Goal: Task Accomplishment & Management: Use online tool/utility

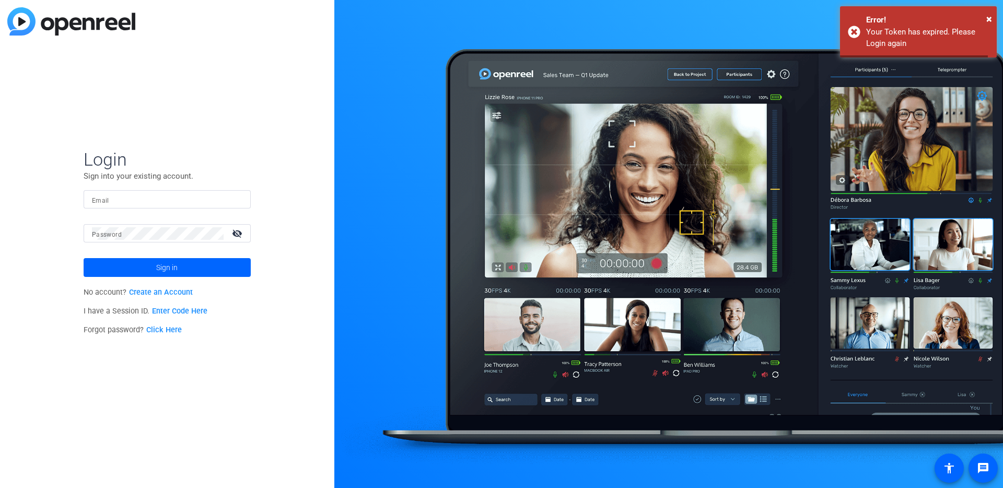
type input "[EMAIL_ADDRESS][DOMAIN_NAME]"
click at [183, 266] on span at bounding box center [167, 267] width 167 height 25
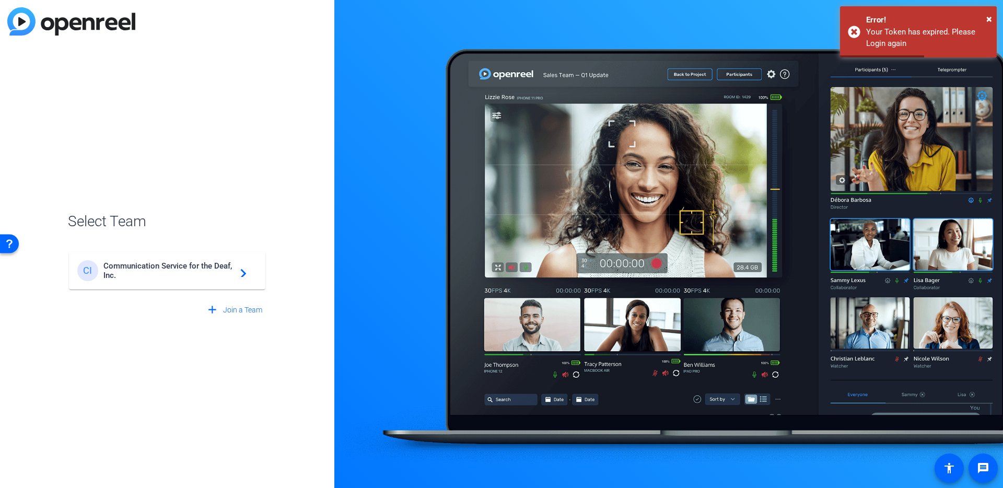
click at [183, 266] on span "Communication Service for the Deaf, Inc." at bounding box center [168, 270] width 131 height 19
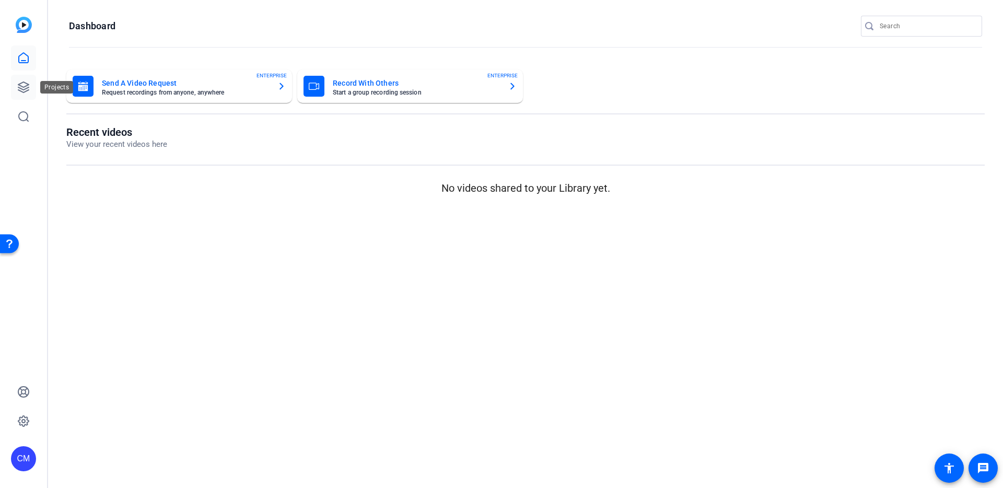
click at [29, 82] on icon at bounding box center [23, 87] width 13 height 13
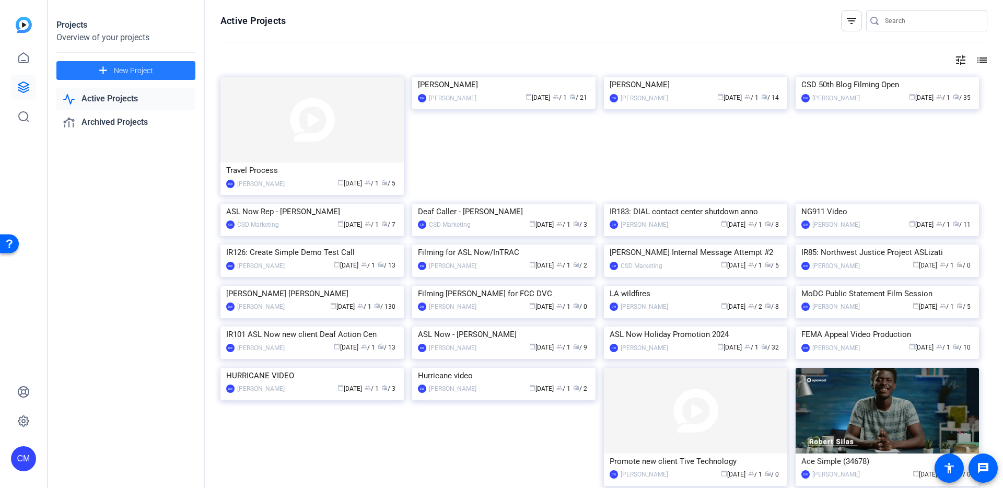
click at [132, 69] on span "New Project" at bounding box center [133, 70] width 39 height 11
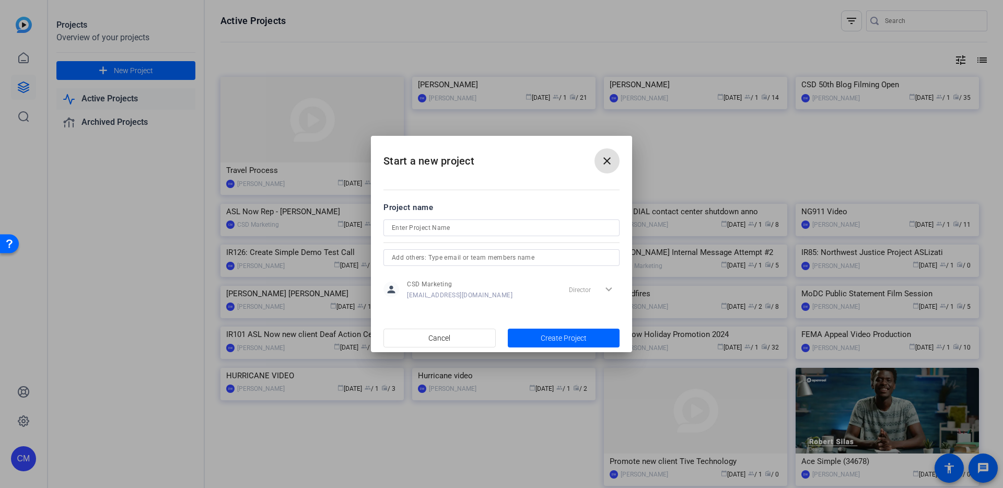
click at [449, 235] on div at bounding box center [502, 228] width 220 height 17
type input "IR323: Informative Reel ABout Fake Jobs"
click at [569, 334] on span "Create Project" at bounding box center [564, 338] width 46 height 11
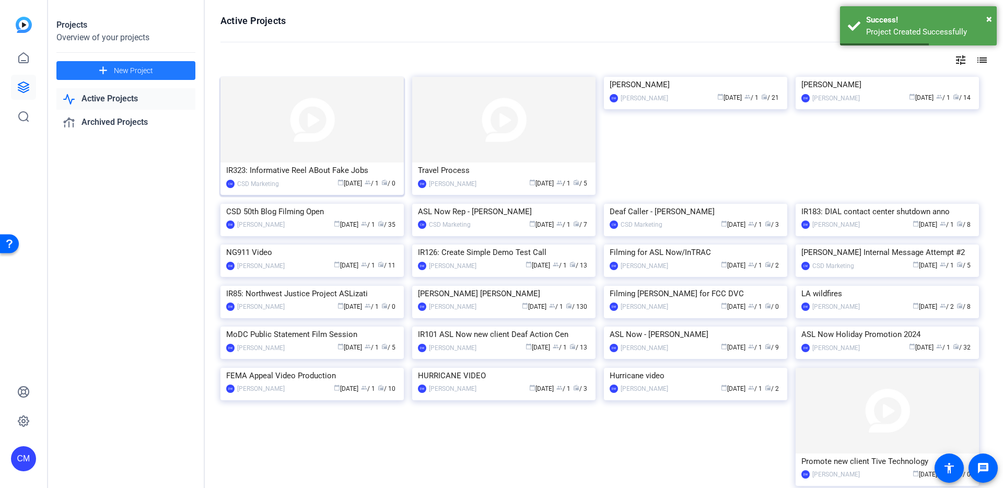
click at [354, 114] on img at bounding box center [312, 120] width 183 height 86
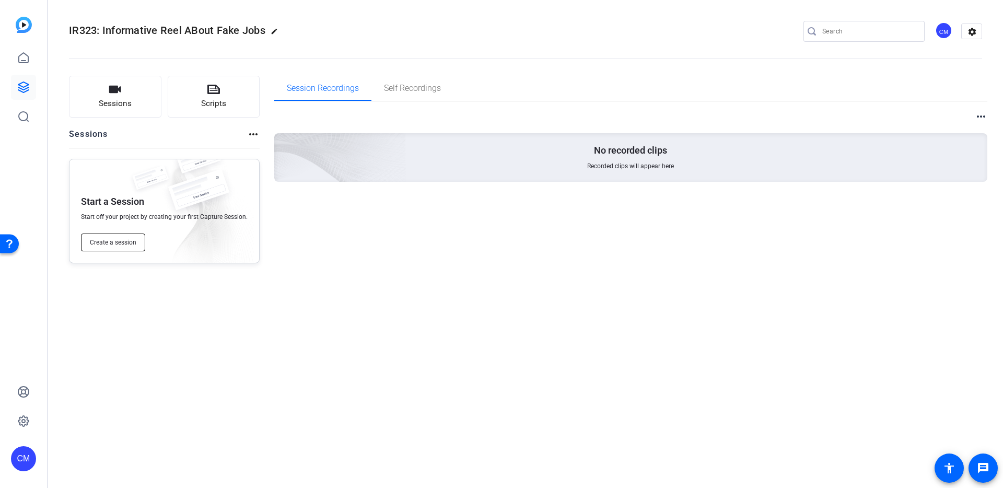
click at [125, 250] on button "Create a session" at bounding box center [113, 243] width 64 height 18
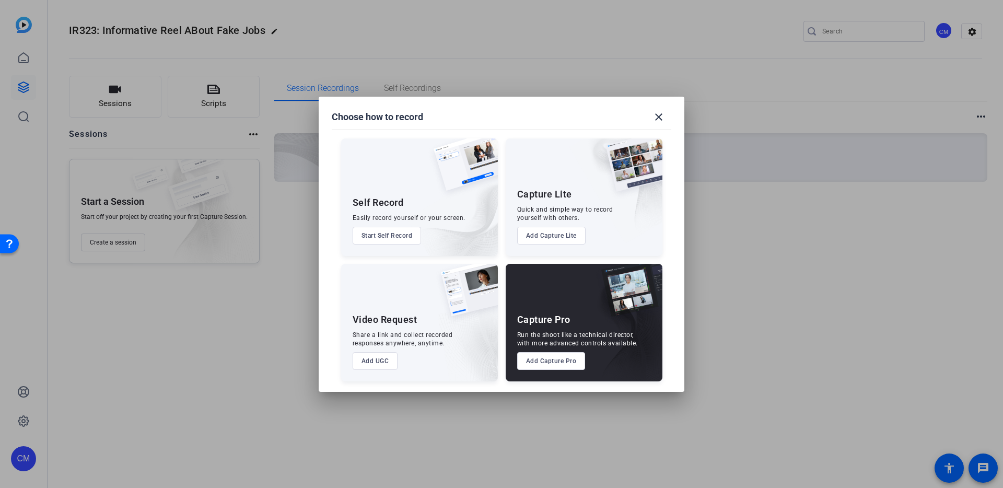
click at [545, 355] on button "Add Capture Pro" at bounding box center [551, 361] width 68 height 18
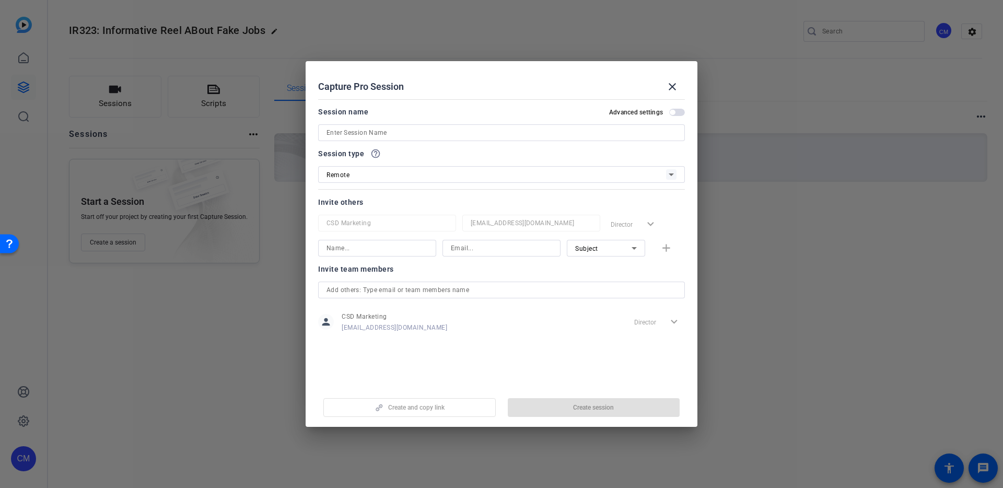
click at [487, 138] on input at bounding box center [502, 132] width 350 height 13
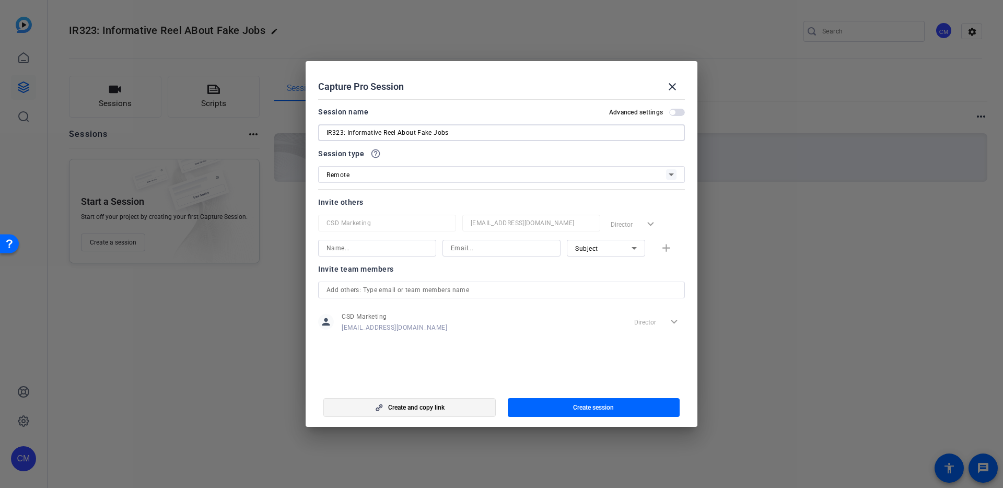
type input "IR323: Informative Reel About Fake Jobs"
click at [477, 407] on span "button" at bounding box center [409, 407] width 171 height 25
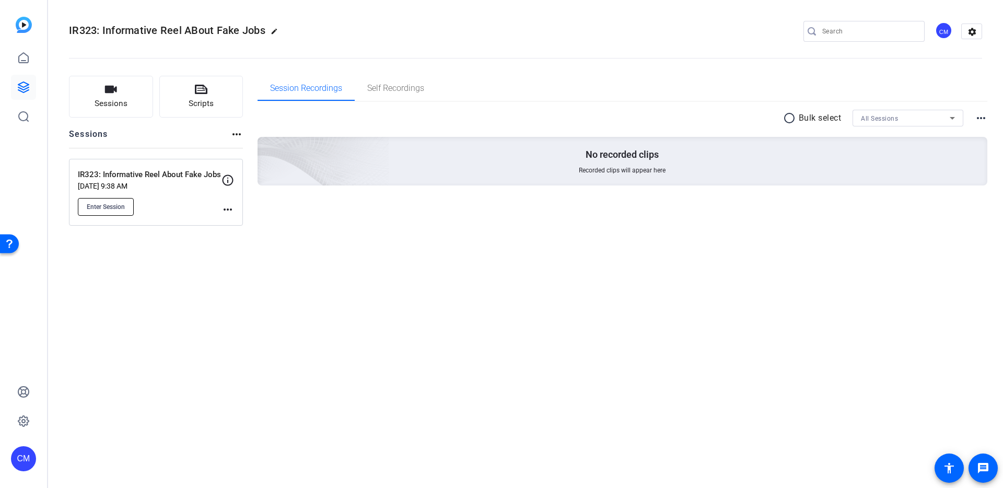
click at [121, 207] on span "Enter Session" at bounding box center [106, 207] width 38 height 8
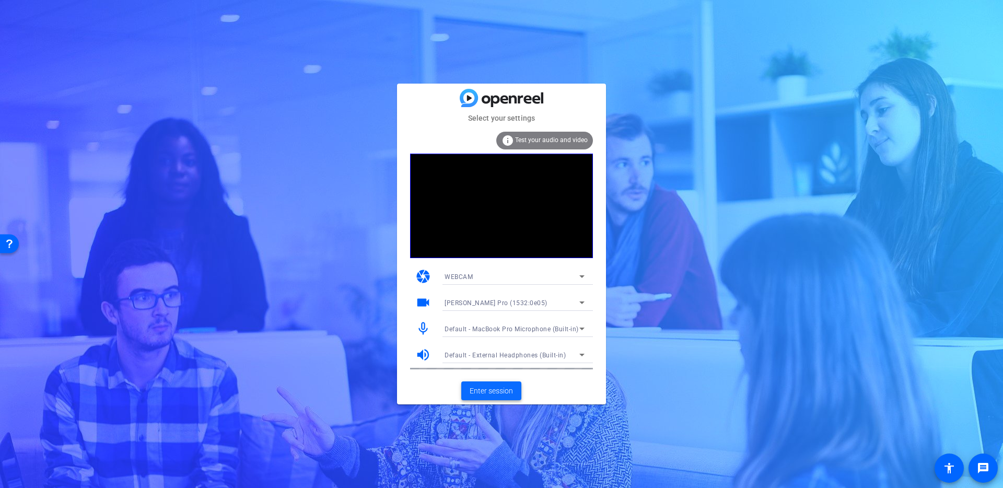
click at [513, 396] on span "Enter session" at bounding box center [491, 391] width 43 height 11
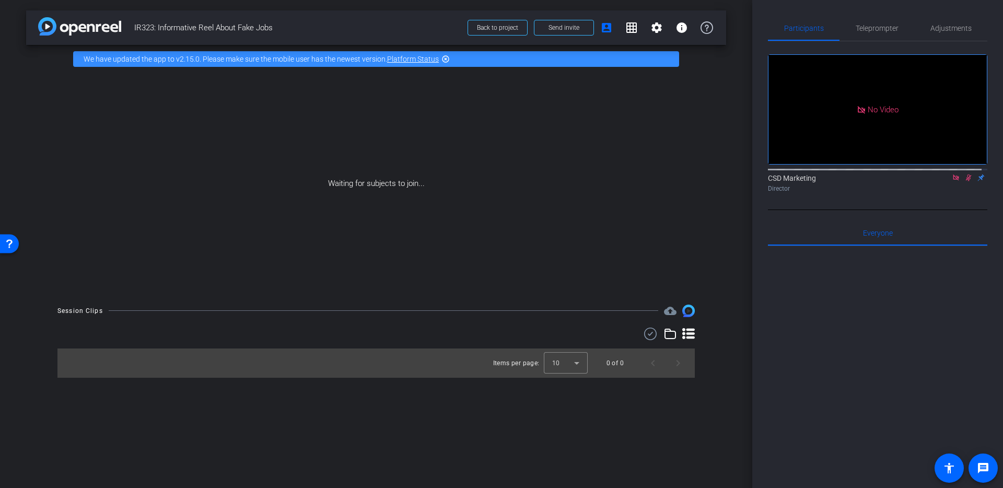
click at [953, 180] on icon at bounding box center [956, 178] width 6 height 6
click at [492, 189] on div "Waiting for subjects to join..." at bounding box center [376, 183] width 700 height 221
click at [579, 33] on span at bounding box center [564, 27] width 59 height 25
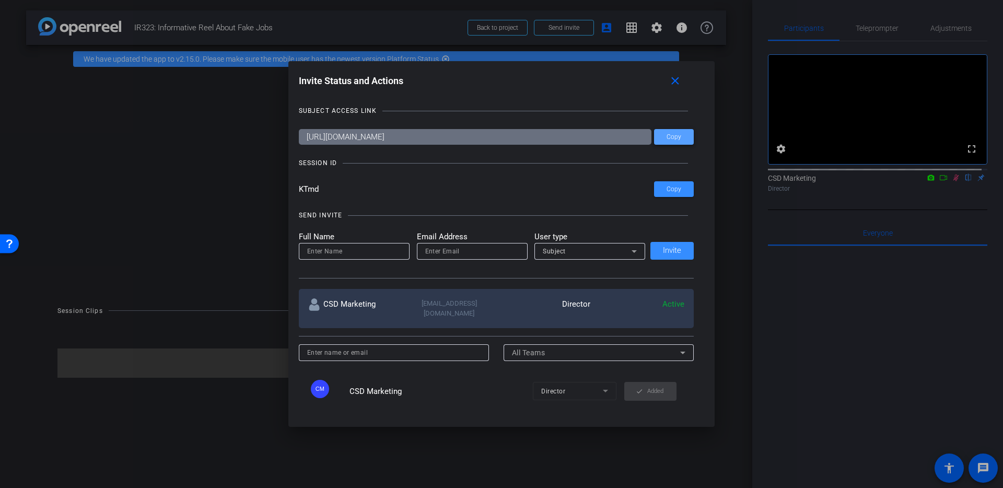
click at [680, 141] on span at bounding box center [674, 136] width 40 height 25
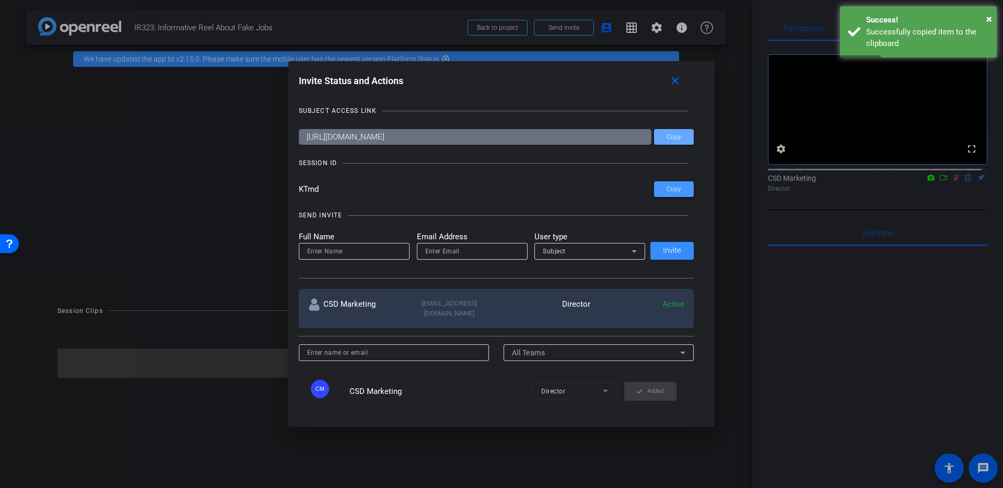
click at [679, 184] on span at bounding box center [674, 189] width 40 height 25
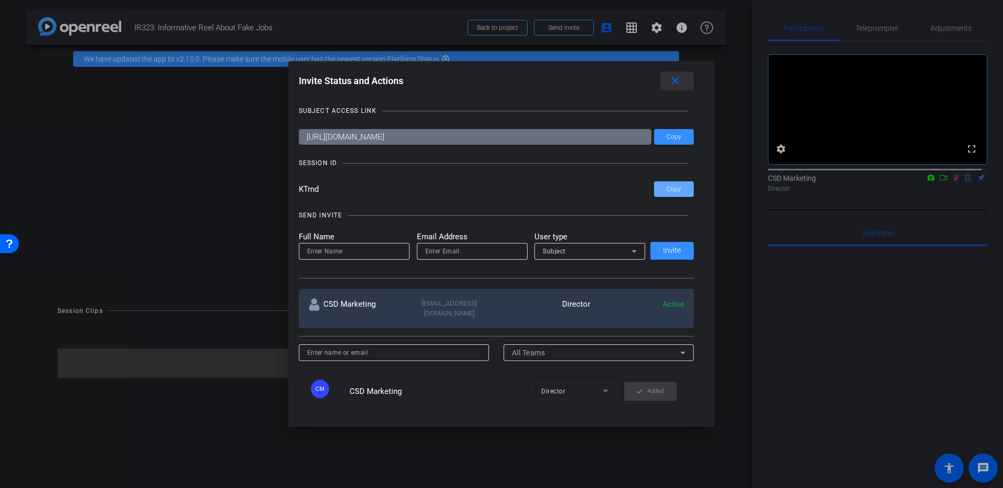
click at [678, 83] on mat-icon "close" at bounding box center [675, 81] width 13 height 13
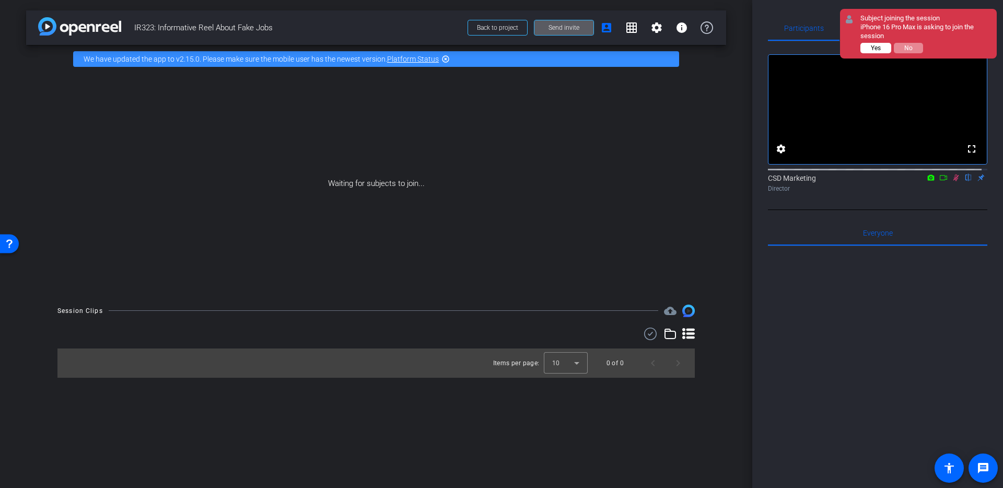
click at [881, 48] on button "Yes" at bounding box center [876, 48] width 31 height 10
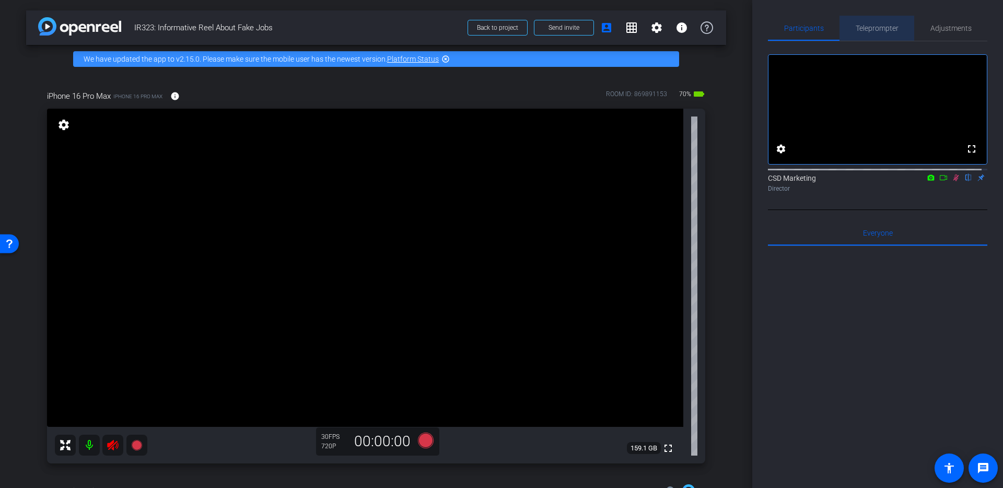
click at [882, 23] on span "Teleprompter" at bounding box center [877, 28] width 43 height 25
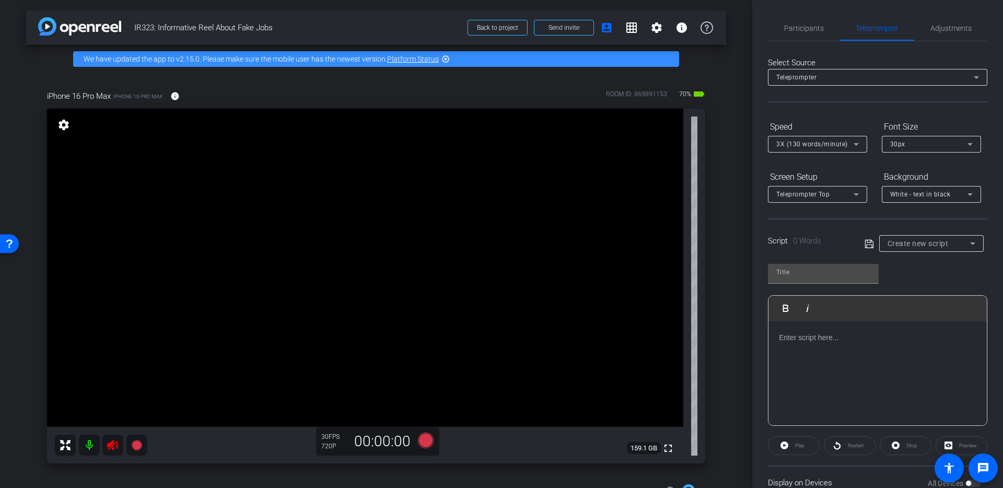
click at [854, 391] on div at bounding box center [878, 373] width 218 height 105
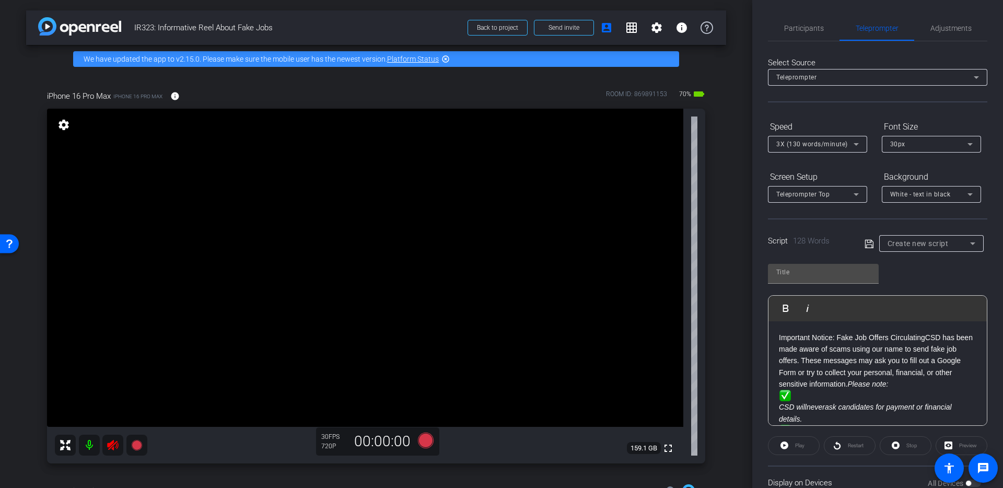
scroll to position [117, 0]
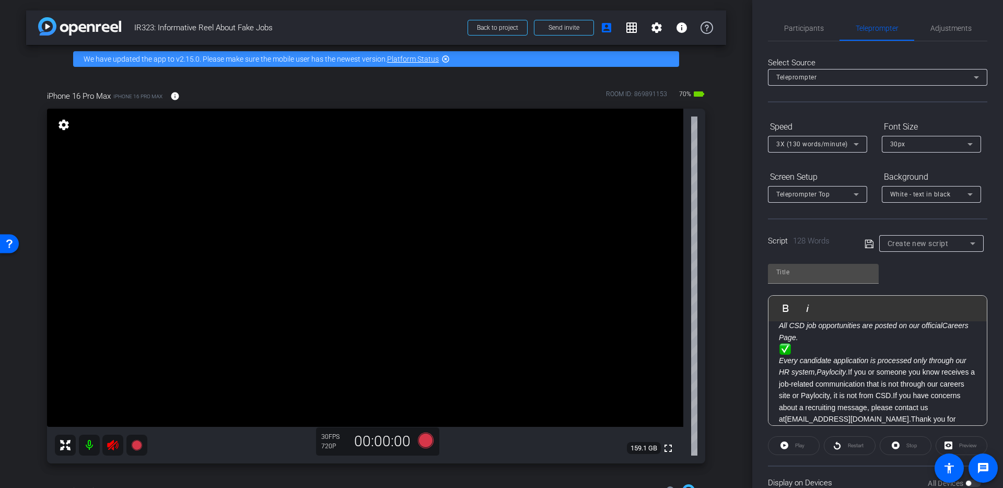
click at [829, 351] on span at bounding box center [878, 348] width 198 height 11
click at [806, 350] on span at bounding box center [878, 348] width 198 height 11
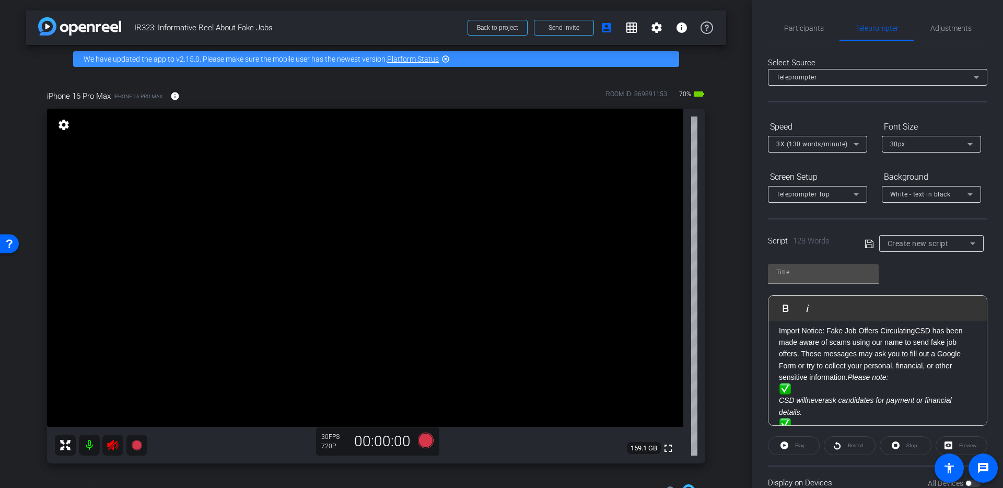
scroll to position [0, 0]
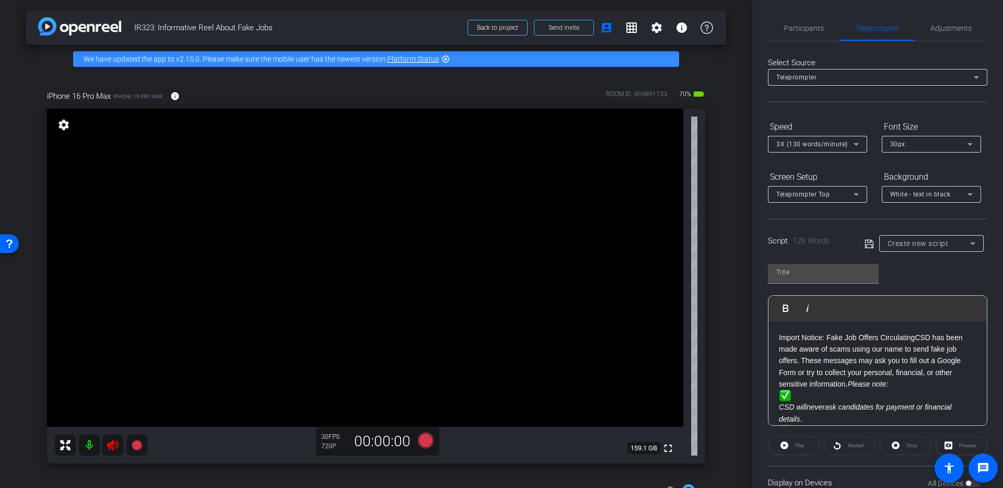
click at [788, 395] on img at bounding box center [785, 395] width 13 height 11
click at [805, 396] on span at bounding box center [878, 395] width 198 height 11
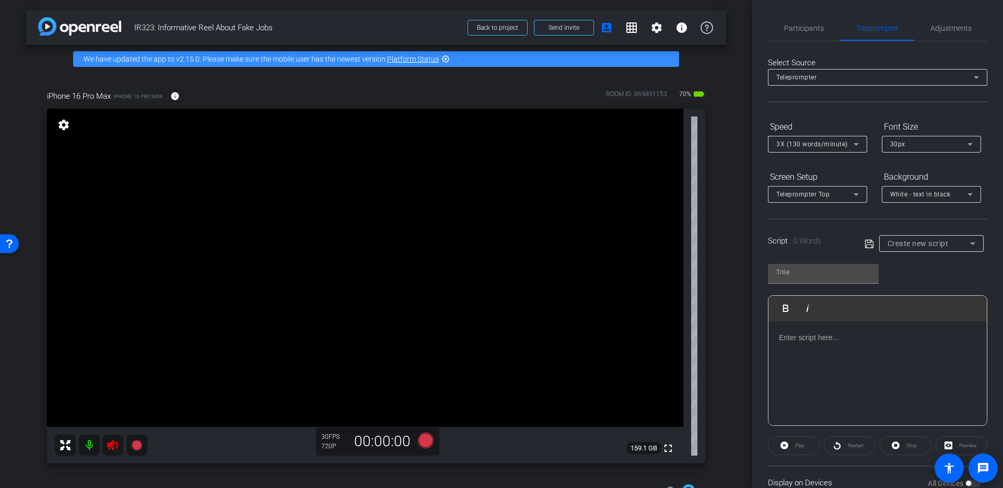
click at [809, 349] on div at bounding box center [878, 373] width 218 height 105
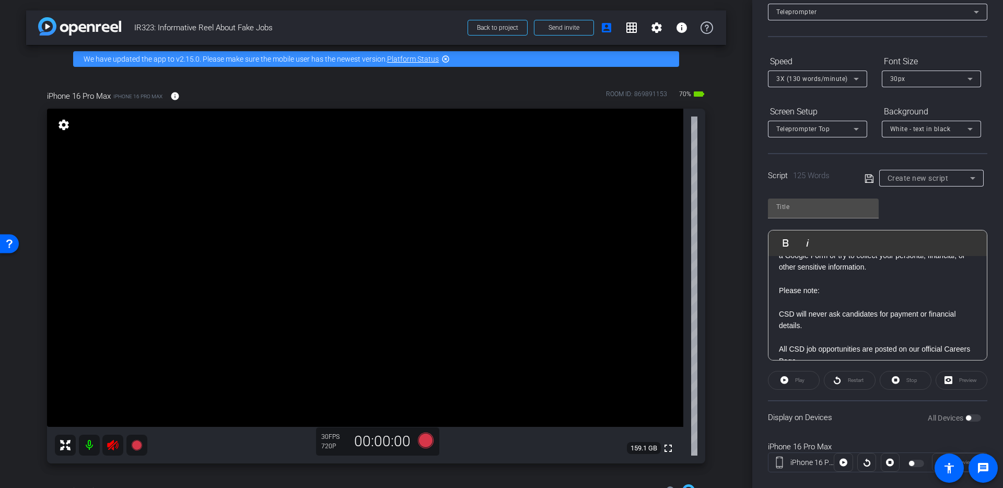
scroll to position [83, 0]
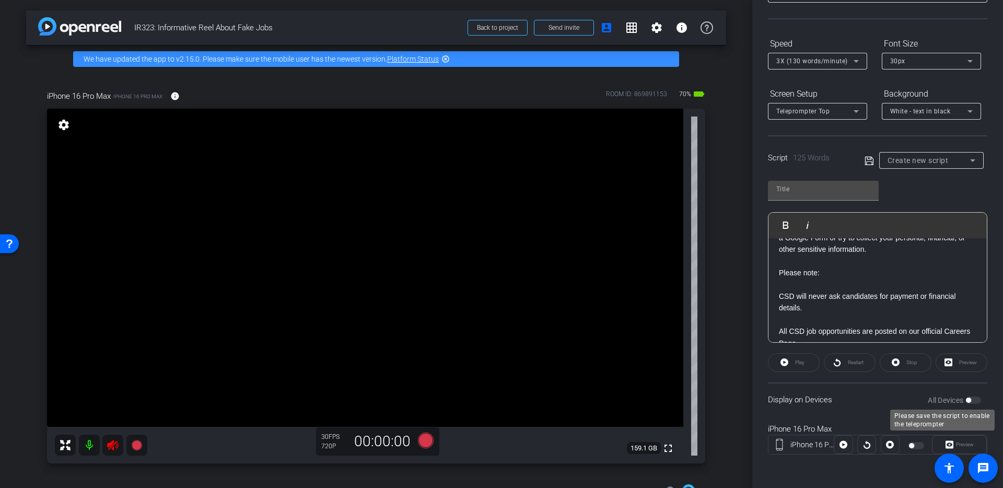
click at [970, 400] on div "All Devices" at bounding box center [954, 400] width 53 height 10
click at [913, 445] on div at bounding box center [918, 445] width 18 height 7
click at [971, 397] on div "All Devices" at bounding box center [954, 400] width 53 height 10
click at [968, 398] on div "All Devices" at bounding box center [954, 400] width 53 height 10
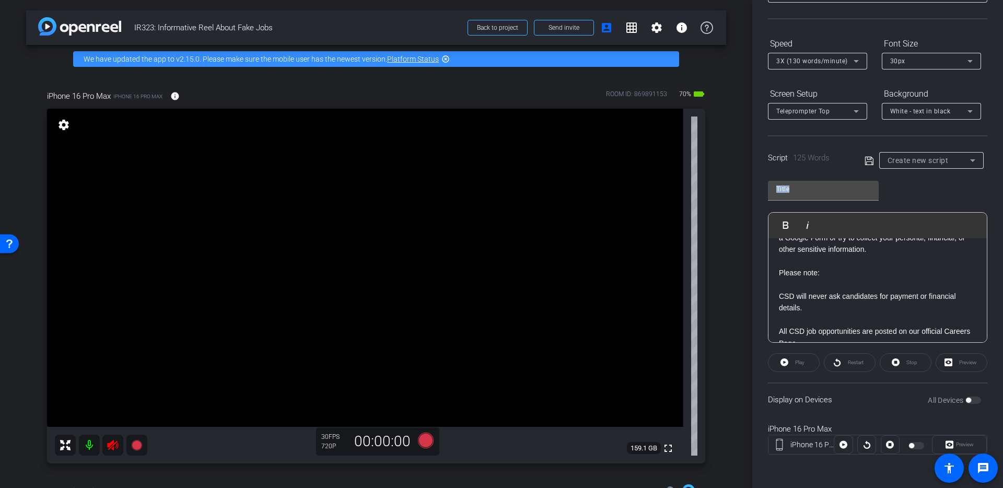
drag, startPoint x: 994, startPoint y: 153, endPoint x: 1001, endPoint y: 221, distance: 68.3
click at [1001, 221] on div "Participants Teleprompter Adjustments settings CSD Marketing flip Director Ever…" at bounding box center [878, 244] width 251 height 488
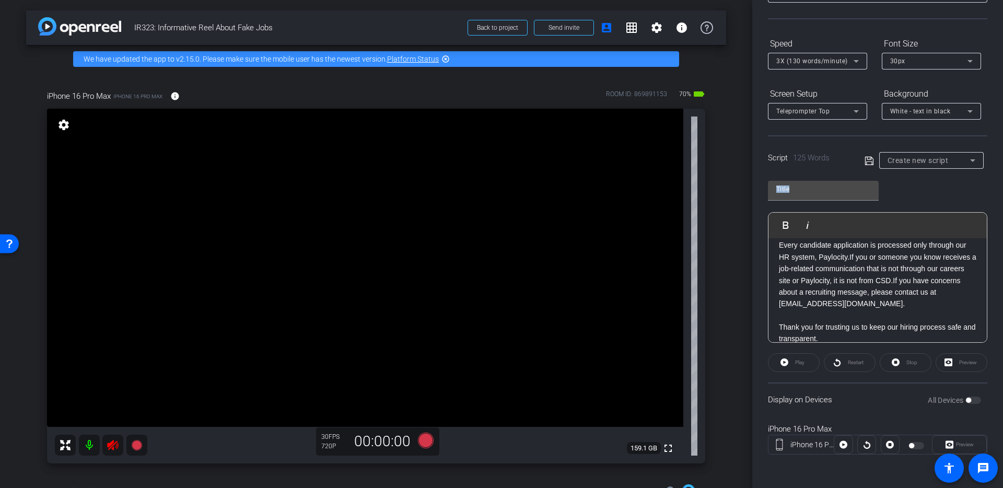
scroll to position [197, 0]
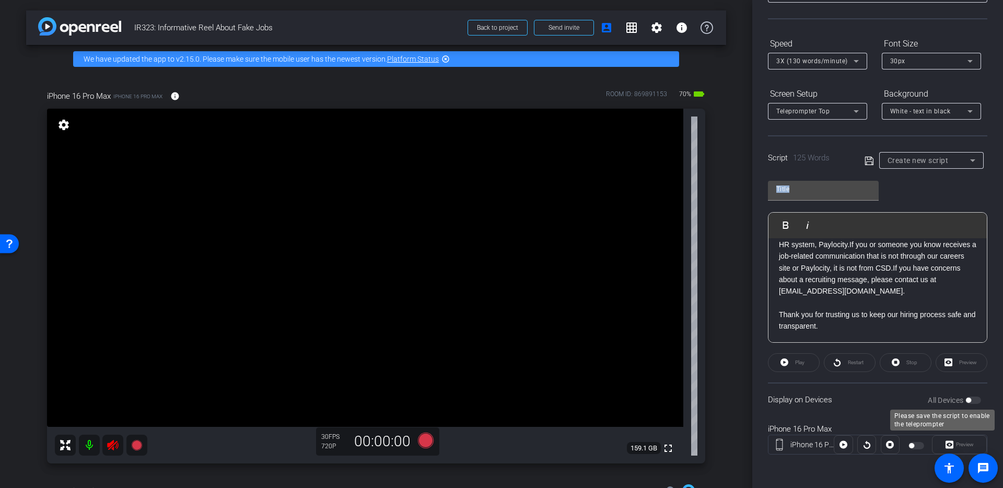
drag, startPoint x: 974, startPoint y: 397, endPoint x: 969, endPoint y: 403, distance: 8.3
click at [969, 403] on div "All Devices" at bounding box center [954, 400] width 53 height 10
click at [971, 392] on div "Display on Devices All Devices" at bounding box center [878, 400] width 220 height 34
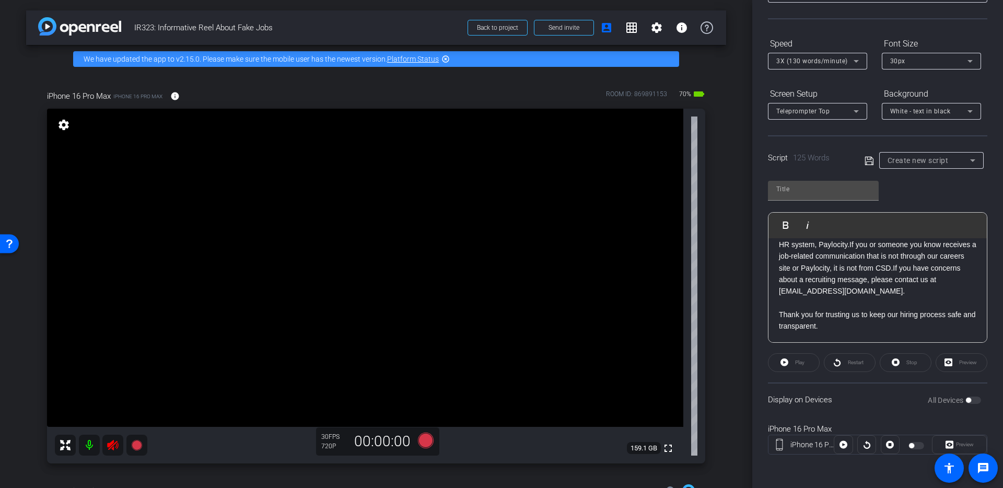
click at [845, 24] on div "Select Source Teleprompter Speed 3X (130 words/minute) Font Size 30px Screen Se…" at bounding box center [878, 215] width 220 height 514
click at [861, 257] on p "Every candidate application is processed only through our HR system, Paylocity.…" at bounding box center [878, 262] width 198 height 70
click at [870, 158] on icon at bounding box center [869, 160] width 8 height 8
type input "Default title 3401"
click at [966, 400] on span "button" at bounding box center [974, 400] width 16 height 7
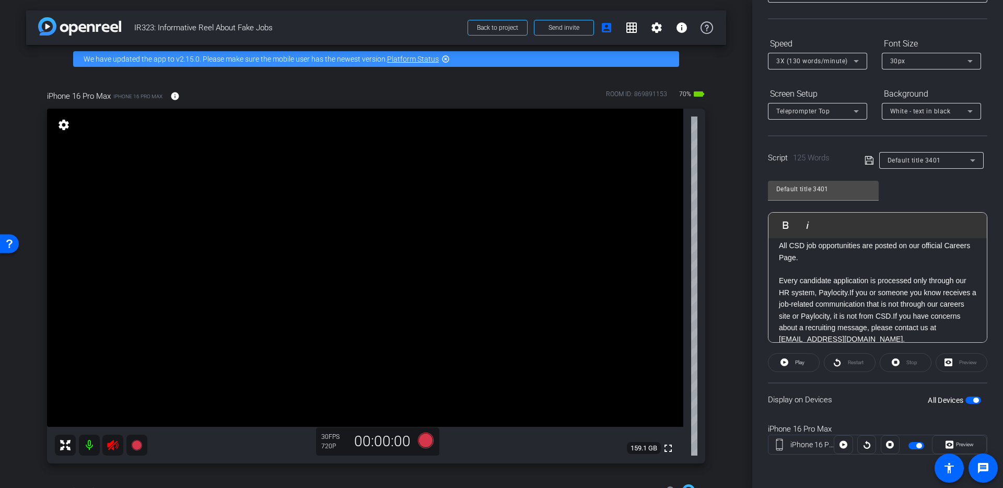
scroll to position [147, 0]
click at [783, 282] on p "Every candidate application is processed only through our HR system, Paylocity.…" at bounding box center [878, 311] width 198 height 70
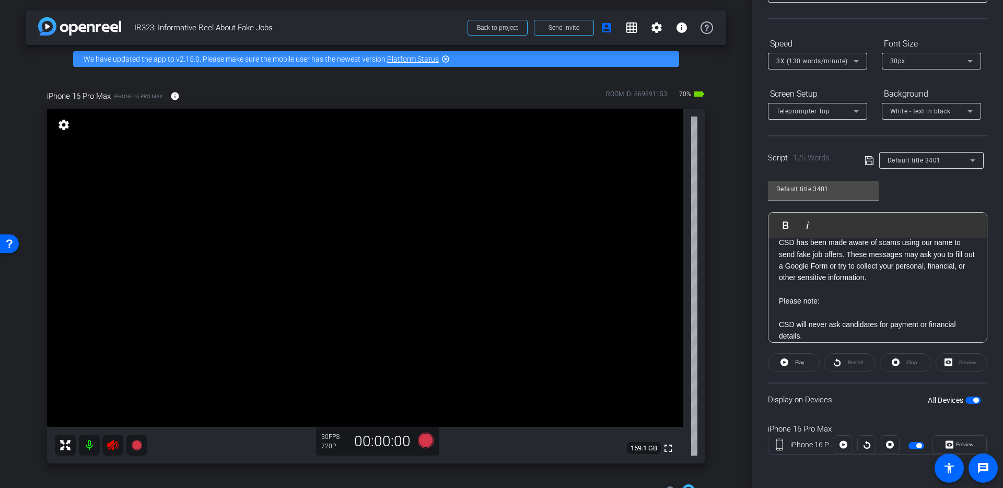
scroll to position [66, 0]
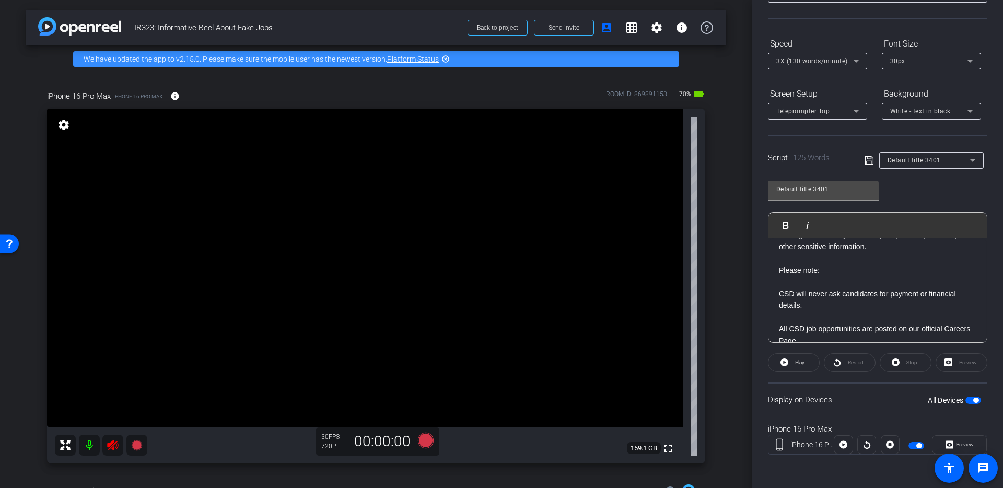
click at [783, 294] on p "CSD will never ask candidates for payment or financial details." at bounding box center [878, 300] width 198 height 24
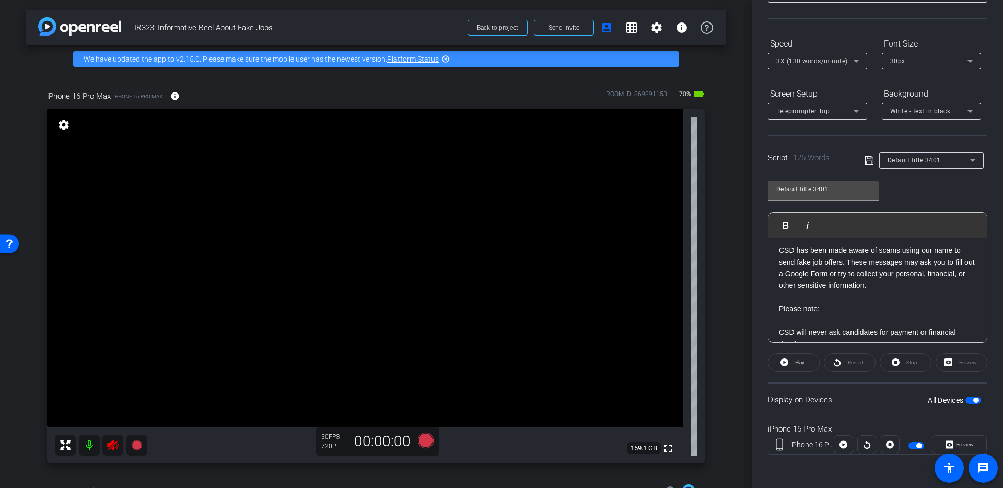
scroll to position [0, 0]
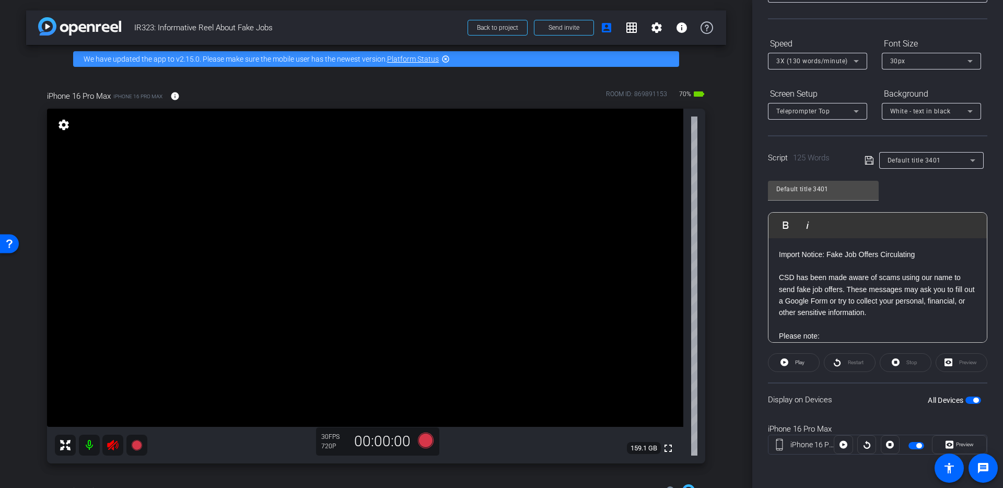
click at [779, 252] on p "Import Notice: Fake Job Offers Circulating" at bounding box center [878, 254] width 198 height 11
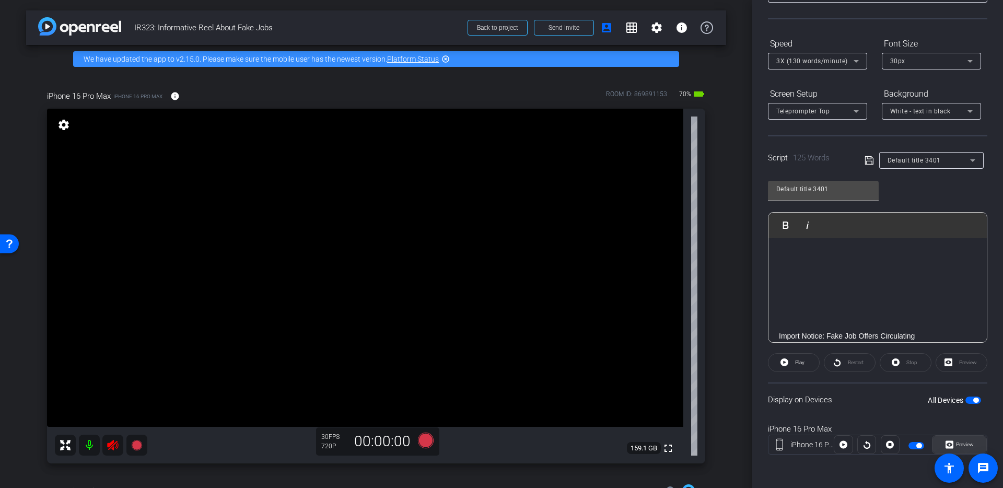
click at [956, 444] on span "Preview" at bounding box center [965, 445] width 18 height 6
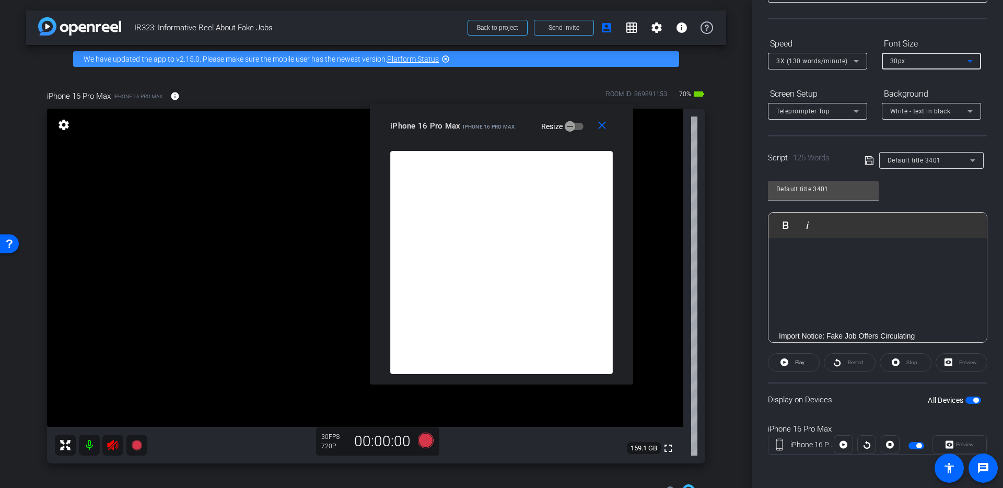
click at [916, 55] on div "30px" at bounding box center [929, 60] width 77 height 13
click at [830, 66] on div at bounding box center [501, 244] width 1003 height 488
click at [825, 61] on span "3X (130 words/minute)" at bounding box center [813, 60] width 72 height 7
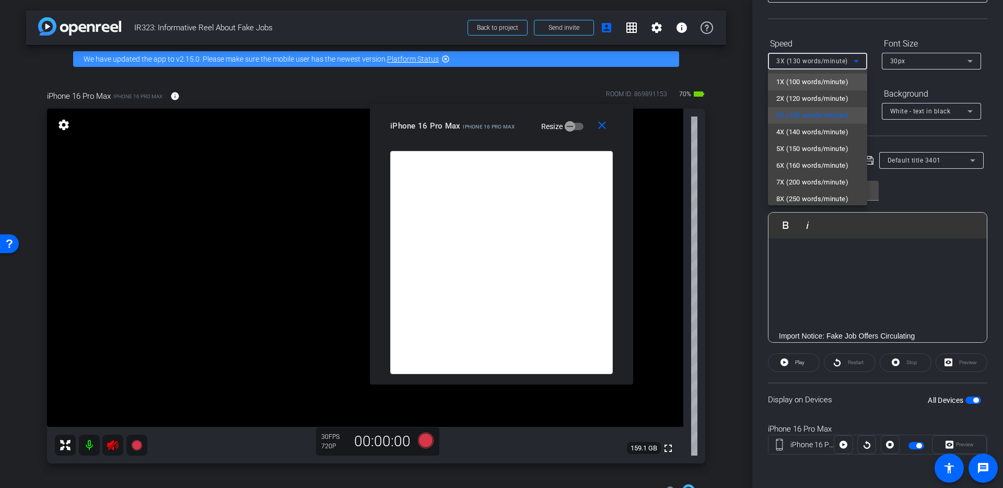
click at [817, 76] on span "1X (100 words/minute)" at bounding box center [813, 82] width 72 height 13
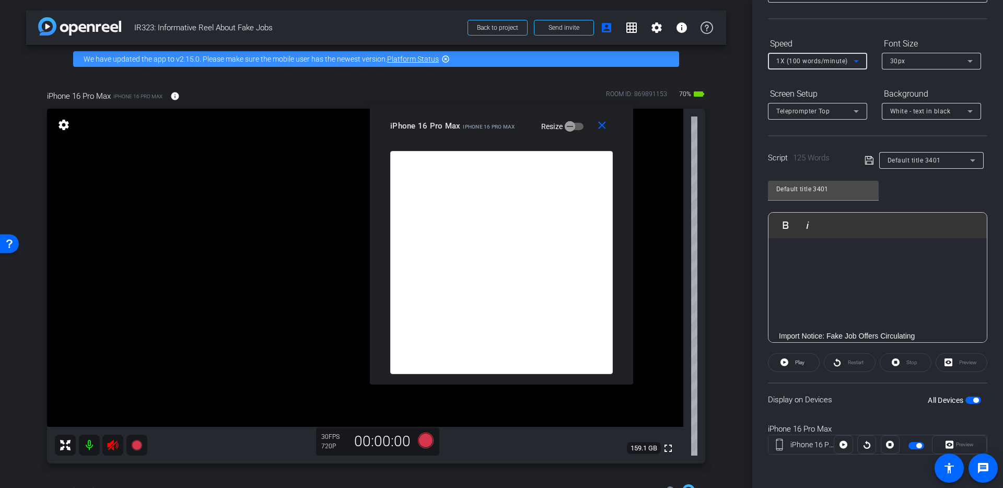
click at [847, 111] on div "Teleprompter Top" at bounding box center [815, 111] width 77 height 13
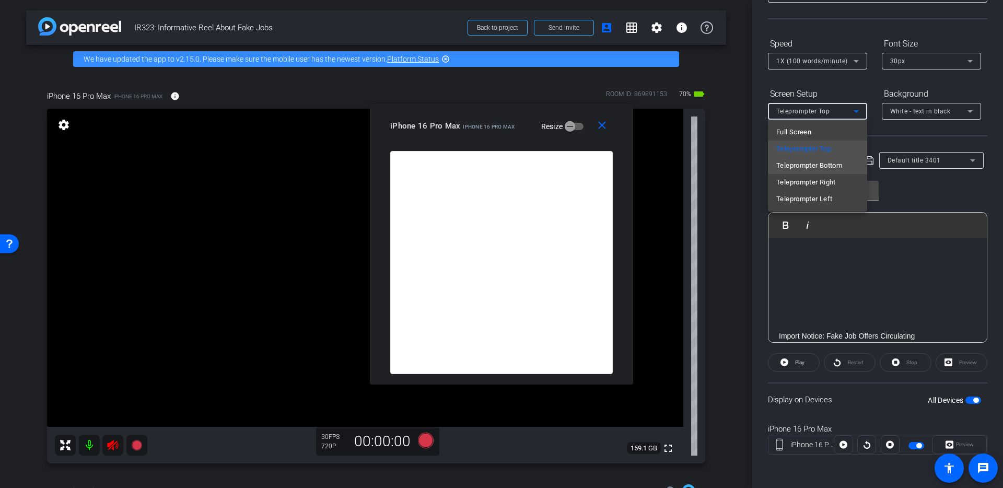
click at [825, 164] on span "Teleprompter Bottom" at bounding box center [810, 165] width 66 height 13
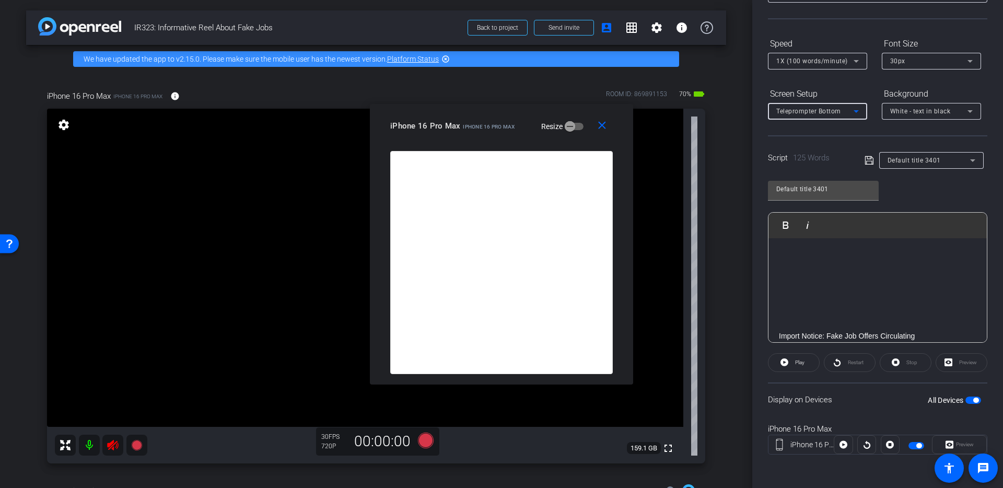
click at [835, 110] on span "Teleprompter Bottom" at bounding box center [809, 111] width 65 height 7
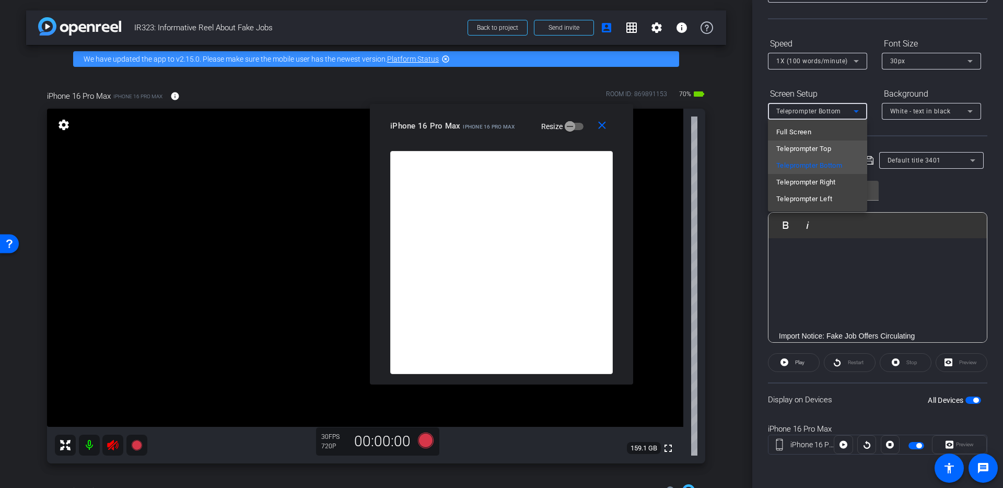
click at [827, 145] on span "Teleprompter Top" at bounding box center [804, 149] width 55 height 13
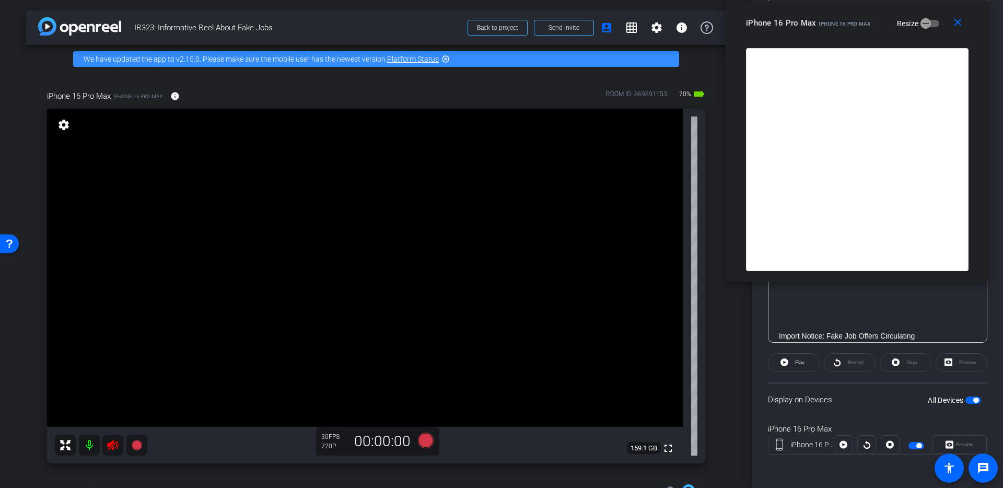
drag, startPoint x: 513, startPoint y: 114, endPoint x: 882, endPoint y: 4, distance: 384.8
click at [882, 4] on div "close iPhone 16 Pro Max iPhone 16 Pro Max Resize" at bounding box center [857, 24] width 263 height 47
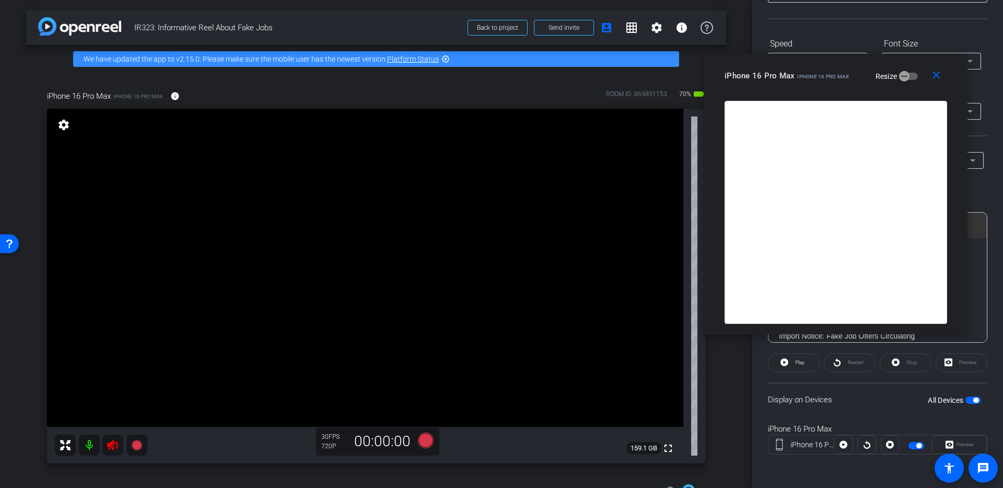
drag, startPoint x: 850, startPoint y: 28, endPoint x: 837, endPoint y: 68, distance: 42.3
click at [837, 68] on div "iPhone 16 Pro Max iPhone 16 Pro Max Resize" at bounding box center [840, 75] width 230 height 19
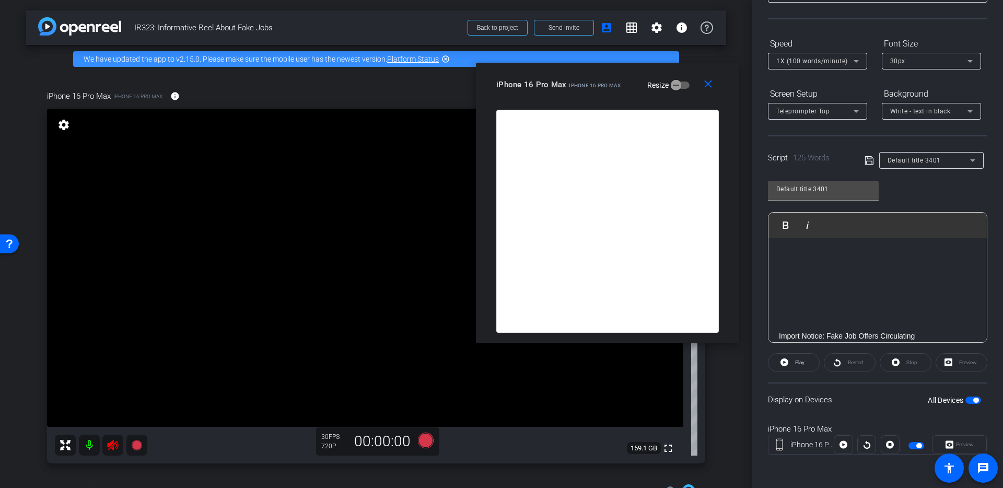
drag, startPoint x: 791, startPoint y: 61, endPoint x: 542, endPoint y: 83, distance: 250.3
click at [542, 83] on span "iPhone 16 Pro Max" at bounding box center [532, 84] width 70 height 9
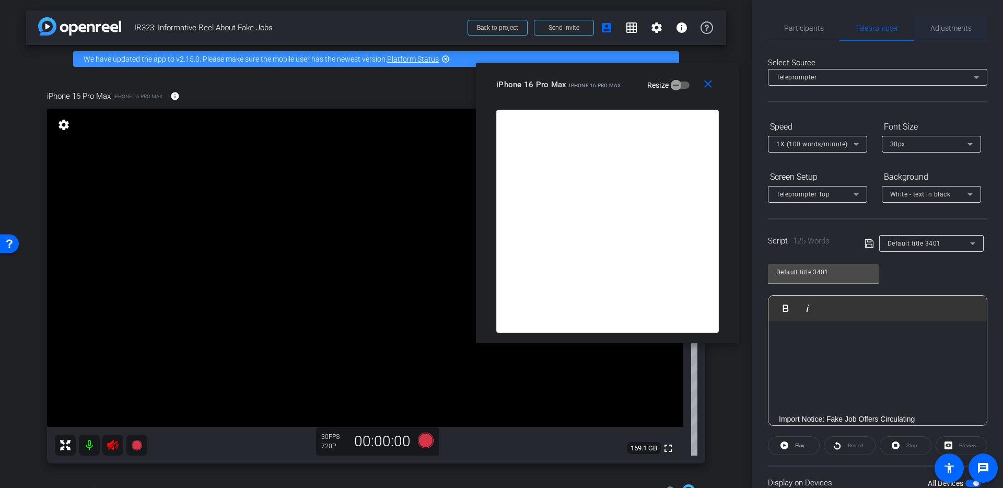
click at [943, 29] on span "Adjustments" at bounding box center [951, 28] width 41 height 7
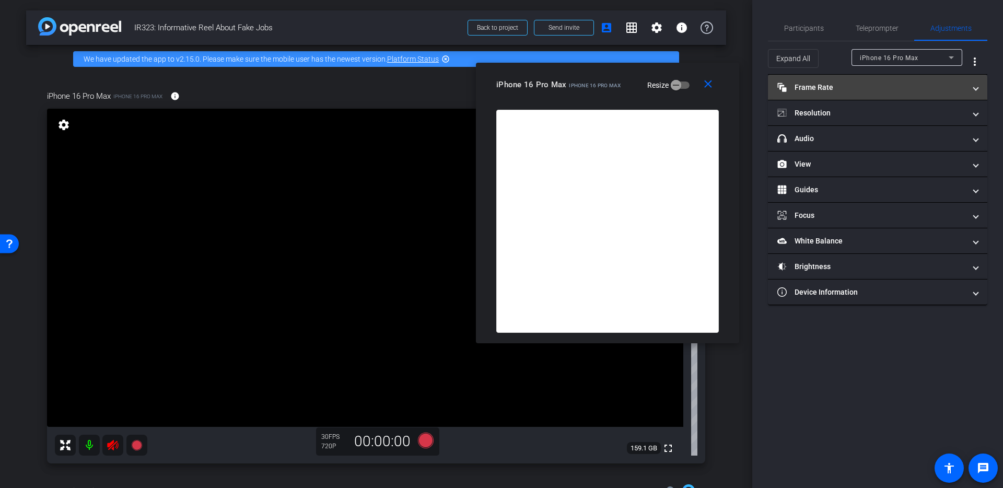
click at [828, 84] on mat-panel-title "Frame Rate Frame Rate" at bounding box center [872, 87] width 188 height 11
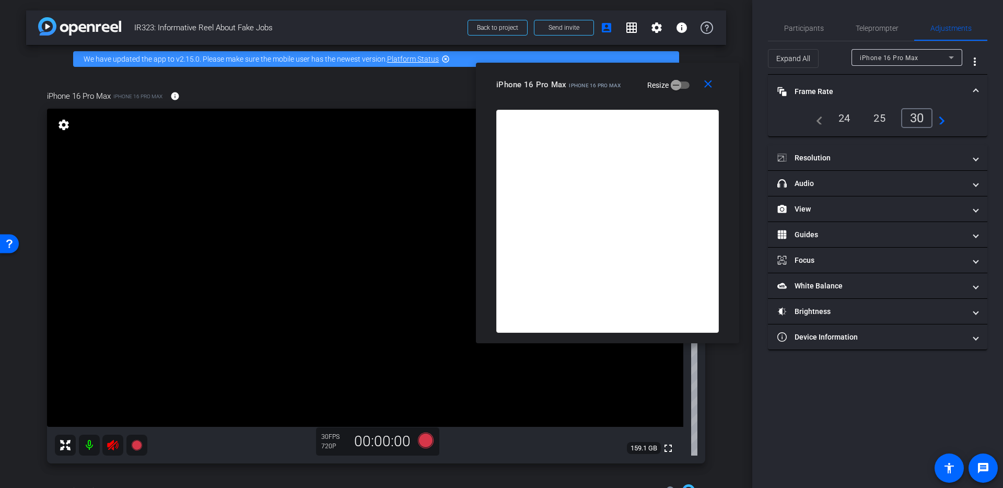
click at [945, 122] on mat-icon "navigate_next" at bounding box center [939, 118] width 13 height 13
click at [918, 119] on div "60" at bounding box center [920, 118] width 28 height 18
click at [834, 166] on mat-expansion-panel-header "Resolution" at bounding box center [878, 157] width 220 height 25
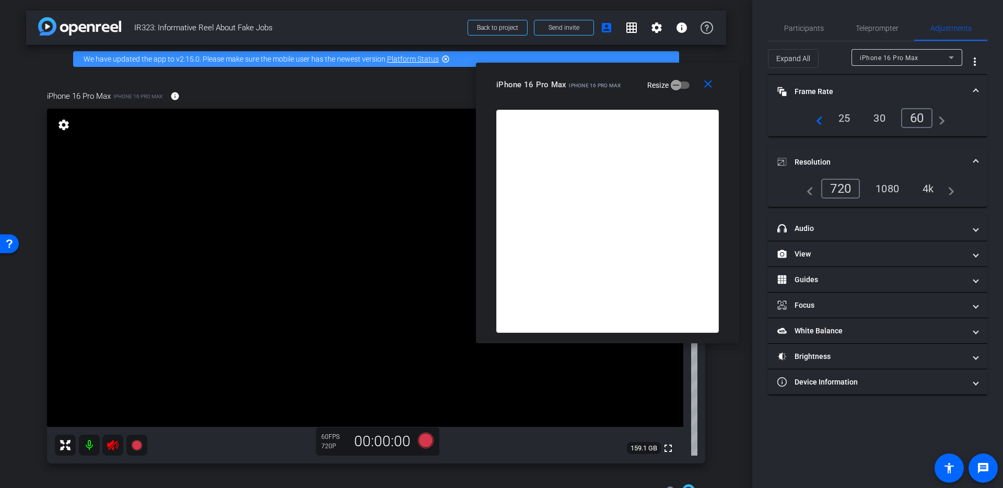
click at [930, 190] on div "4k" at bounding box center [928, 189] width 27 height 18
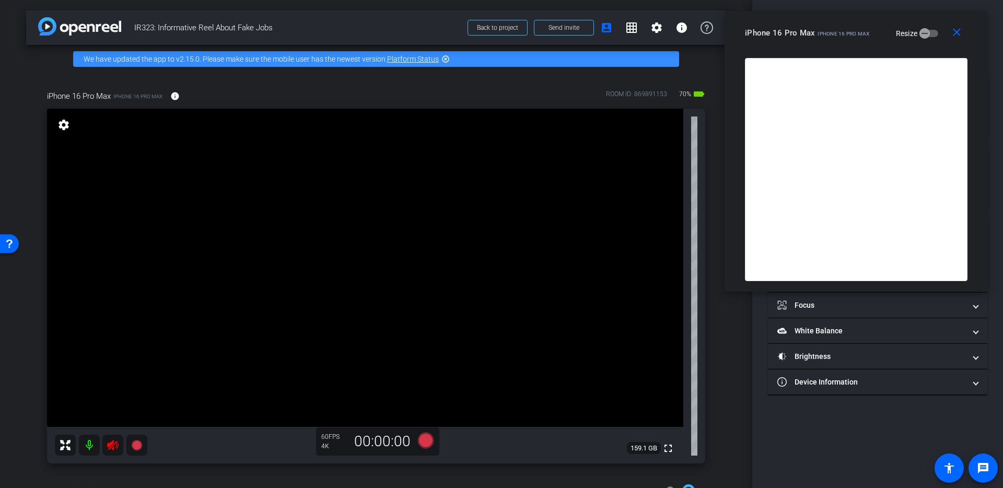
drag, startPoint x: 596, startPoint y: 90, endPoint x: 841, endPoint y: 38, distance: 251.0
click at [842, 38] on div "iPhone 16 Pro Max iPhone 16 Pro Max Resize" at bounding box center [860, 33] width 230 height 19
click at [424, 440] on icon at bounding box center [426, 441] width 16 height 16
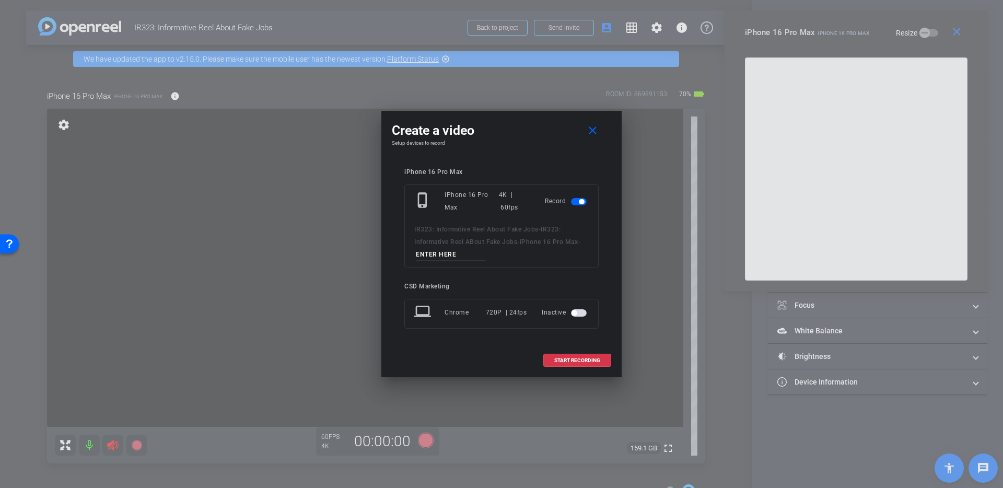
click at [446, 256] on input at bounding box center [451, 254] width 70 height 13
type input "1"
click at [568, 368] on span at bounding box center [577, 360] width 67 height 25
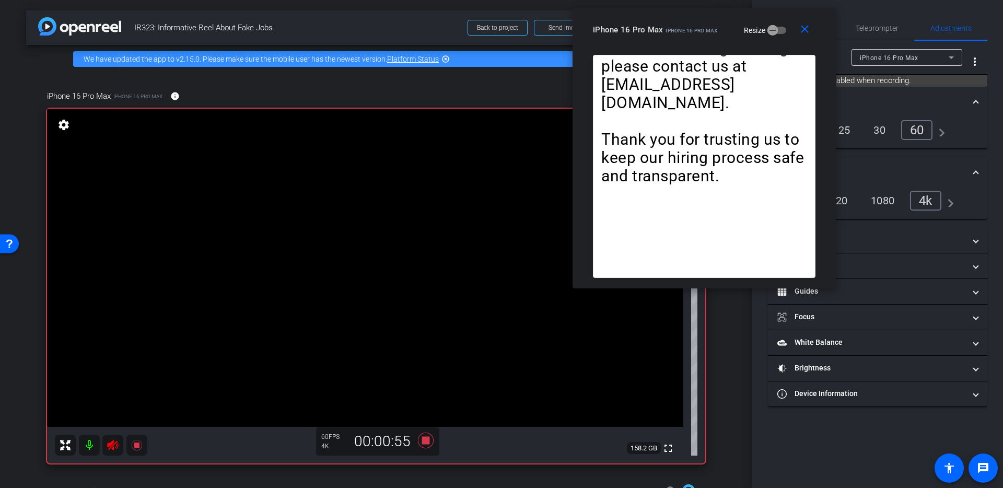
drag, startPoint x: 837, startPoint y: 45, endPoint x: 659, endPoint y: 42, distance: 177.7
click at [659, 42] on div "close iPhone 16 Pro Max iPhone 16 Pro Max Resize" at bounding box center [704, 31] width 263 height 47
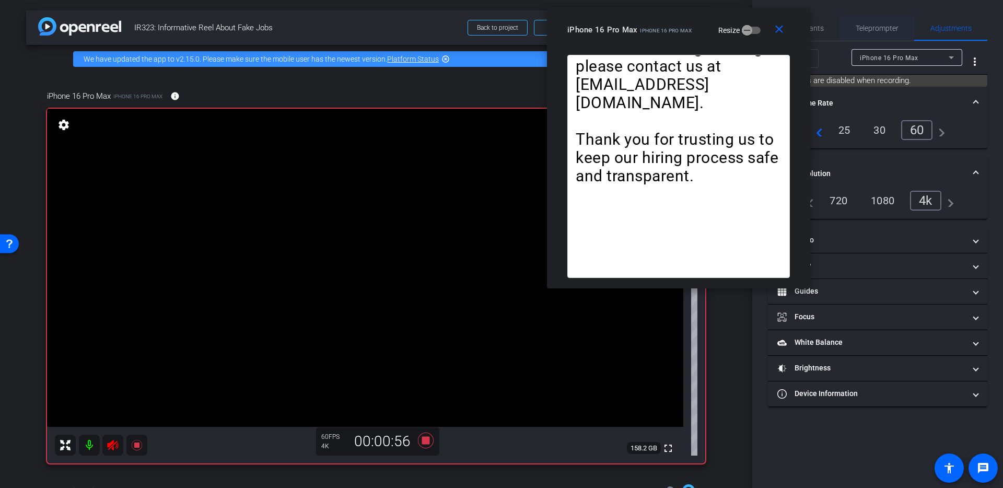
click at [869, 36] on span "Teleprompter" at bounding box center [877, 28] width 43 height 25
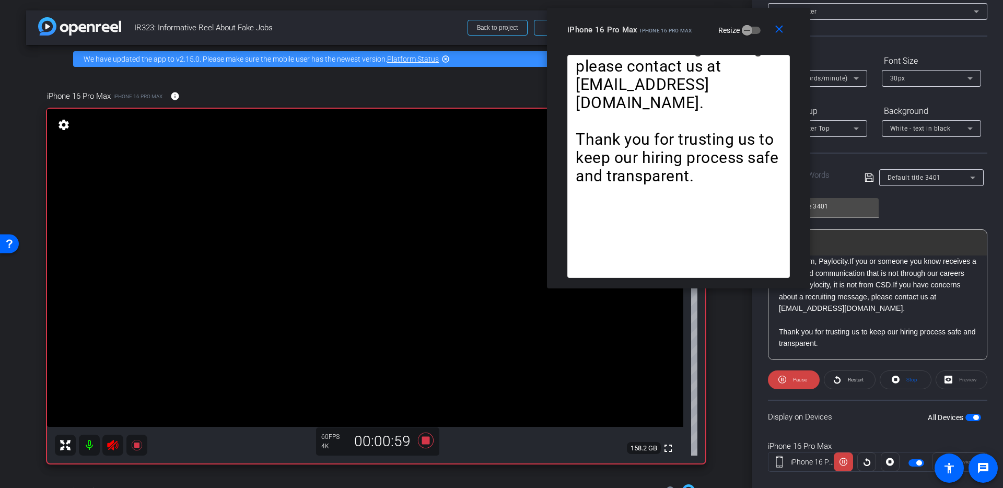
scroll to position [83, 0]
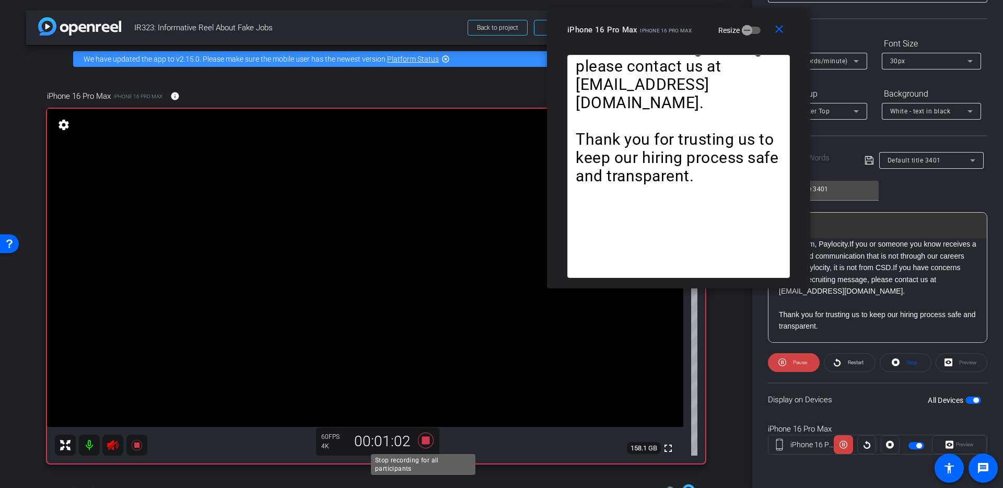
click at [422, 444] on icon at bounding box center [426, 441] width 16 height 16
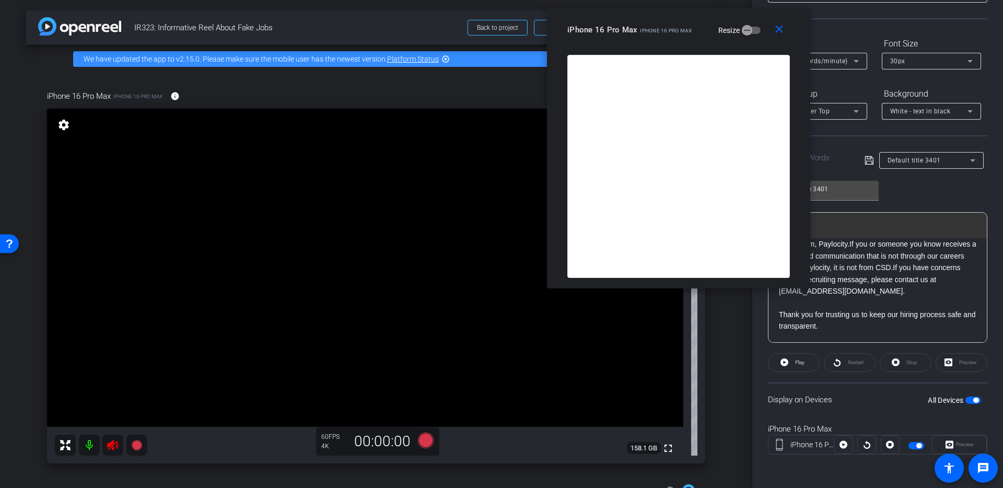
click at [875, 282] on p "Every candidate application is processed only through our HR system, Paylocity.…" at bounding box center [878, 262] width 198 height 70
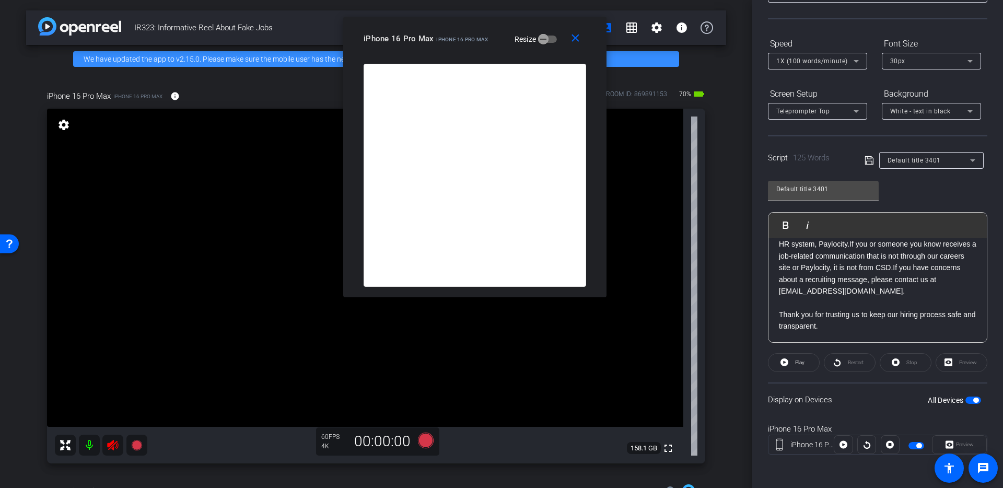
drag, startPoint x: 715, startPoint y: 52, endPoint x: 511, endPoint y: 61, distance: 204.0
click at [511, 61] on div "close iPhone 16 Pro Max iPhone 16 Pro Max Resize" at bounding box center [474, 40] width 263 height 47
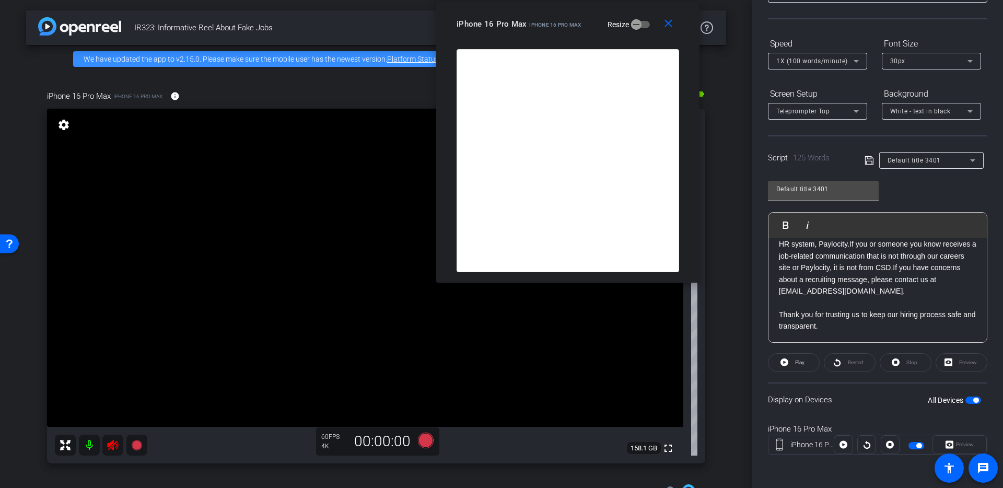
drag, startPoint x: 581, startPoint y: 42, endPoint x: 751, endPoint y: 72, distance: 172.4
click at [700, 48] on div "close iPhone 16 Pro Max iPhone 16 Pro Max Resize" at bounding box center [567, 25] width 263 height 47
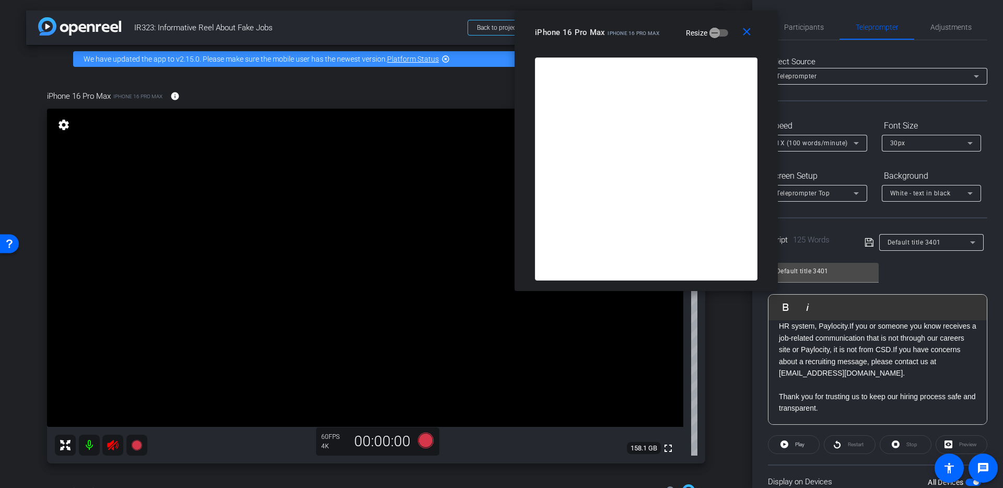
scroll to position [0, 0]
click at [928, 349] on p "Every candidate application is processed only through our HR system, Paylocity.…" at bounding box center [878, 345] width 198 height 70
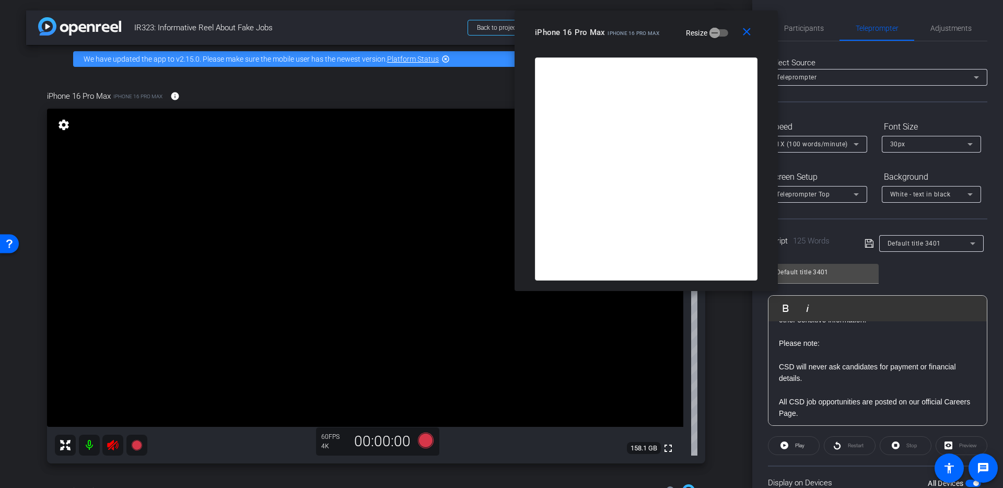
scroll to position [159, 0]
click at [781, 396] on p "All CSD job opportunities are posted on our official Careers Page." at bounding box center [878, 407] width 198 height 24
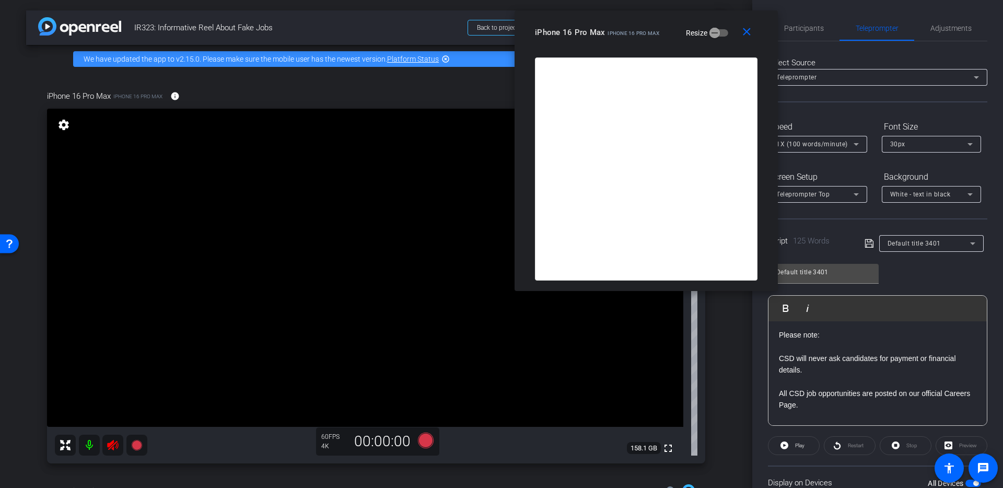
scroll to position [167, 0]
click at [949, 390] on p "All CSD job opportunities are posted on our official Careers Page." at bounding box center [878, 399] width 198 height 24
click at [969, 356] on div "Import Notice: Fake Job Offers Circulating CSD has been made aware of scams usi…" at bounding box center [878, 352] width 218 height 396
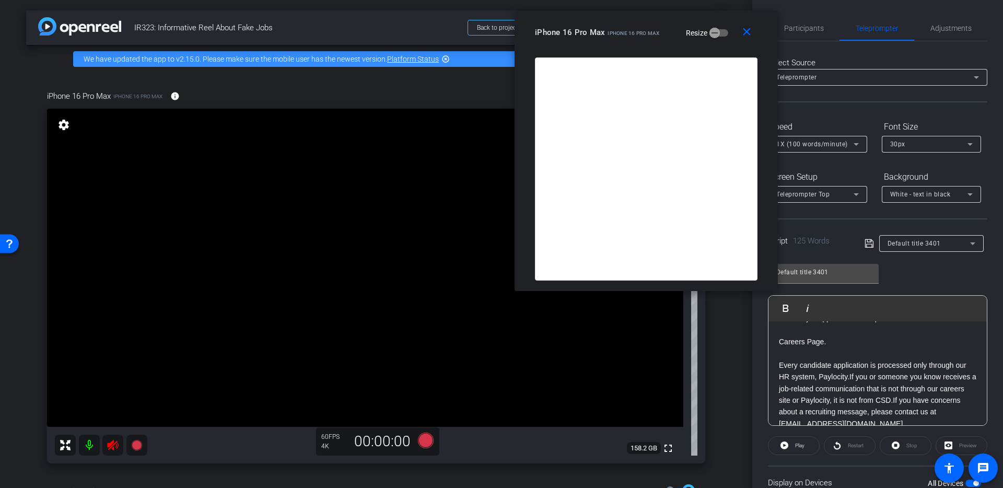
scroll to position [253, 0]
click at [965, 361] on div "Import Notice: Fake Job Offers Circulating CSD has been made aware of scams usi…" at bounding box center [878, 271] width 218 height 407
click at [963, 385] on p "our HR system, Paylocity.If you or someone you know receives a job-related comm…" at bounding box center [878, 412] width 198 height 59
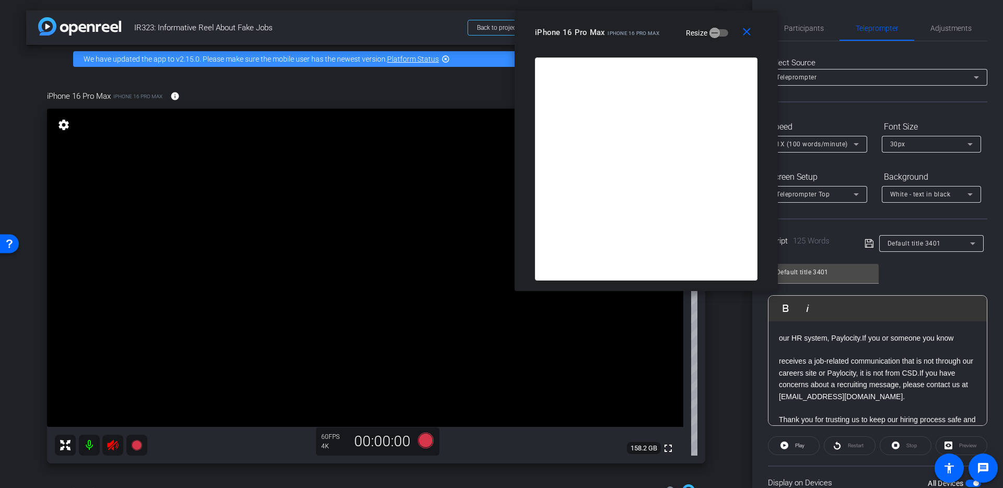
scroll to position [305, 0]
click at [966, 359] on div "Import Notice: Fake Job Offers Circulating CSD has been made aware of scams usi…" at bounding box center [878, 231] width 218 height 431
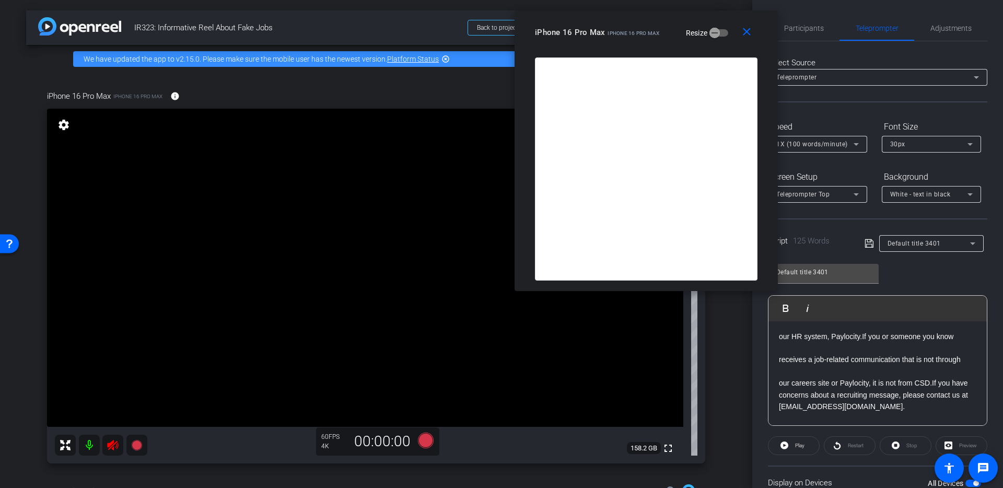
click at [959, 385] on p "our careers site or Paylocity, it is not from CSD.If you have concerns about a …" at bounding box center [878, 394] width 198 height 35
click at [933, 382] on p "our careers site or Paylocity, it is not from CSD.If you have concerns about a …" at bounding box center [878, 394] width 198 height 35
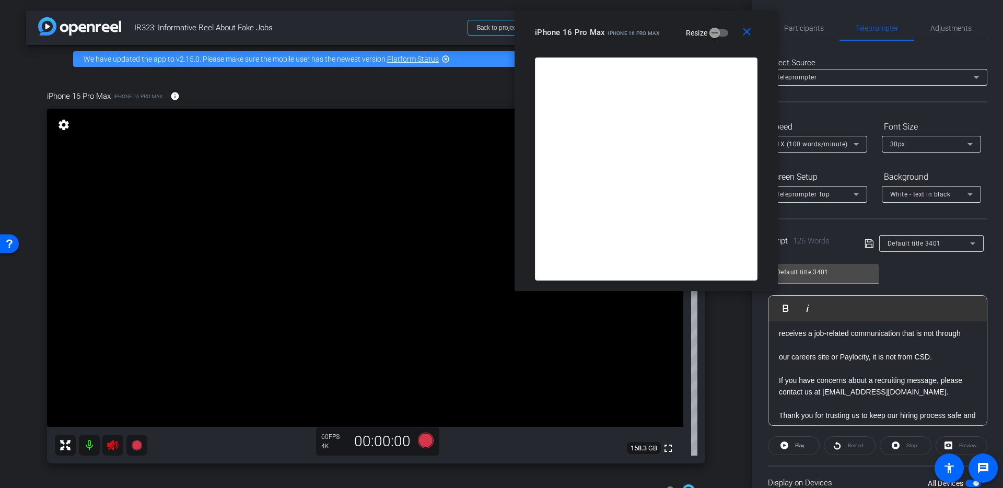
scroll to position [336, 0]
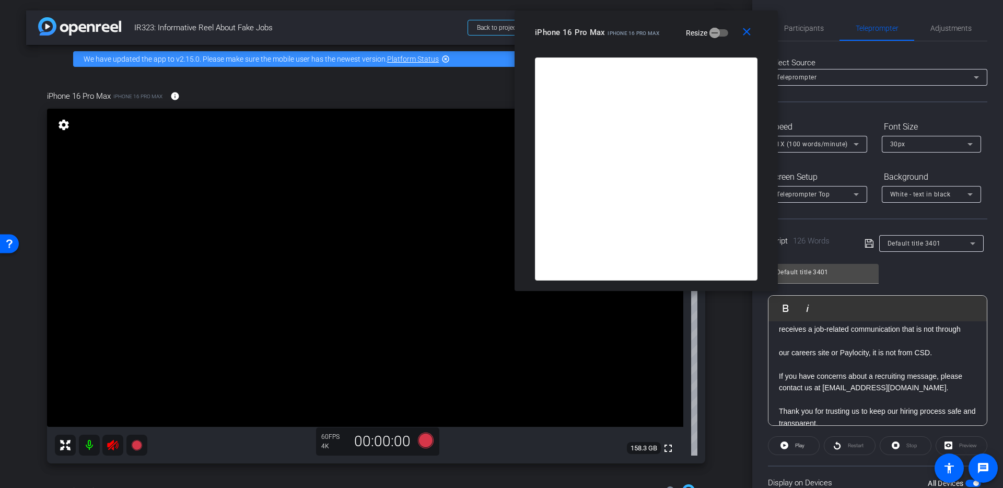
click at [944, 375] on p "If you have concerns about a recruiting message, please contact us at recruitin…" at bounding box center [878, 383] width 198 height 24
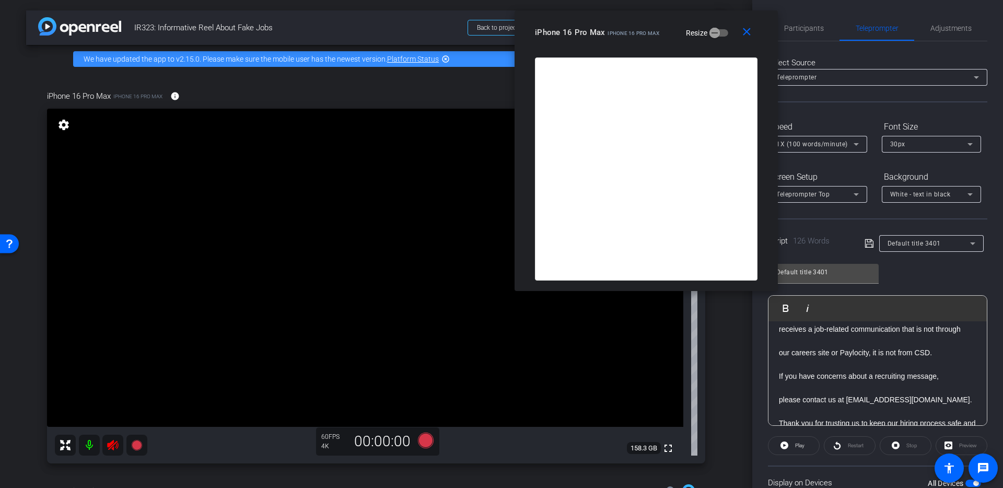
scroll to position [361, 0]
click at [966, 396] on div "Import Notice: Fake Job Offers Circulating CSD has been made aware of scams usi…" at bounding box center [878, 194] width 218 height 466
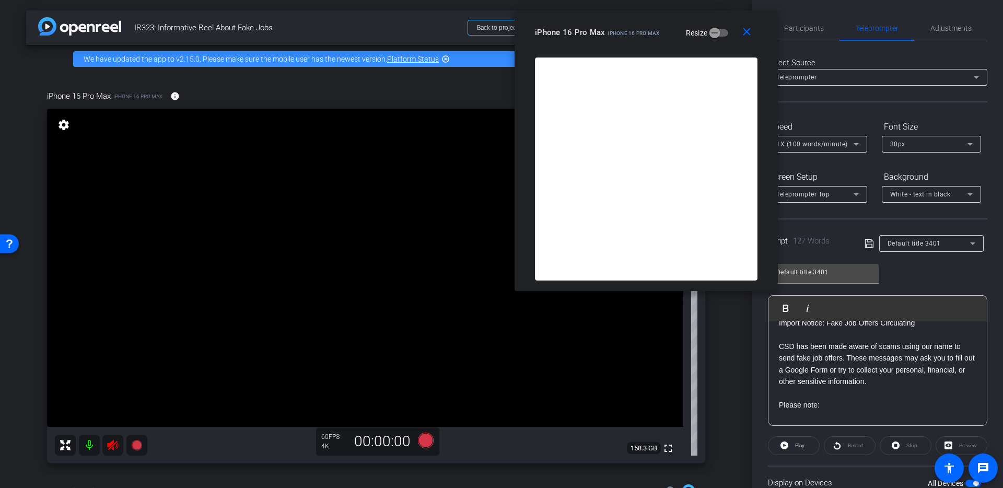
scroll to position [84, 0]
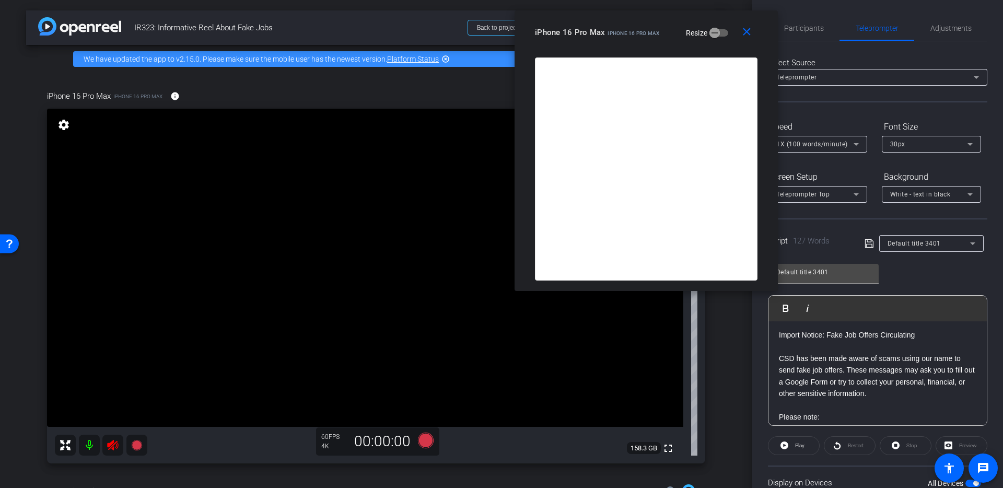
click at [966, 360] on div "Import Notice: Fake Job Offers Circulating CSD has been made aware of scams usi…" at bounding box center [878, 475] width 218 height 477
click at [966, 382] on div "Import Notice: Fake Job Offers Circulating CSD has been made aware of scams usi…" at bounding box center [878, 481] width 218 height 489
click at [943, 405] on p "out a Google Form or try to collect your personal, financial, or other sensitiv…" at bounding box center [878, 412] width 198 height 24
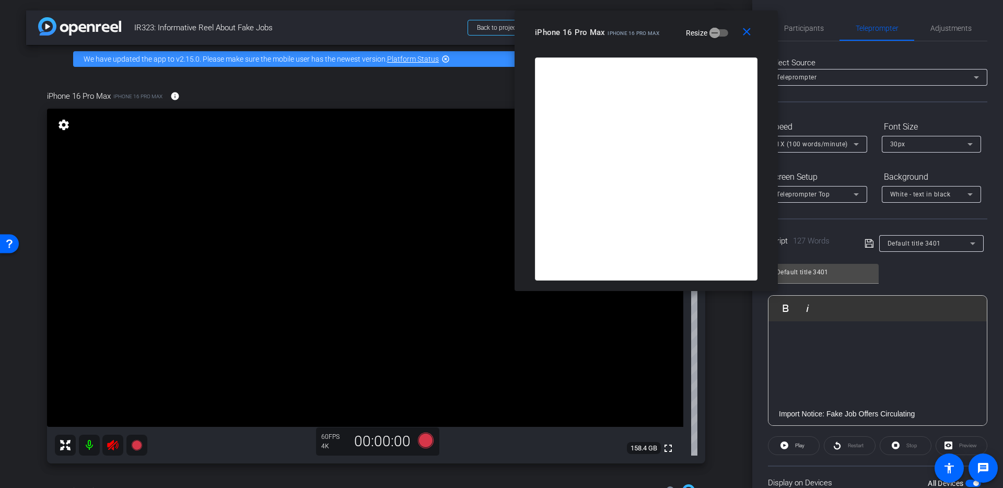
scroll to position [0, 0]
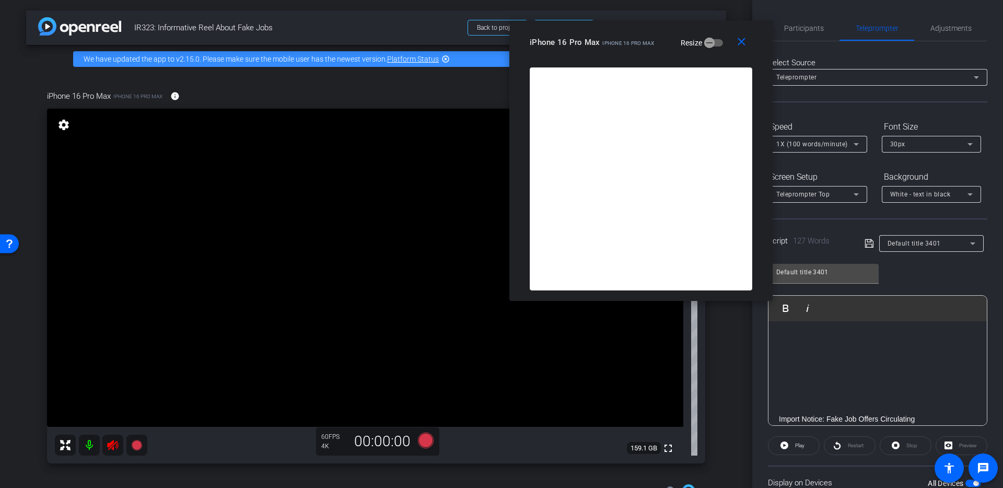
drag, startPoint x: 660, startPoint y: 39, endPoint x: 639, endPoint y: 55, distance: 26.4
click at [639, 52] on div "iPhone 16 Pro Max iPhone 16 Pro Max Resize" at bounding box center [645, 42] width 230 height 19
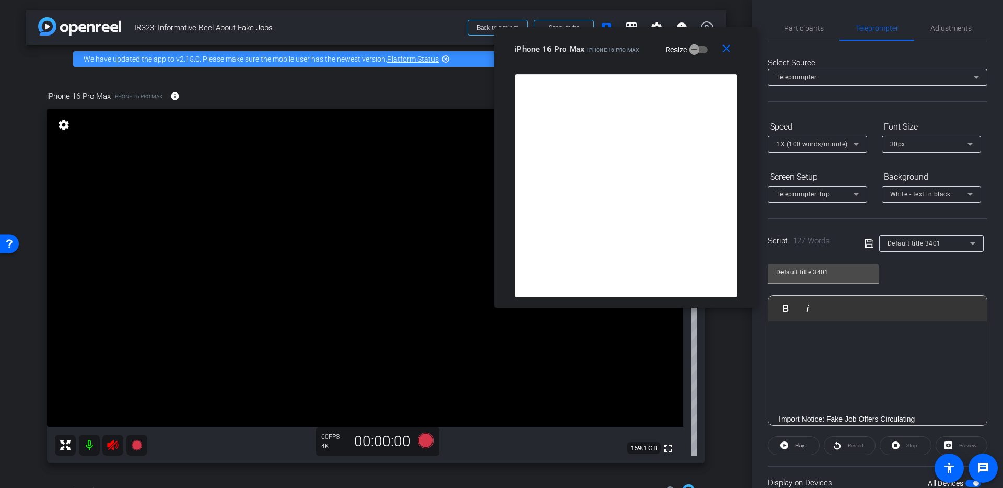
click at [835, 148] on div "1X (100 words/minute)" at bounding box center [815, 143] width 77 height 13
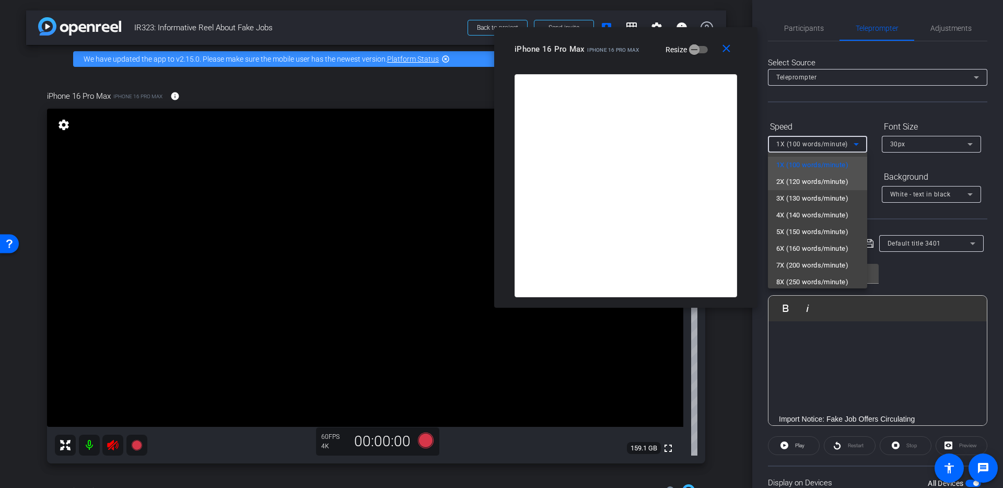
click at [804, 189] on mat-option "2X (120 words/minute)" at bounding box center [817, 182] width 99 height 17
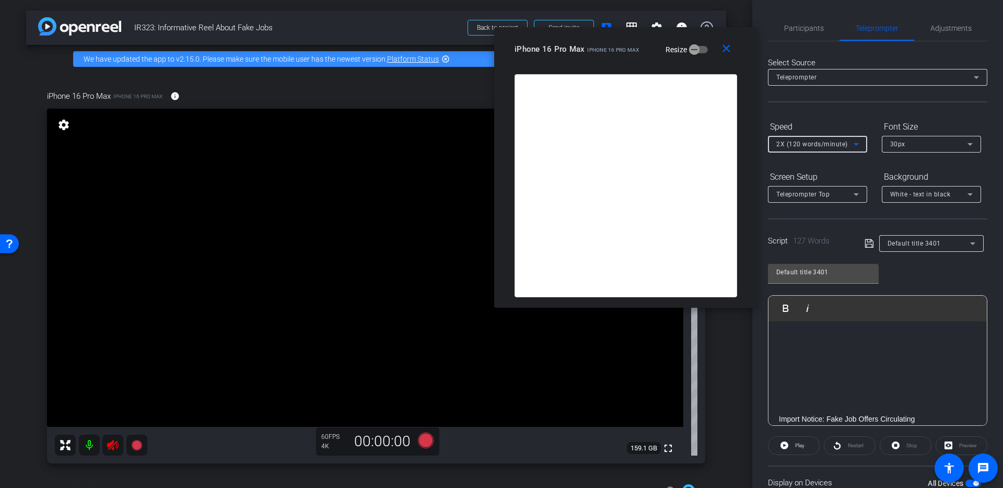
click at [821, 138] on div "2X (120 words/minute)" at bounding box center [815, 143] width 77 height 13
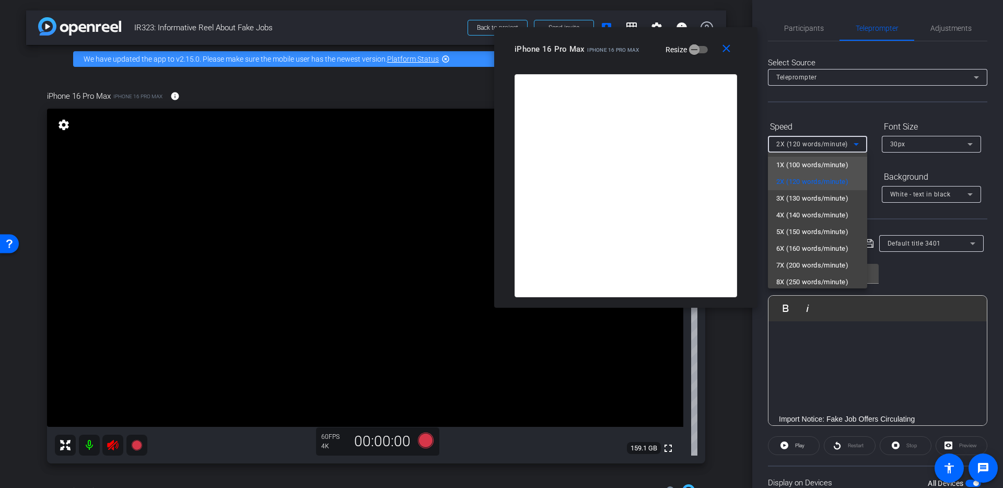
click at [810, 165] on span "1X (100 words/minute)" at bounding box center [813, 165] width 72 height 13
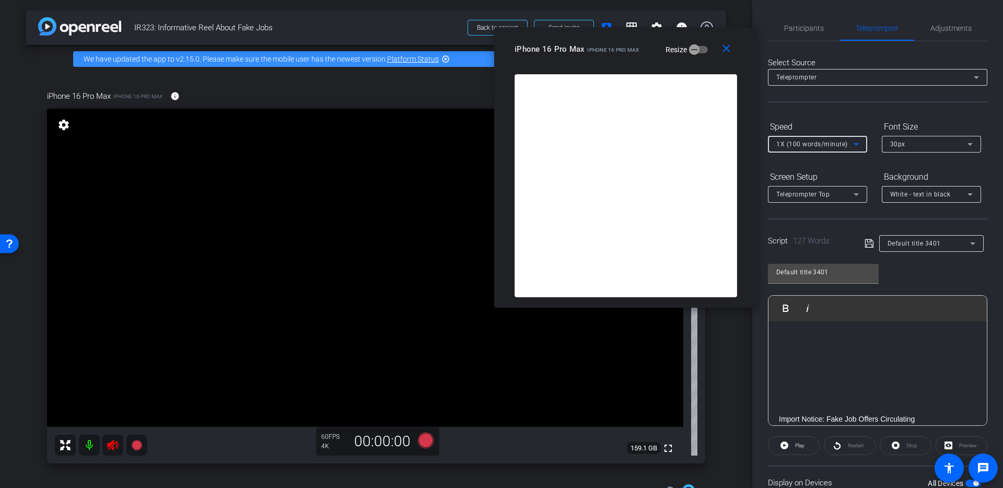
click at [824, 193] on span "Teleprompter Top" at bounding box center [803, 194] width 53 height 7
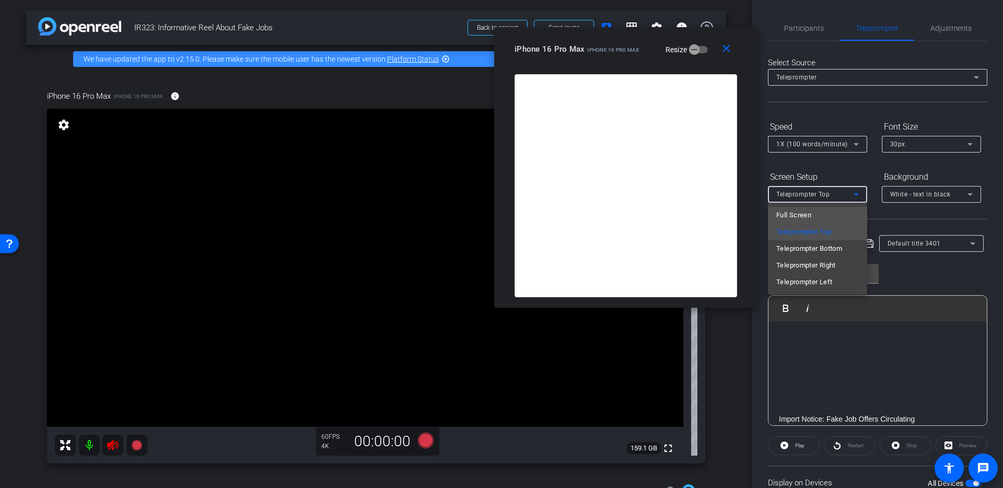
click at [815, 213] on mat-option "Full Screen" at bounding box center [817, 215] width 99 height 17
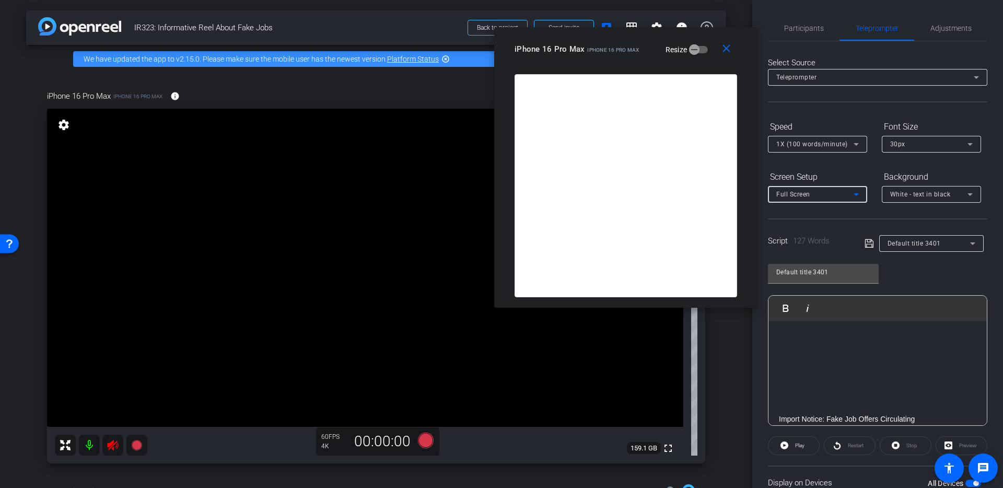
click at [828, 191] on div "Full Screen" at bounding box center [815, 194] width 77 height 13
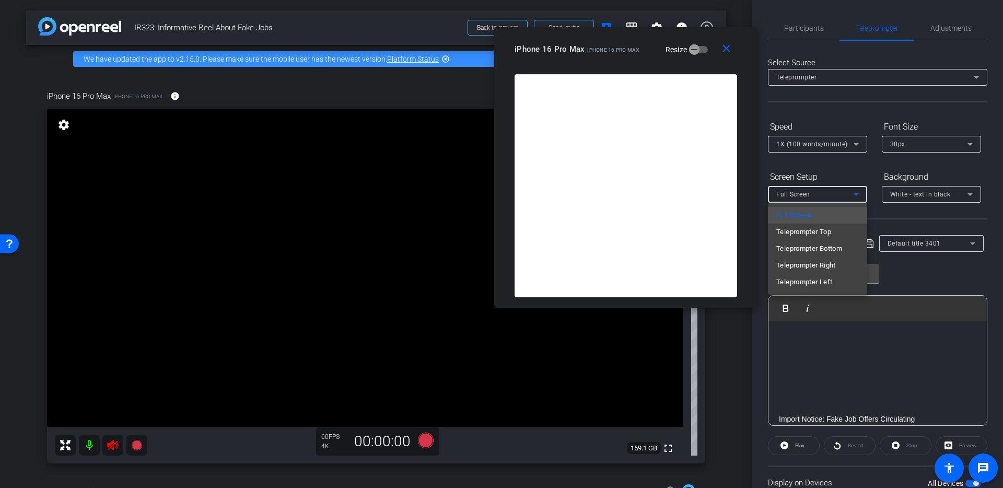
click at [807, 236] on span "Teleprompter Top" at bounding box center [804, 232] width 55 height 13
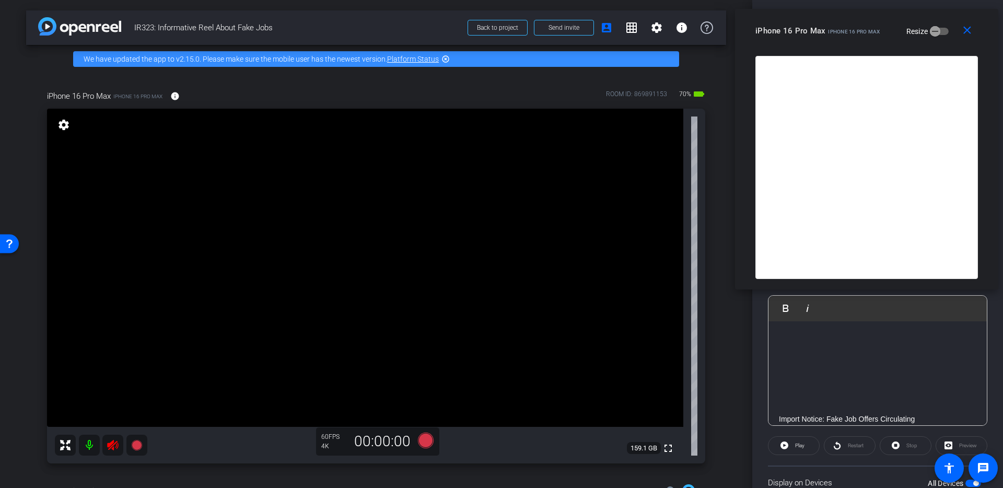
drag, startPoint x: 606, startPoint y: 61, endPoint x: 841, endPoint y: 33, distance: 237.3
click at [841, 33] on div "close iPhone 16 Pro Max iPhone 16 Pro Max Resize" at bounding box center [866, 32] width 263 height 47
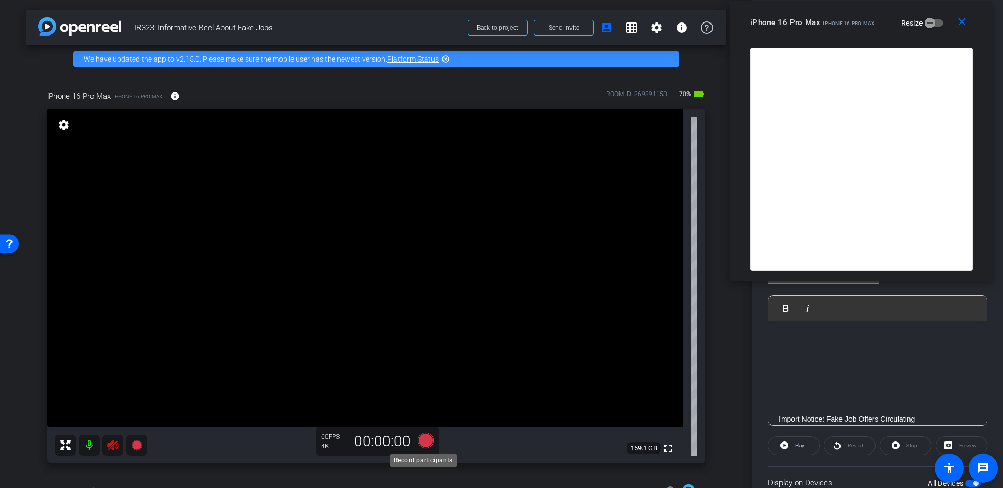
click at [423, 437] on icon at bounding box center [426, 441] width 16 height 16
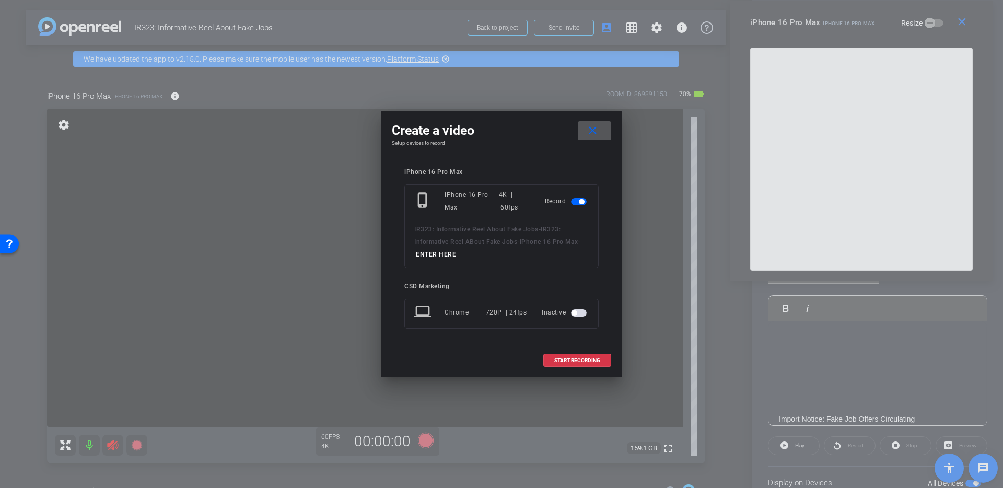
click at [470, 252] on input at bounding box center [451, 254] width 70 height 13
type input "2"
click at [565, 364] on span at bounding box center [577, 360] width 67 height 25
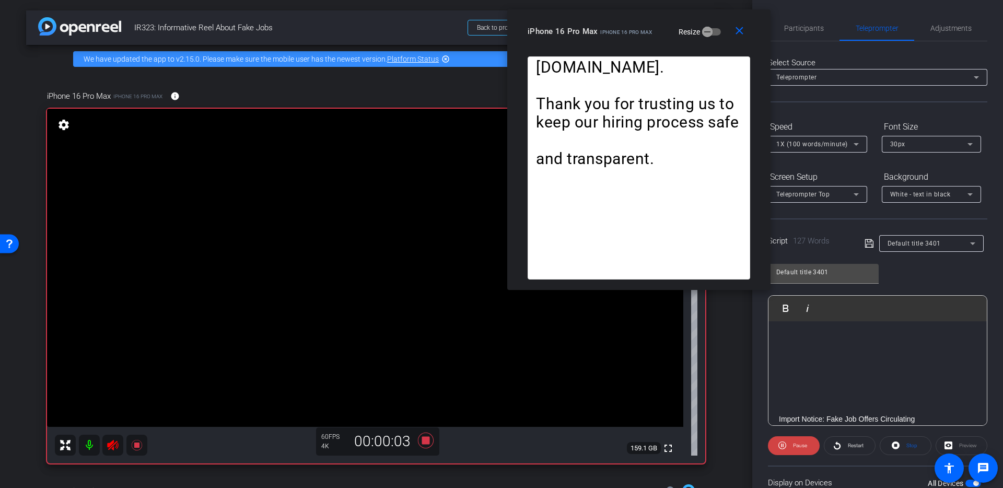
drag, startPoint x: 709, startPoint y: 57, endPoint x: 625, endPoint y: 57, distance: 83.6
click at [625, 57] on div "Import Notice: Fake Job Offers Circulating CSD has been made aware of scams usi…" at bounding box center [639, 167] width 223 height 223
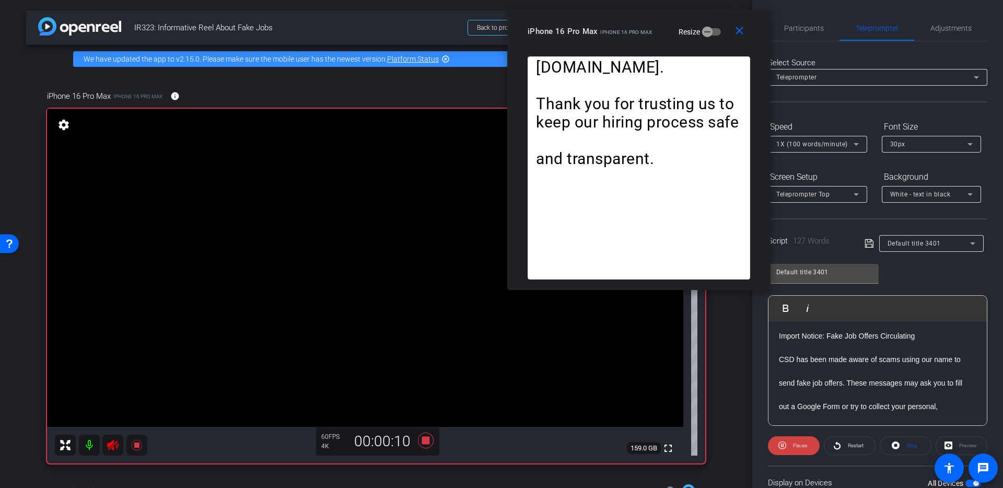
scroll to position [82, 0]
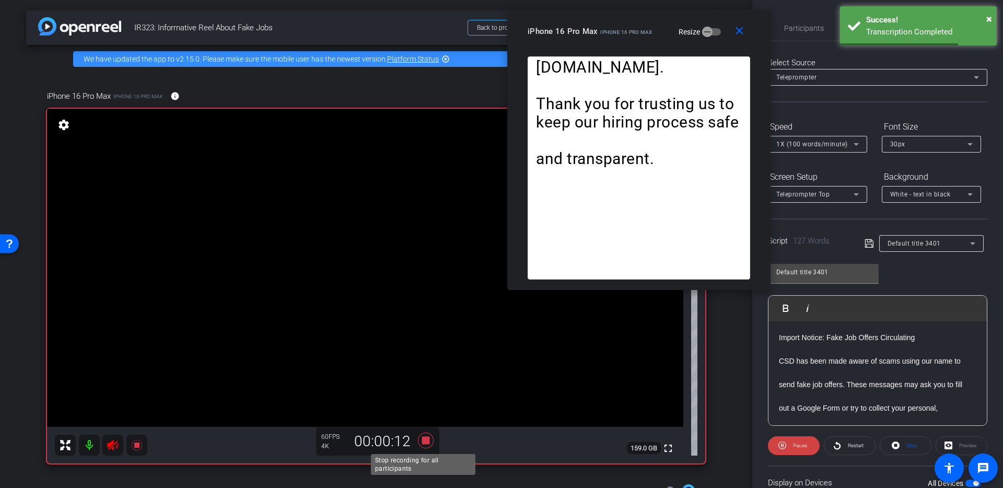
click at [426, 441] on icon at bounding box center [426, 441] width 16 height 16
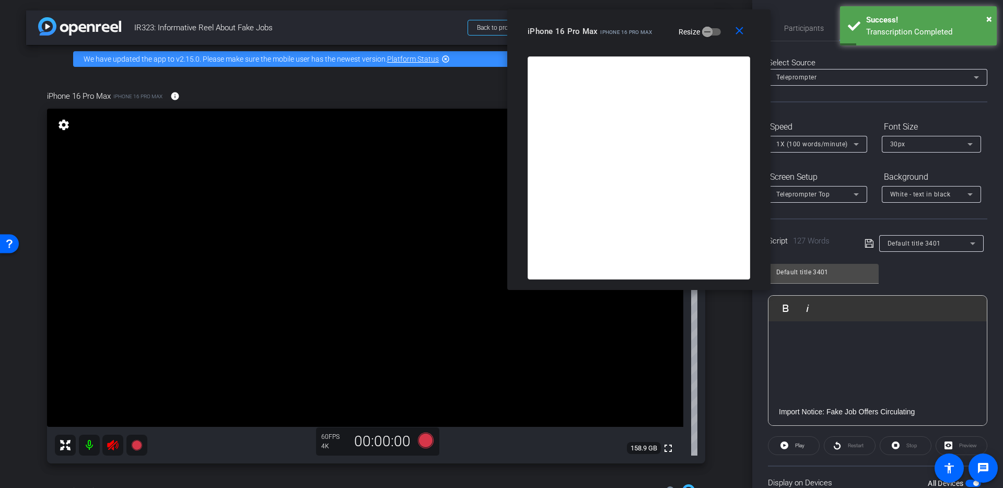
scroll to position [20, 0]
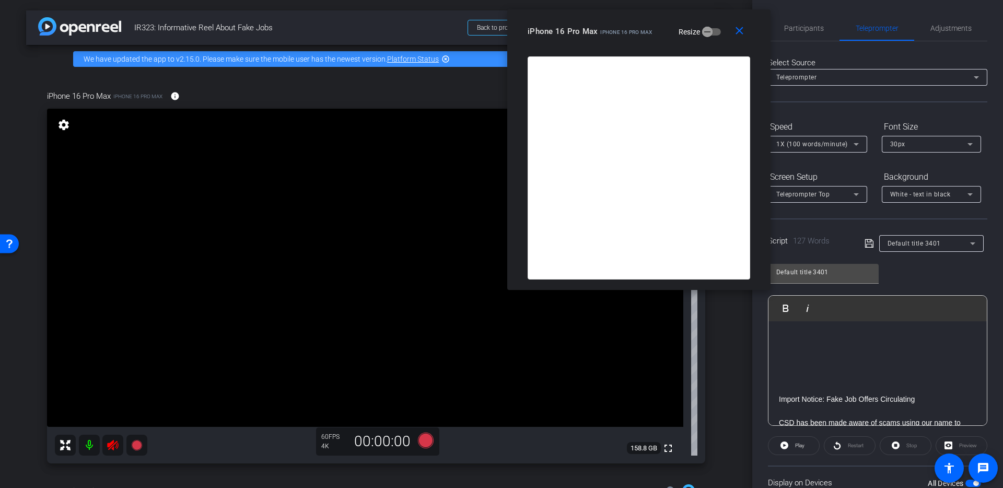
click at [853, 454] on div "Restart" at bounding box center [850, 445] width 52 height 19
click at [428, 442] on icon at bounding box center [426, 441] width 16 height 16
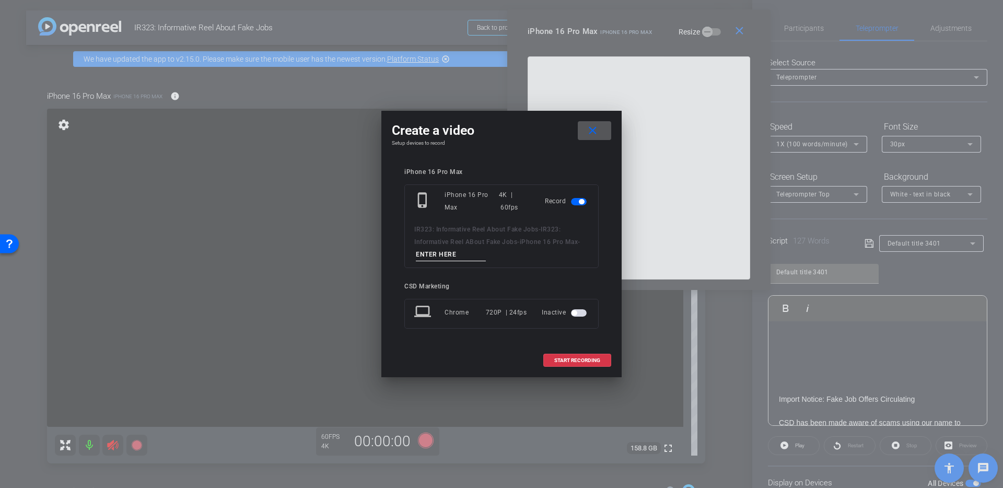
click at [431, 258] on input at bounding box center [451, 254] width 70 height 13
type input "3"
click at [572, 351] on span at bounding box center [577, 360] width 67 height 25
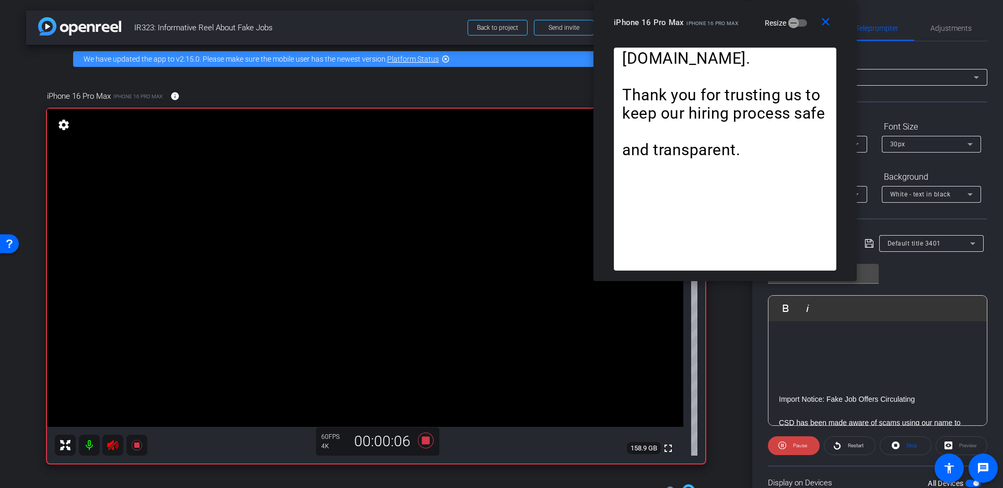
drag, startPoint x: 665, startPoint y: 52, endPoint x: 751, endPoint y: 29, distance: 89.1
click at [751, 29] on div "close iPhone 16 Pro Max iPhone 16 Pro Max Resize" at bounding box center [725, 24] width 263 height 47
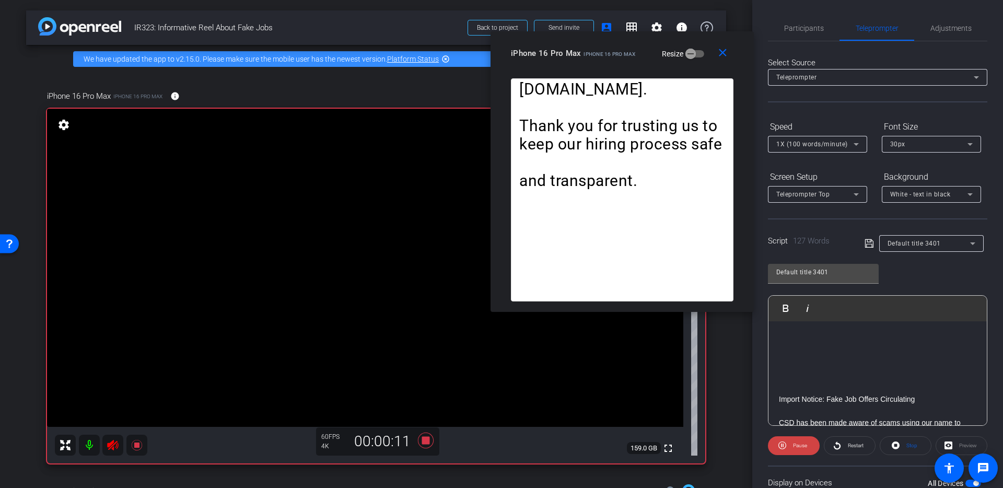
drag, startPoint x: 751, startPoint y: 29, endPoint x: 648, endPoint y: 60, distance: 107.5
click at [648, 60] on mat-slide-toggle "Resize" at bounding box center [676, 53] width 59 height 17
click at [429, 434] on icon at bounding box center [425, 440] width 25 height 19
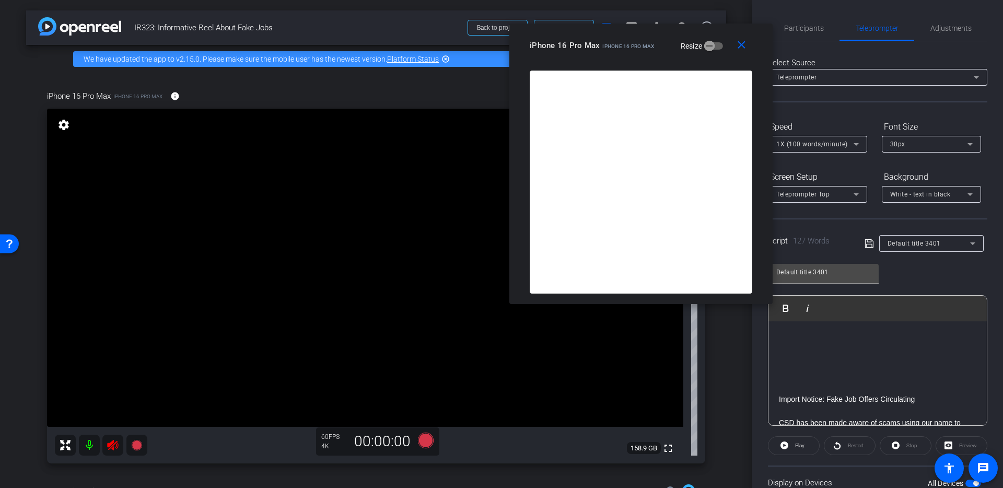
drag, startPoint x: 642, startPoint y: 67, endPoint x: 661, endPoint y: 59, distance: 20.4
click at [661, 59] on div "close iPhone 16 Pro Max iPhone 16 Pro Max Resize" at bounding box center [641, 47] width 263 height 47
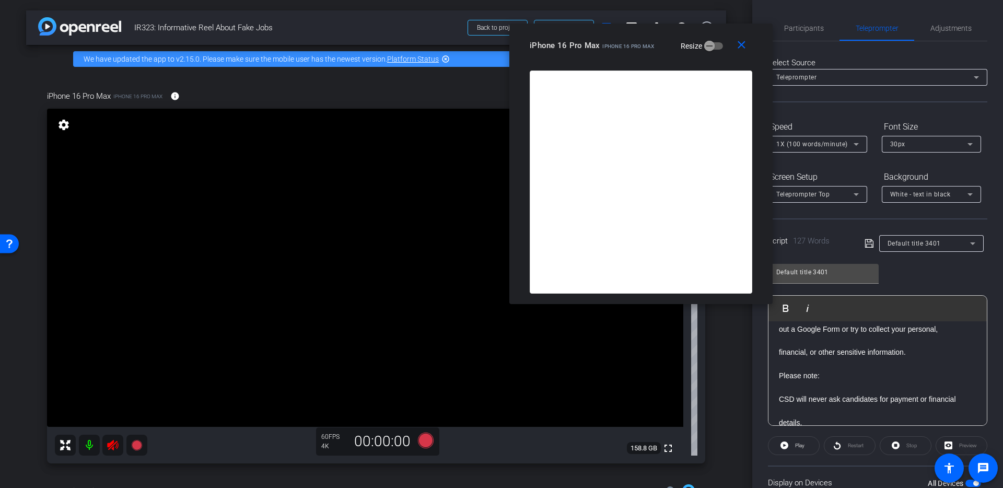
scroll to position [210, 0]
click at [431, 445] on icon at bounding box center [425, 440] width 25 height 19
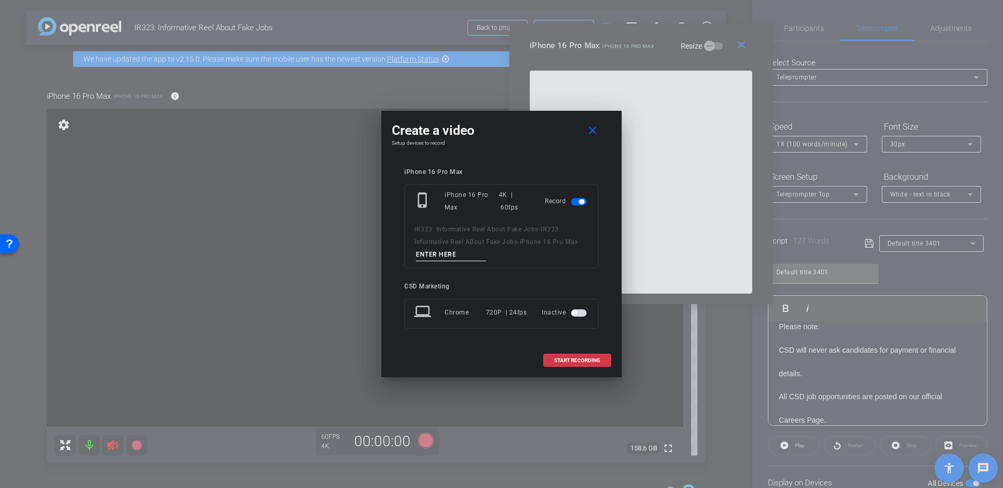
click at [470, 252] on input at bounding box center [451, 254] width 70 height 13
type input "4"
click at [593, 351] on span at bounding box center [577, 360] width 67 height 25
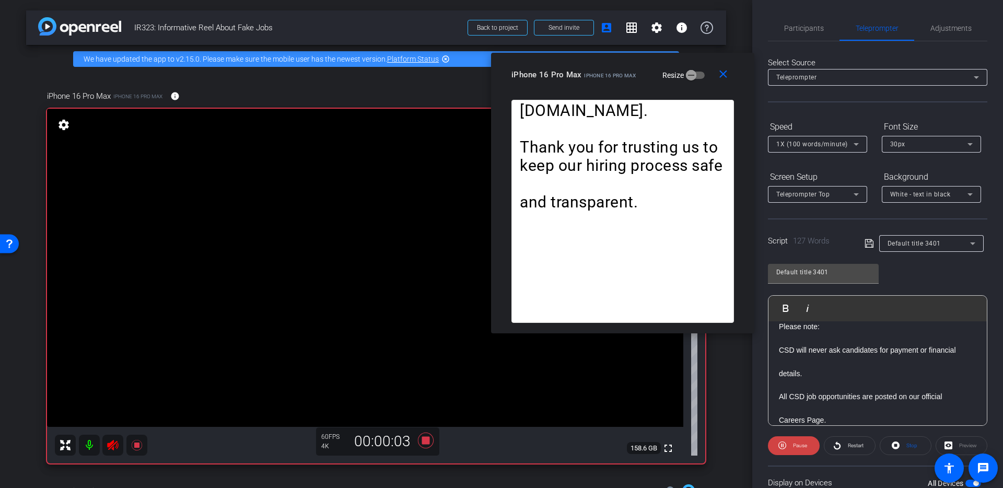
drag, startPoint x: 610, startPoint y: 64, endPoint x: 592, endPoint y: 93, distance: 34.5
click at [592, 93] on div "close iPhone 16 Pro Max iPhone 16 Pro Max Resize" at bounding box center [622, 76] width 263 height 47
click at [422, 438] on icon at bounding box center [426, 441] width 16 height 16
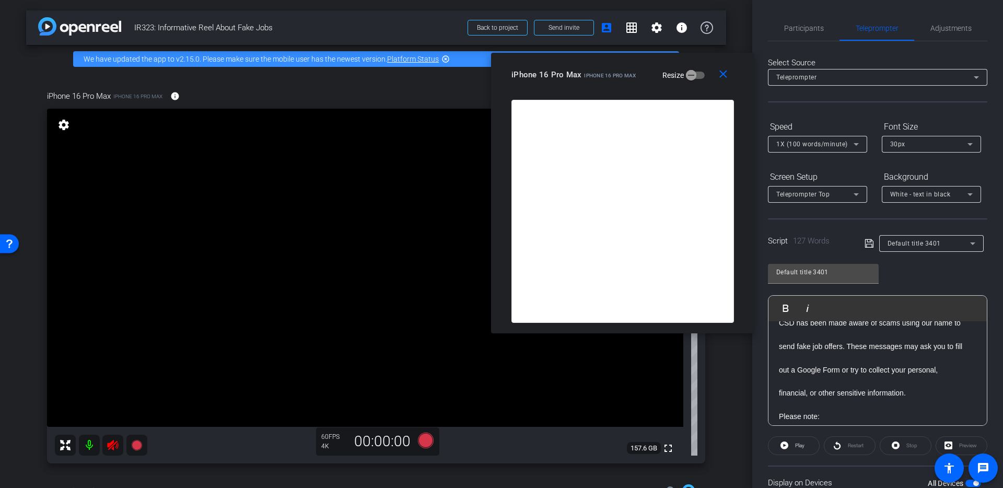
scroll to position [138, 0]
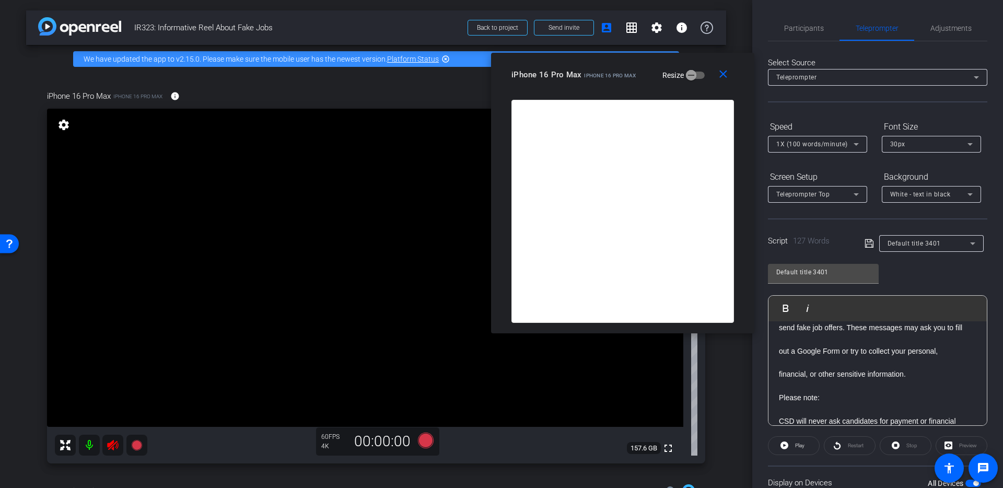
click at [889, 378] on p "financial, or other sensitive information." at bounding box center [878, 373] width 198 height 11
click at [838, 394] on p "Please note:" at bounding box center [878, 397] width 198 height 11
click at [909, 376] on p "financial, or other sensitive information." at bounding box center [878, 373] width 198 height 11
click at [775, 367] on div "Import Notice: Fake Job Offers Circulating CSD has been made aware of scams usi…" at bounding box center [878, 439] width 218 height 512
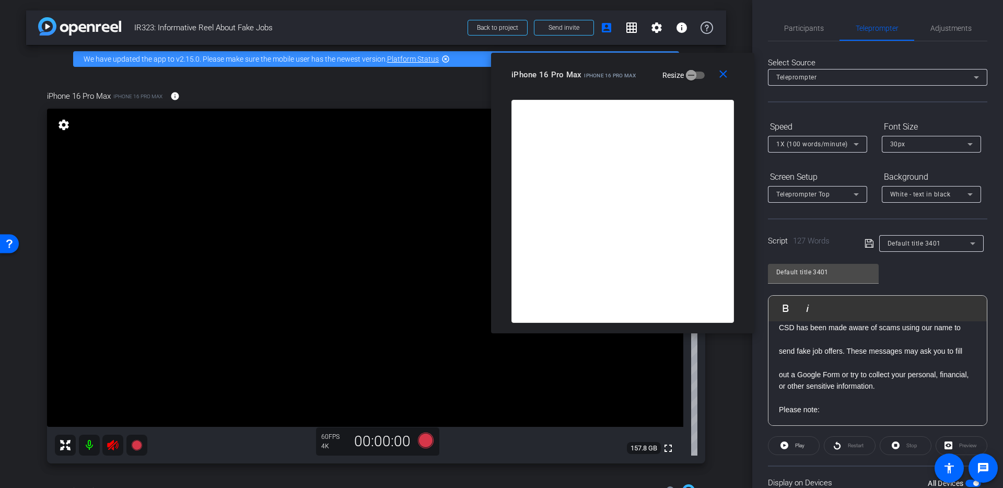
scroll to position [131, 0]
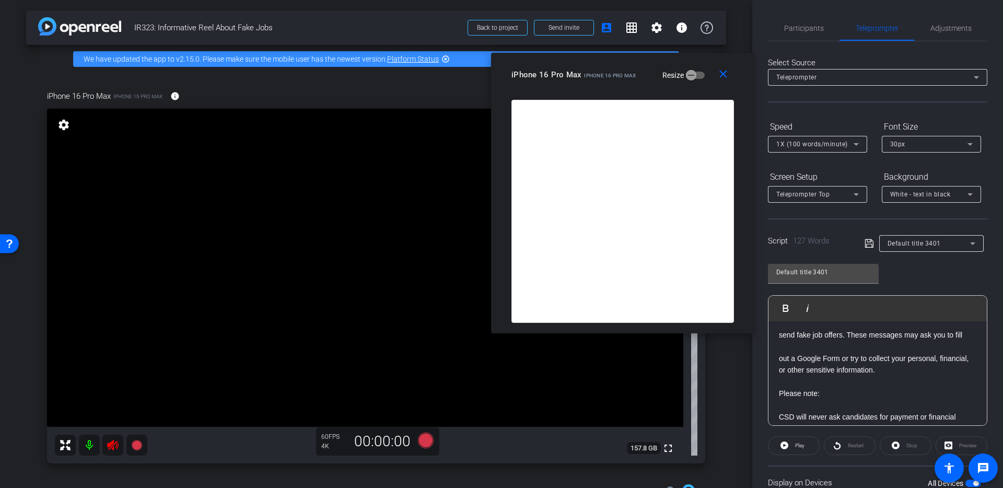
click at [952, 357] on p "out a Google Form or try to collect your personal, financial, or other sensitiv…" at bounding box center [878, 365] width 198 height 24
click at [879, 371] on p at bounding box center [878, 369] width 198 height 11
click at [879, 371] on p at bounding box center [878, 372] width 198 height 11
click at [930, 146] on div "30px" at bounding box center [929, 143] width 77 height 13
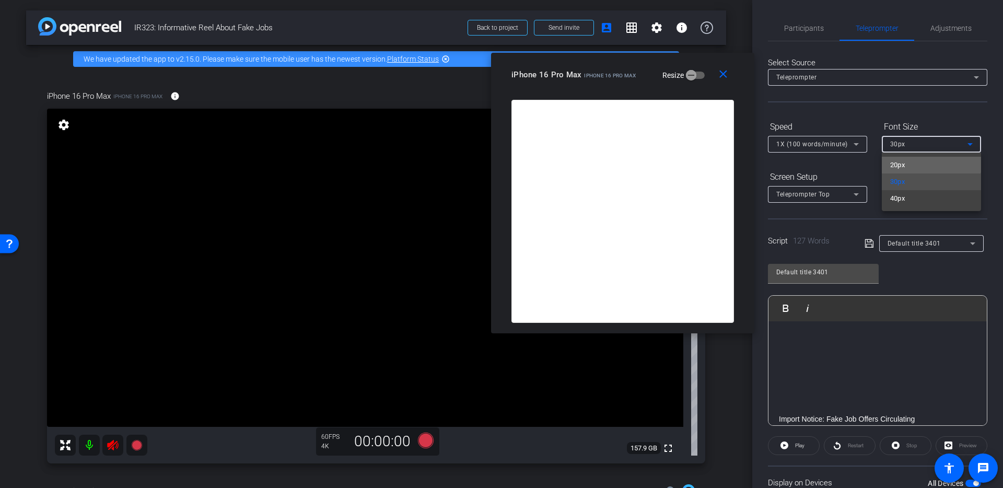
click at [926, 161] on mat-option "20px" at bounding box center [931, 165] width 99 height 17
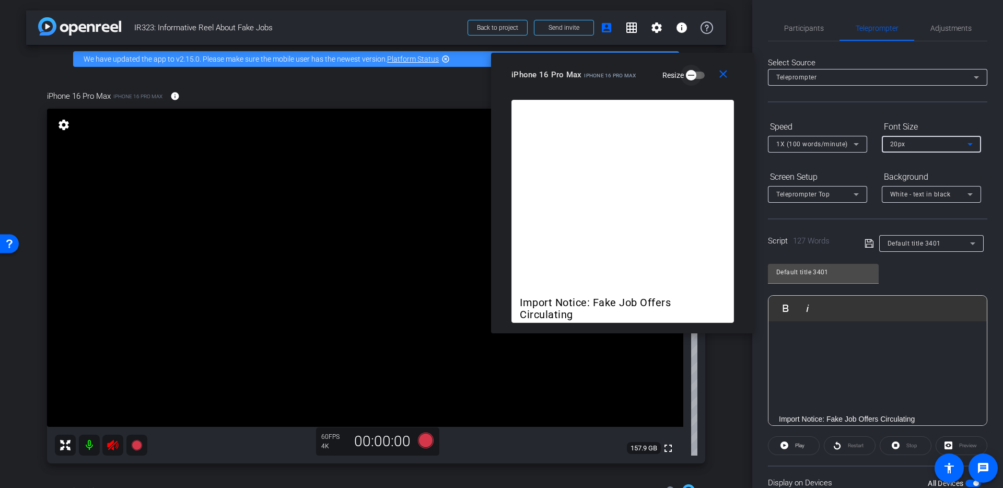
click at [691, 79] on icon "button" at bounding box center [691, 75] width 9 height 9
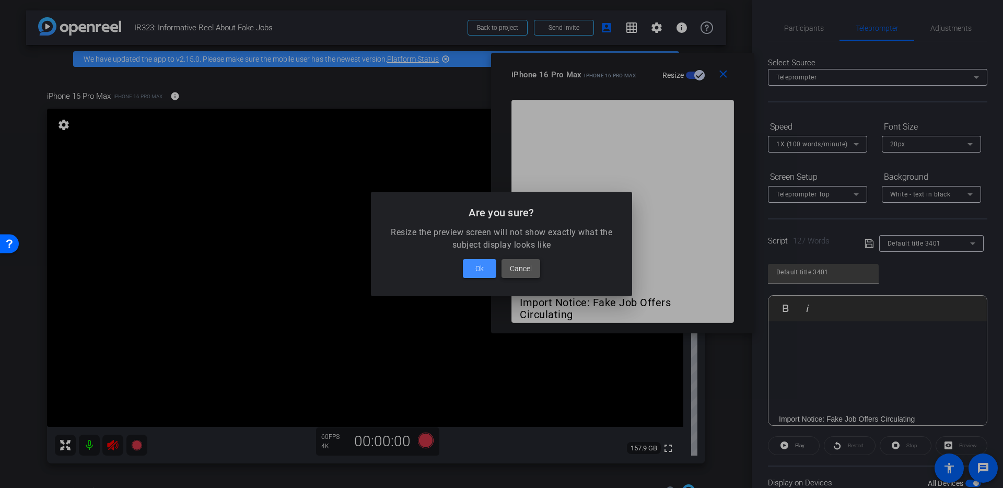
click at [525, 266] on span "Cancel" at bounding box center [521, 268] width 22 height 13
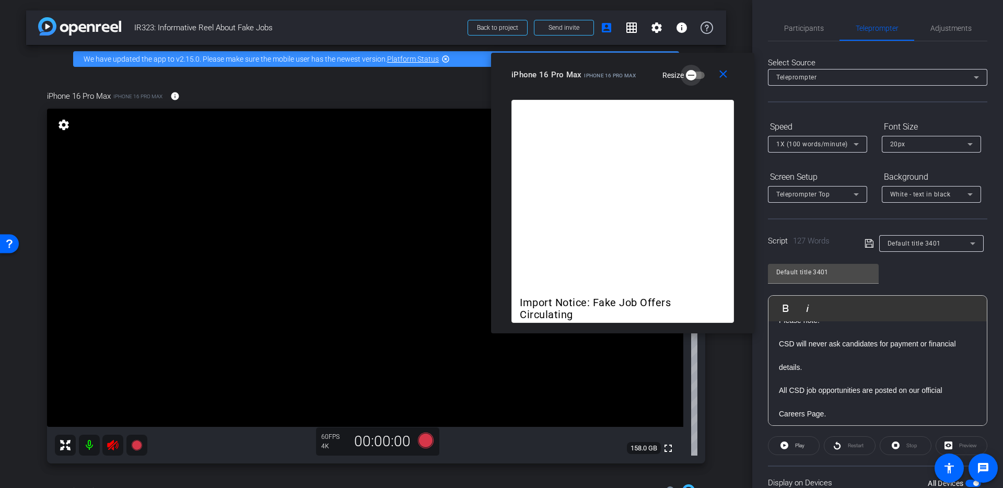
scroll to position [223, 0]
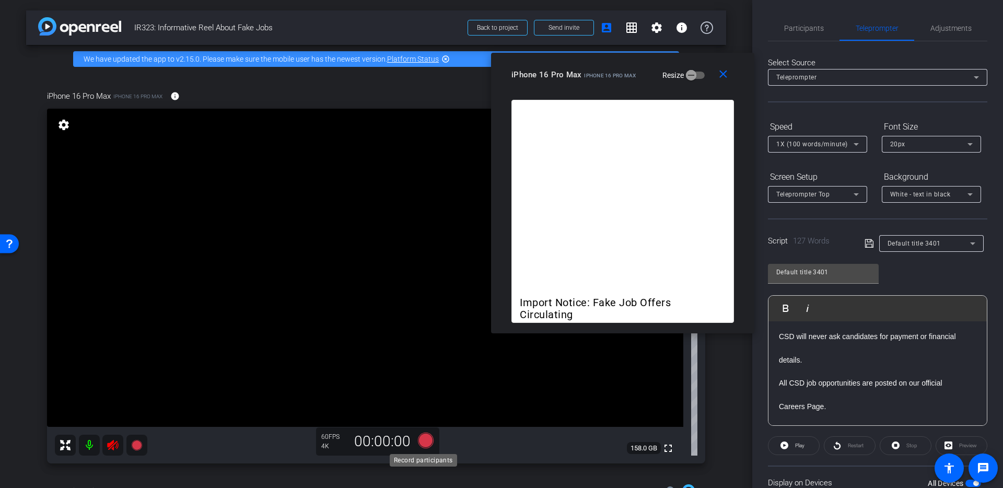
click at [418, 444] on icon at bounding box center [426, 441] width 16 height 16
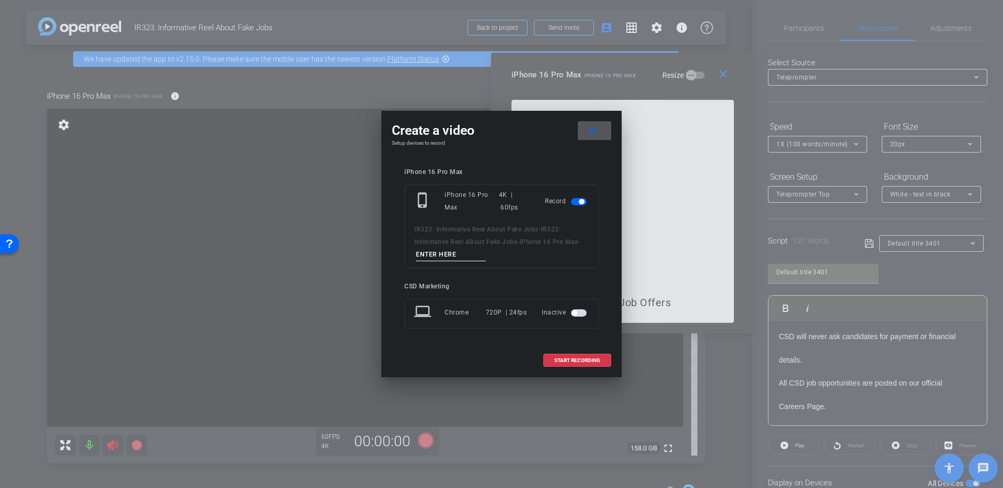
click at [453, 255] on input at bounding box center [451, 254] width 70 height 13
type input "5"
click at [574, 360] on span "START RECORDING" at bounding box center [578, 360] width 46 height 5
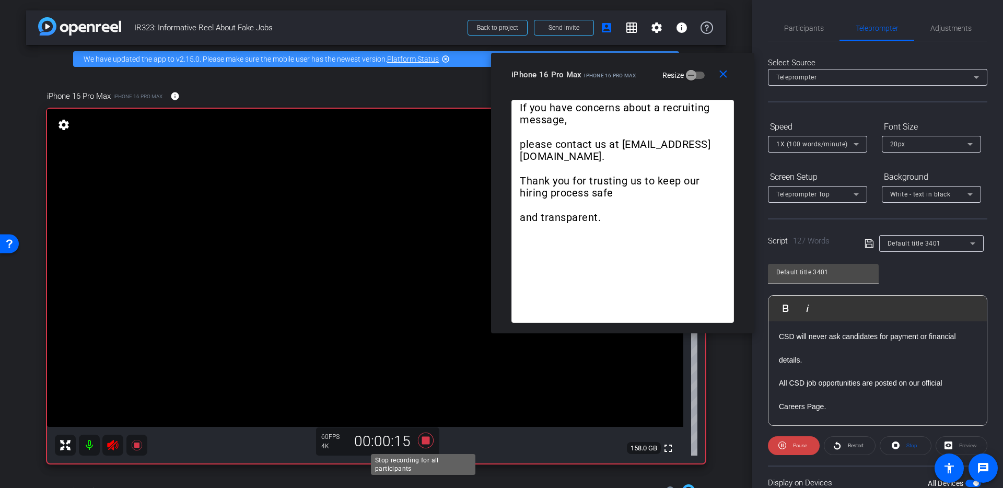
click at [423, 437] on icon at bounding box center [426, 441] width 16 height 16
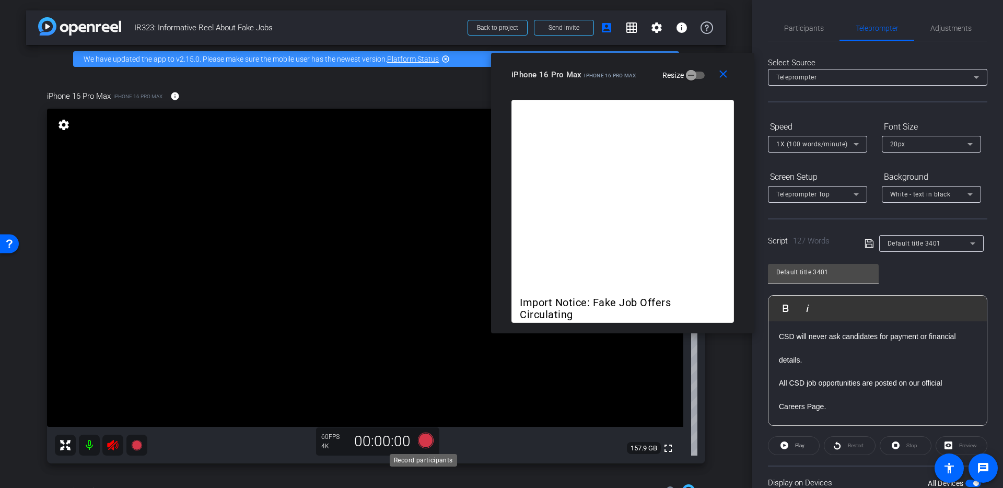
click at [423, 437] on icon at bounding box center [426, 441] width 16 height 16
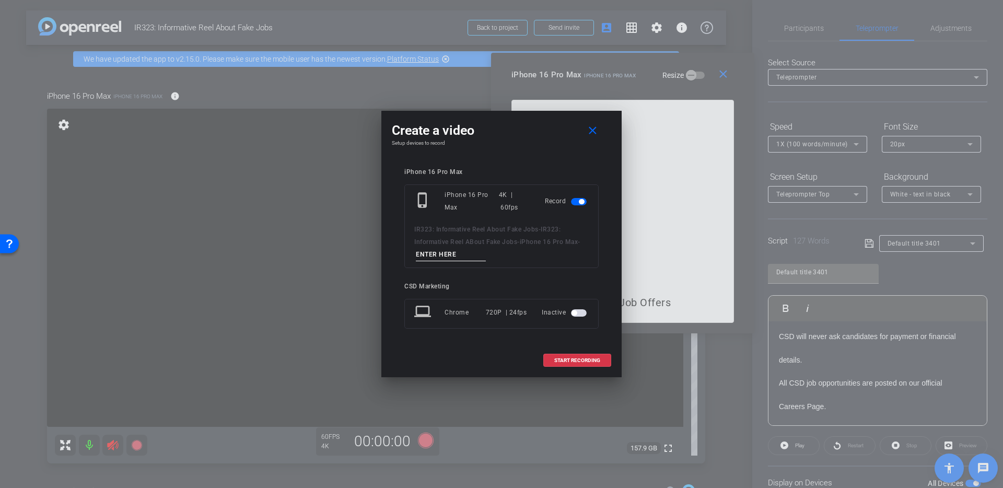
click at [467, 252] on input at bounding box center [451, 254] width 70 height 13
type input "6"
click at [602, 359] on span at bounding box center [577, 360] width 67 height 25
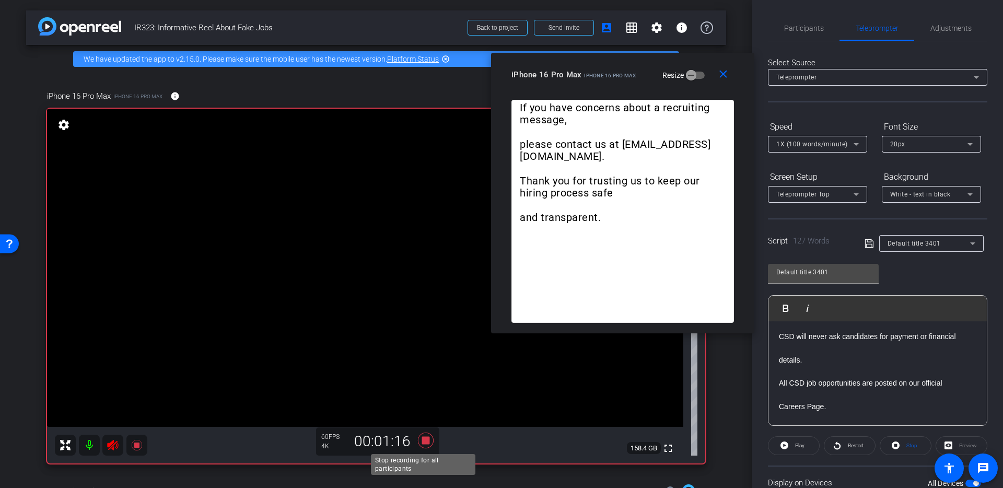
click at [424, 445] on icon at bounding box center [425, 440] width 25 height 19
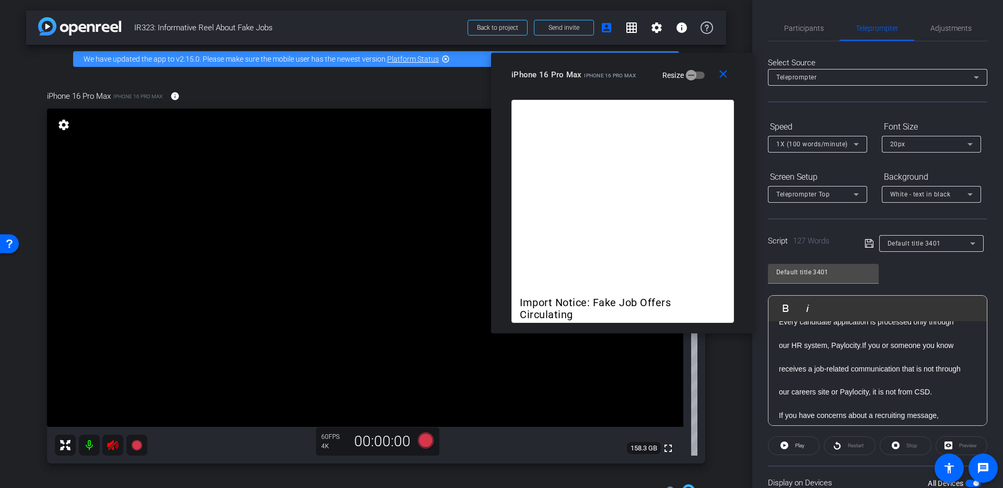
scroll to position [328, 0]
click at [861, 348] on p "our HR system, Paylocity.If you or someone you know" at bounding box center [878, 348] width 198 height 11
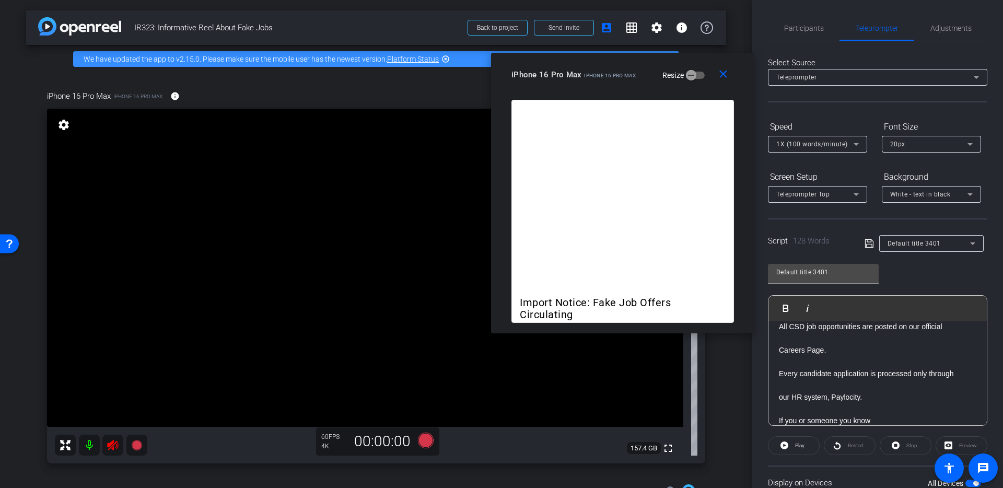
click at [778, 349] on div "Import Notice: Fake Job Offers Circulating CSD has been made aware of scams usi…" at bounding box center [878, 310] width 218 height 536
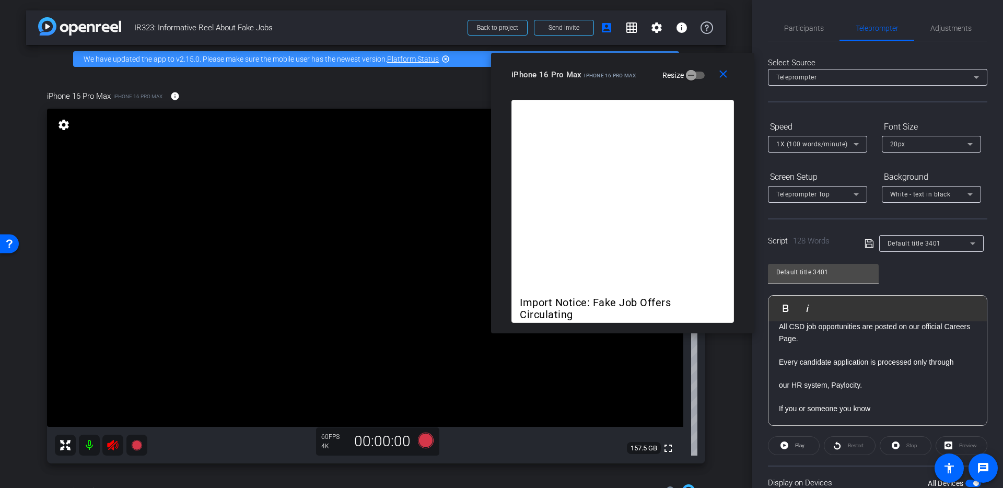
click at [779, 386] on p "our HR system, Paylocity." at bounding box center [878, 384] width 198 height 11
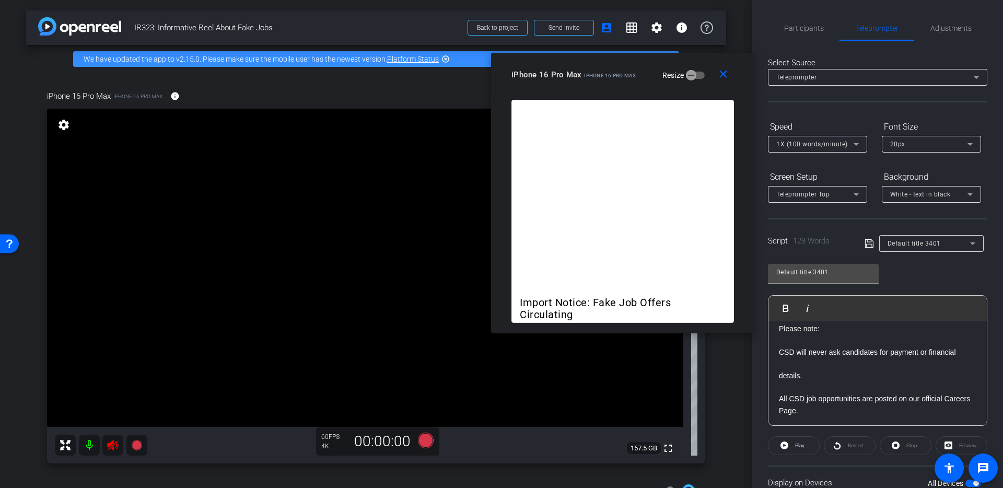
scroll to position [206, 0]
click at [779, 377] on p "details." at bounding box center [878, 377] width 198 height 11
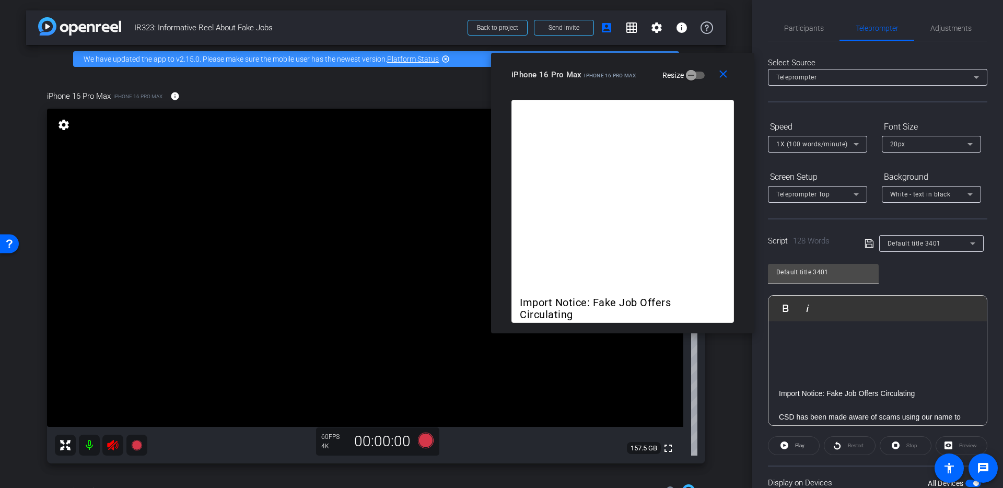
scroll to position [0, 0]
click at [427, 437] on icon at bounding box center [426, 441] width 16 height 16
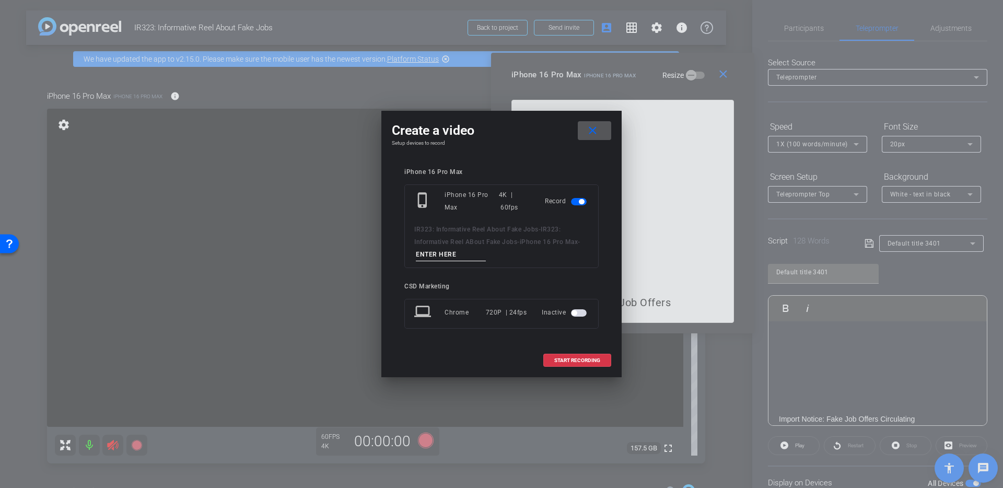
click at [464, 257] on input at bounding box center [451, 254] width 70 height 13
type input "7"
click at [573, 356] on span at bounding box center [577, 360] width 67 height 25
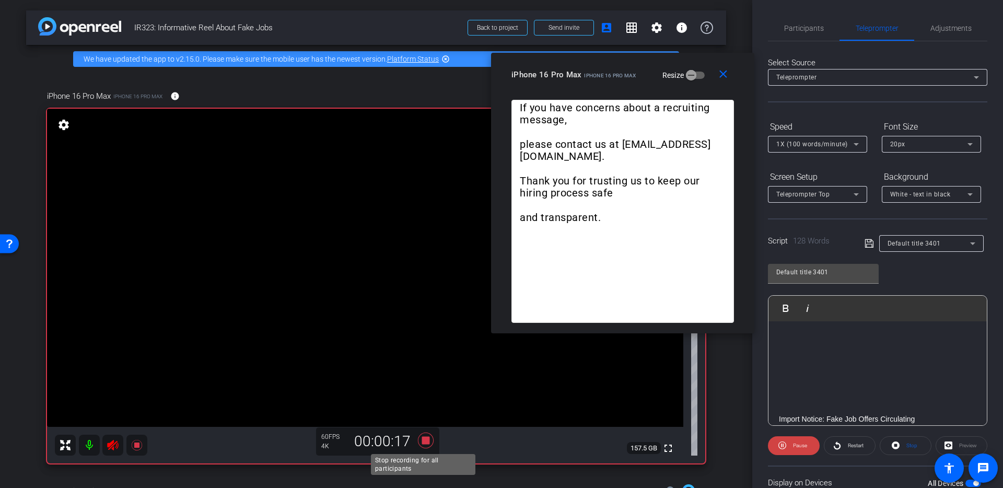
click at [420, 441] on icon at bounding box center [426, 441] width 16 height 16
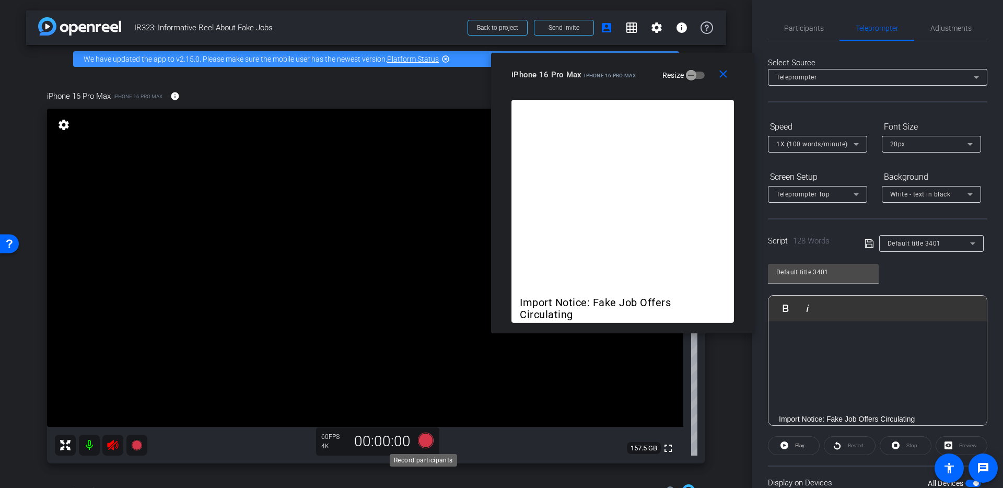
click at [420, 441] on icon at bounding box center [426, 441] width 16 height 16
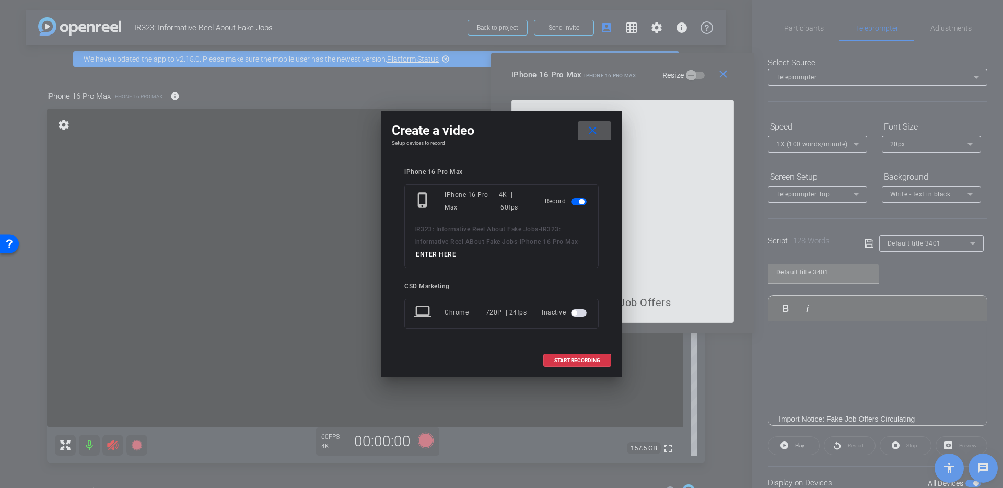
click at [467, 244] on span "IR323: Informative Reel ABout Fake Jobs" at bounding box center [487, 236] width 146 height 20
click at [464, 255] on input at bounding box center [451, 254] width 70 height 13
type input "8"
click at [596, 364] on span at bounding box center [577, 360] width 67 height 25
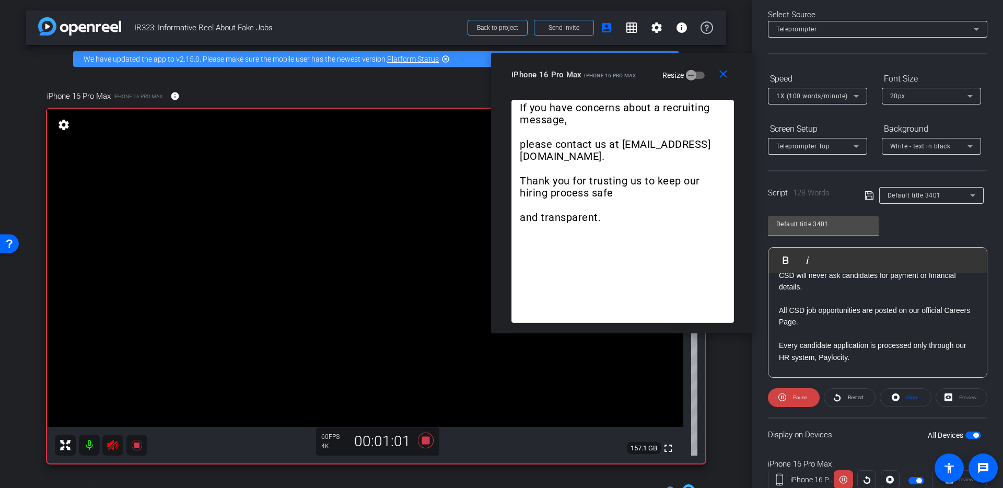
scroll to position [61, 0]
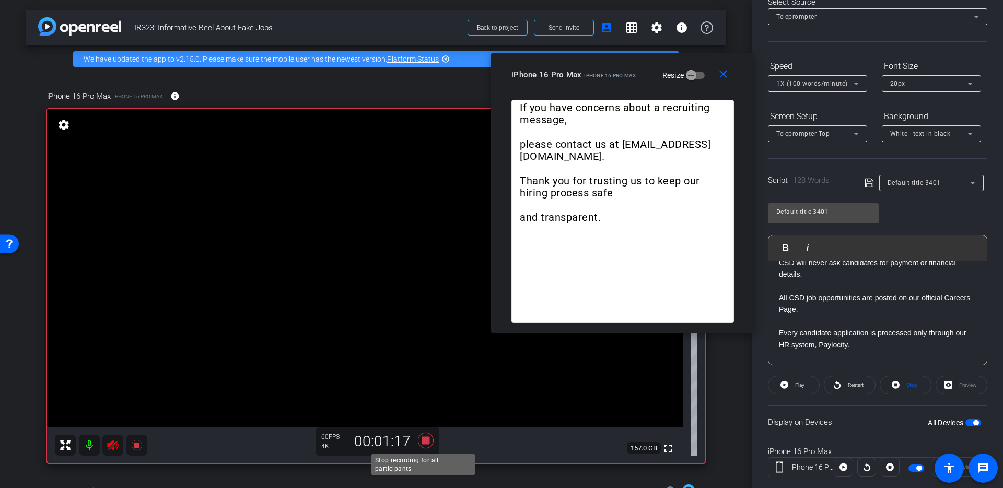
click at [426, 441] on icon at bounding box center [426, 441] width 16 height 16
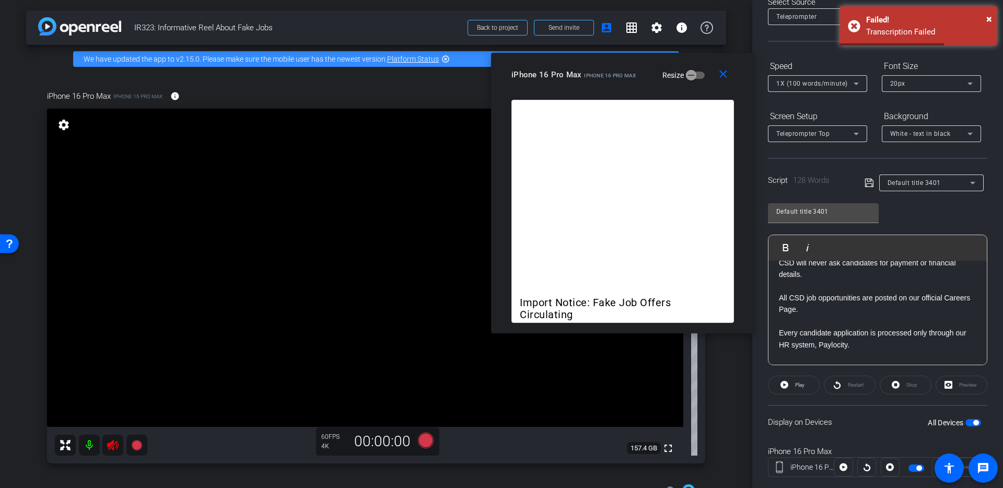
click at [356, 328] on video at bounding box center [365, 268] width 637 height 318
click at [355, 140] on video at bounding box center [365, 268] width 637 height 318
click at [352, 170] on video at bounding box center [365, 268] width 637 height 318
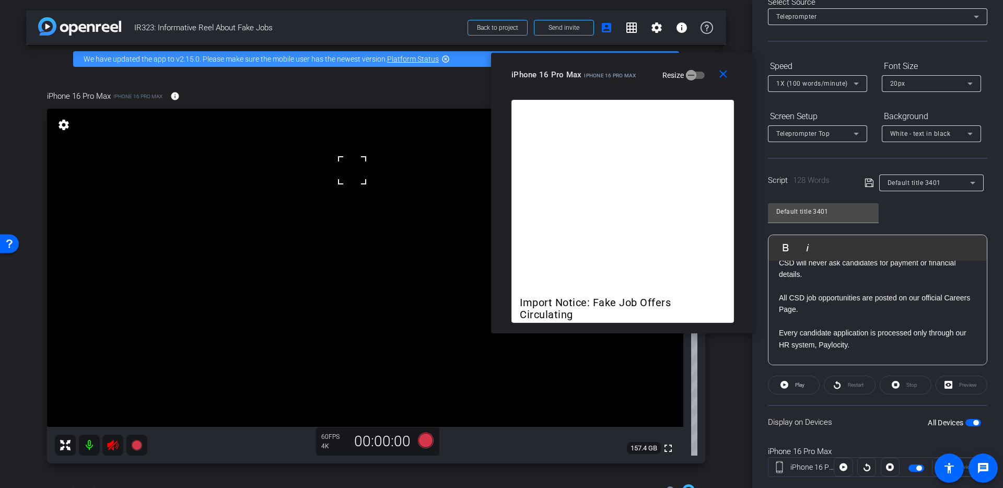
click at [336, 188] on video at bounding box center [365, 268] width 637 height 318
click at [426, 439] on icon at bounding box center [426, 441] width 16 height 16
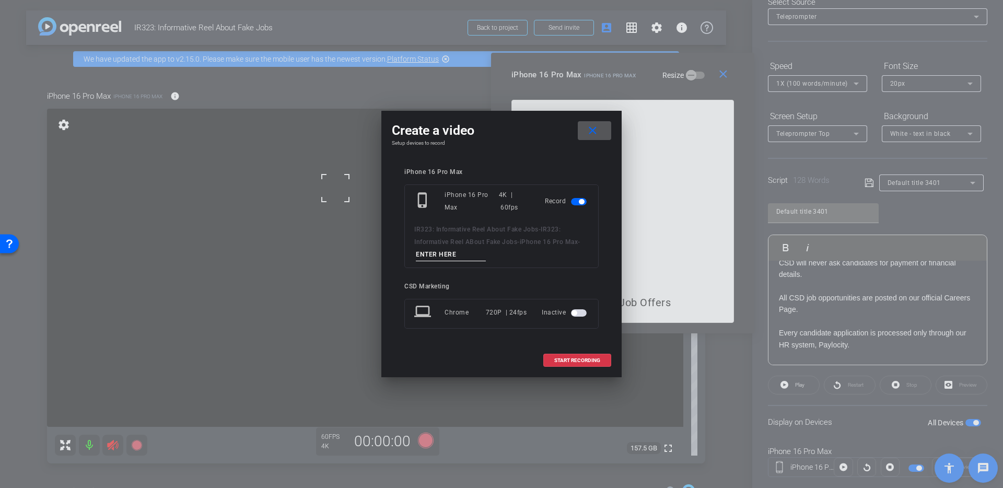
click at [447, 241] on span "IR323: Informative Reel ABout Fake Jobs" at bounding box center [487, 236] width 146 height 20
click at [448, 261] on div "phone_iphone iPhone 16 Pro Max 4K | 60fps Record IR323: Informative Reel About …" at bounding box center [502, 226] width 194 height 84
click at [451, 258] on input at bounding box center [451, 254] width 70 height 13
type input "9"
click at [568, 365] on span at bounding box center [577, 360] width 67 height 25
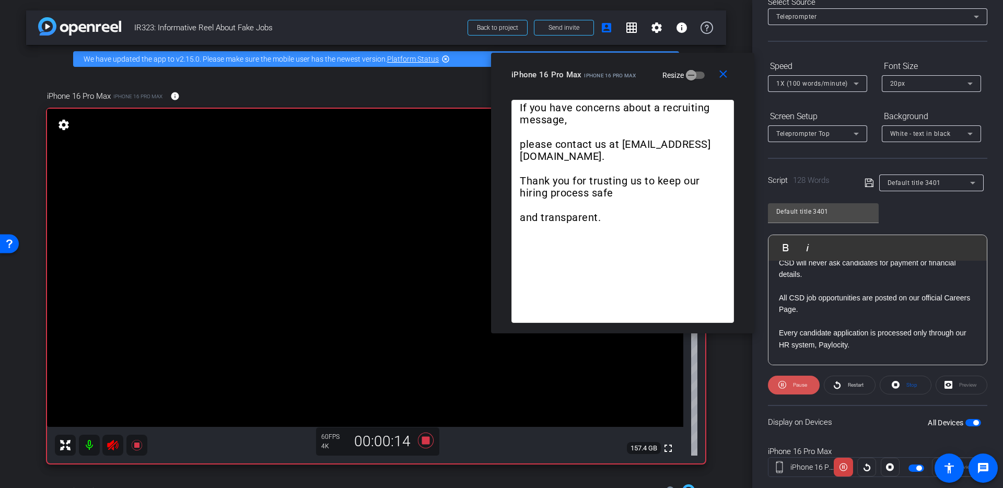
click at [805, 386] on span "Pause" at bounding box center [800, 385] width 14 height 6
click at [414, 434] on icon at bounding box center [425, 440] width 25 height 19
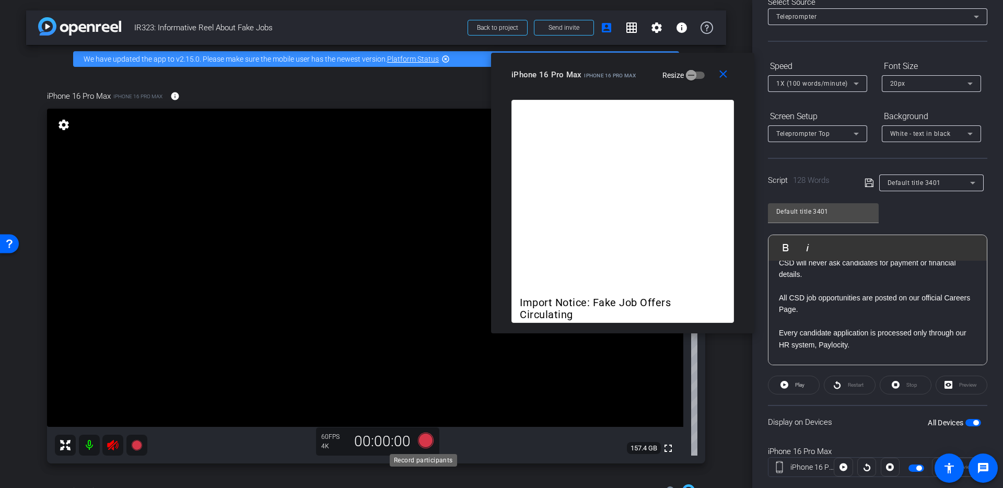
click at [426, 443] on icon at bounding box center [426, 441] width 16 height 16
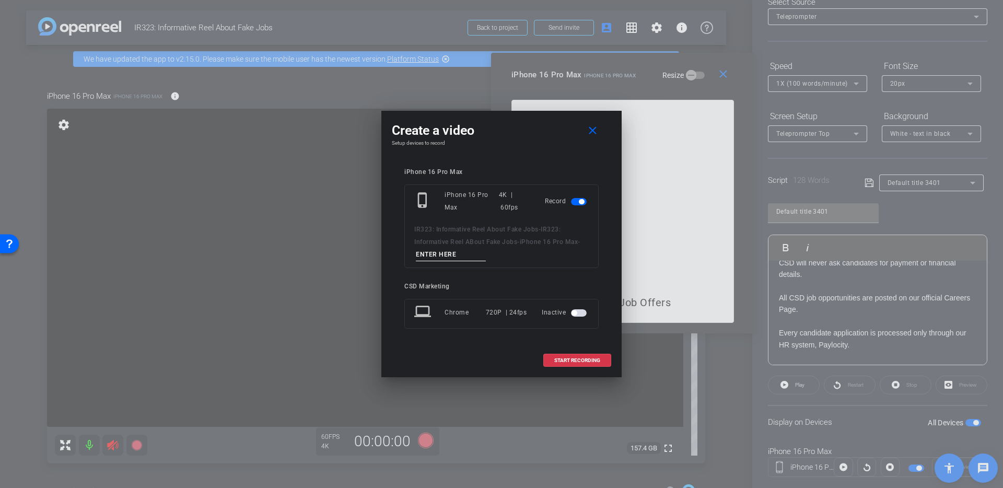
click at [460, 258] on input at bounding box center [451, 254] width 70 height 13
type input "10"
drag, startPoint x: 605, startPoint y: 116, endPoint x: 594, endPoint y: 132, distance: 19.1
click at [598, 124] on div "Create a video close Setup devices to record iPhone 16 Pro Max phone_iphone iPh…" at bounding box center [502, 244] width 240 height 267
click at [579, 154] on div "Create a video close Setup devices to record iPhone 16 Pro Max phone_iphone iPh…" at bounding box center [502, 244] width 240 height 267
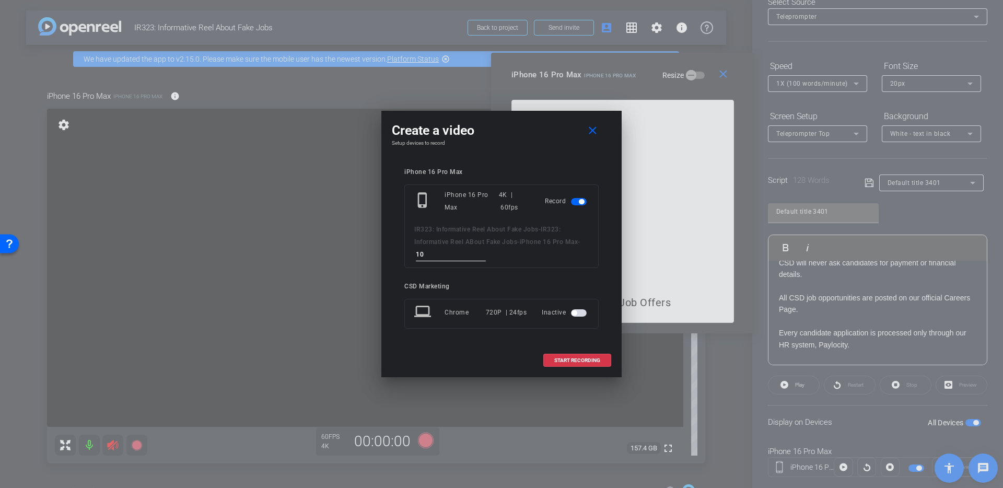
click at [583, 147] on div "Create a video close Setup devices to record iPhone 16 Pro Max phone_iphone iPh…" at bounding box center [502, 244] width 240 height 267
click at [579, 358] on span "START RECORDING" at bounding box center [578, 360] width 46 height 5
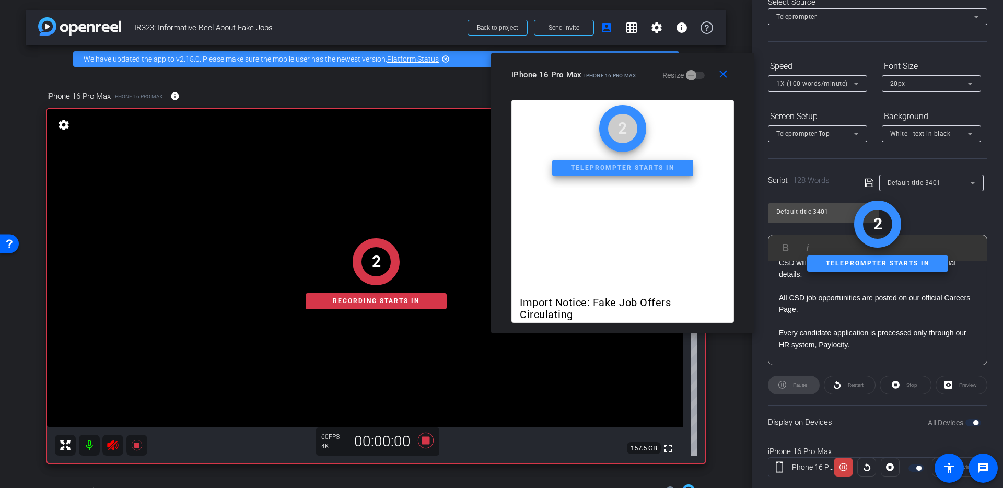
click at [818, 410] on div "Display on Devices All Devices" at bounding box center [878, 422] width 220 height 34
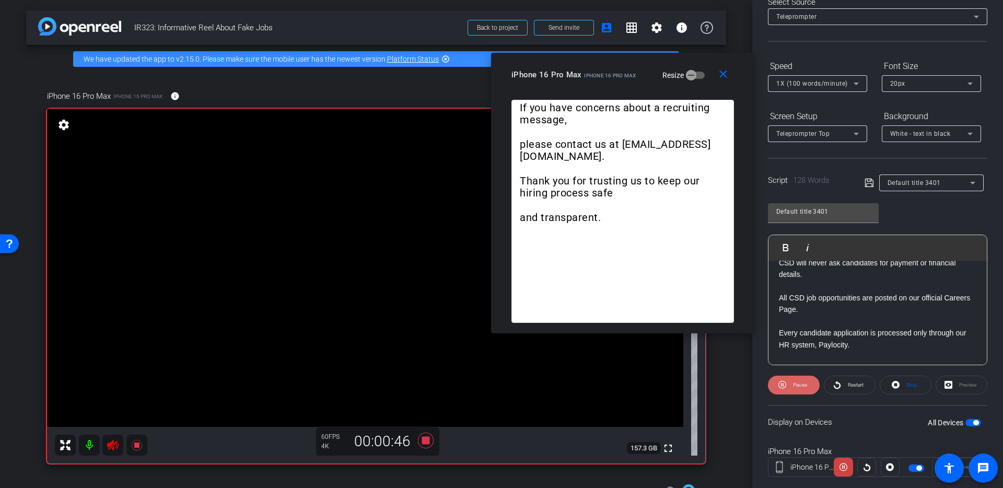
click at [805, 389] on span "Pause" at bounding box center [799, 385] width 17 height 15
click at [805, 389] on span at bounding box center [794, 385] width 51 height 25
click at [805, 389] on span "Pause" at bounding box center [799, 385] width 17 height 15
click at [805, 389] on span at bounding box center [794, 385] width 51 height 25
click at [805, 389] on span "Pause" at bounding box center [799, 385] width 17 height 15
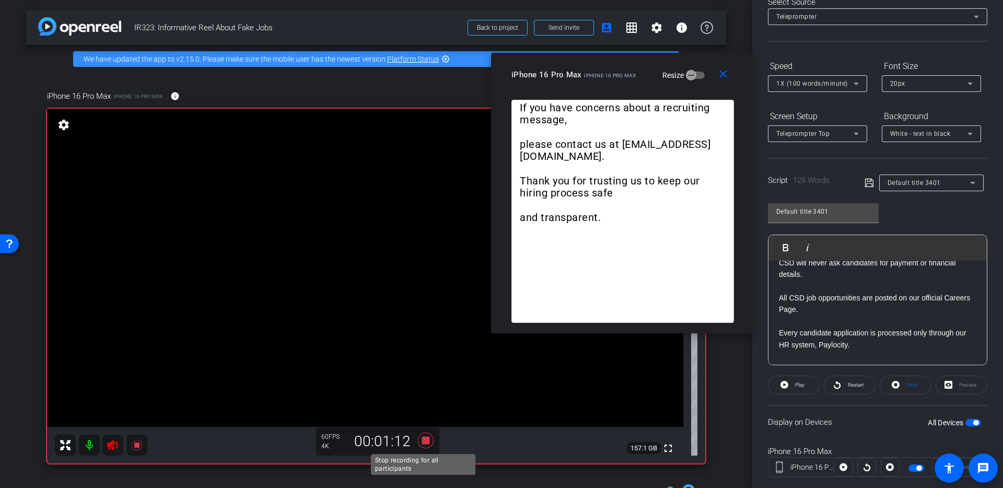
click at [422, 438] on icon at bounding box center [426, 441] width 16 height 16
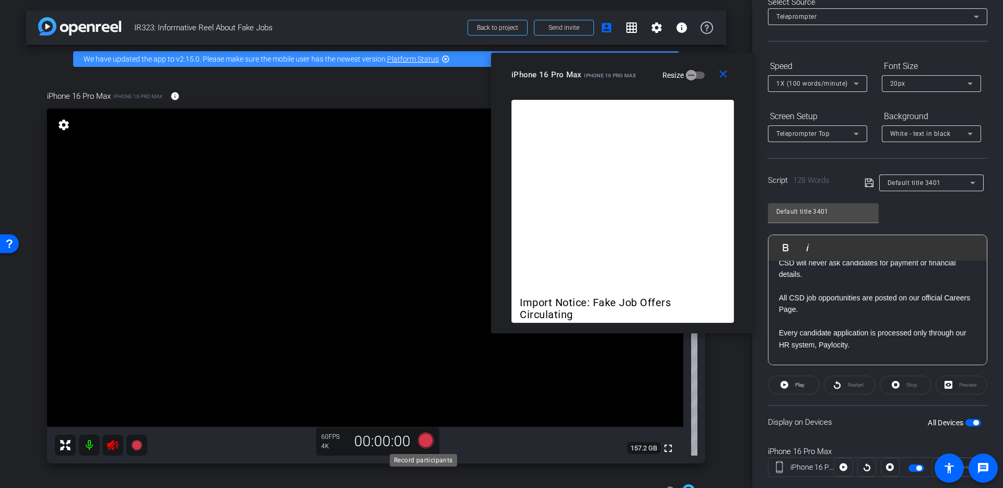
click at [425, 438] on icon at bounding box center [426, 441] width 16 height 16
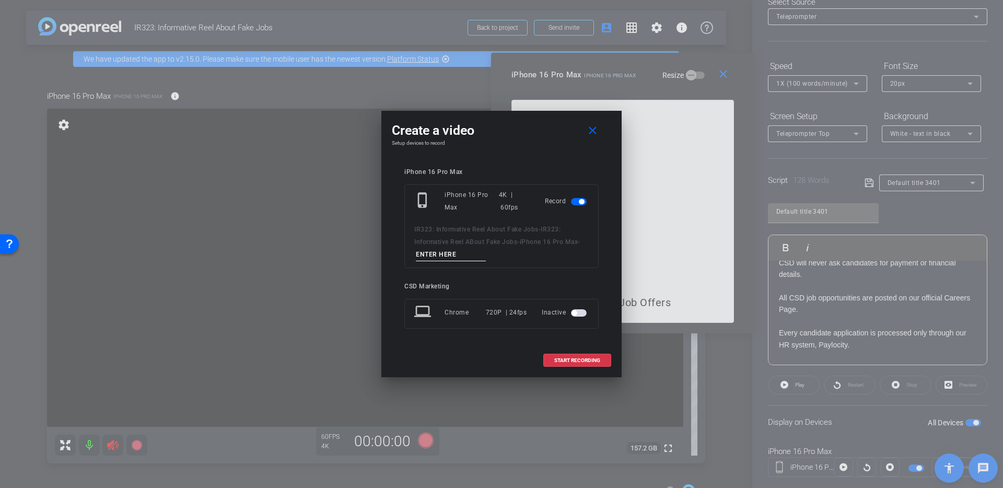
click at [461, 246] on div "IR323: Informative Reel About Fake Jobs - IR323: Informative Reel ABout Fake Jo…" at bounding box center [501, 242] width 175 height 38
click at [467, 251] on input at bounding box center [451, 254] width 70 height 13
type input "11"
click at [581, 364] on span at bounding box center [577, 360] width 67 height 25
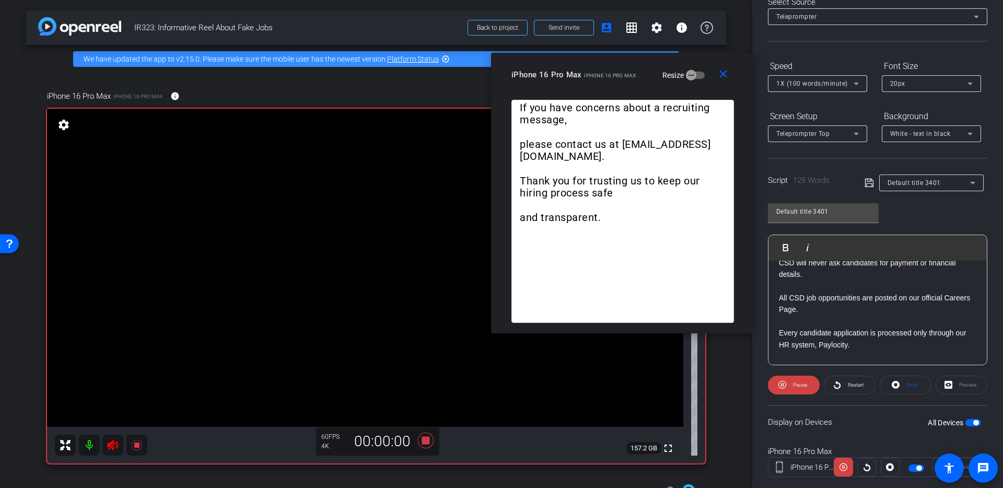
drag, startPoint x: 816, startPoint y: 409, endPoint x: 829, endPoint y: 407, distance: 12.7
click at [826, 413] on div "Display on Devices All Devices" at bounding box center [878, 422] width 220 height 34
click at [794, 387] on span "Pause" at bounding box center [800, 385] width 14 height 6
click at [795, 387] on span "Play" at bounding box center [799, 385] width 9 height 6
click at [794, 387] on span "Pause" at bounding box center [800, 385] width 14 height 6
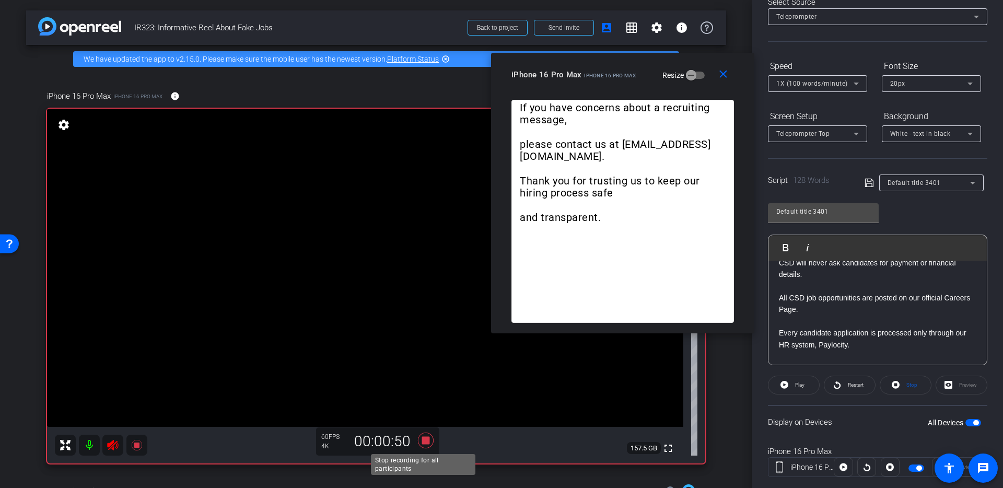
click at [427, 436] on icon at bounding box center [425, 440] width 25 height 19
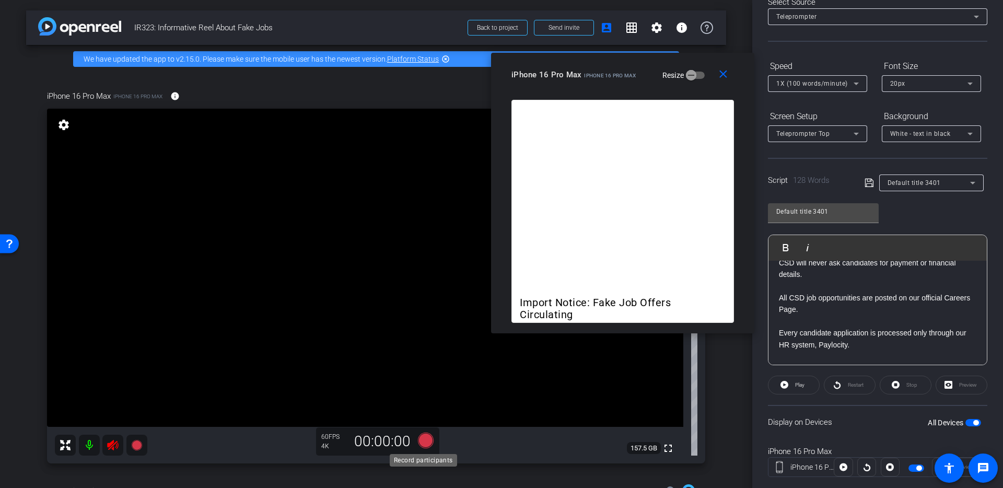
click at [427, 436] on icon at bounding box center [426, 441] width 16 height 16
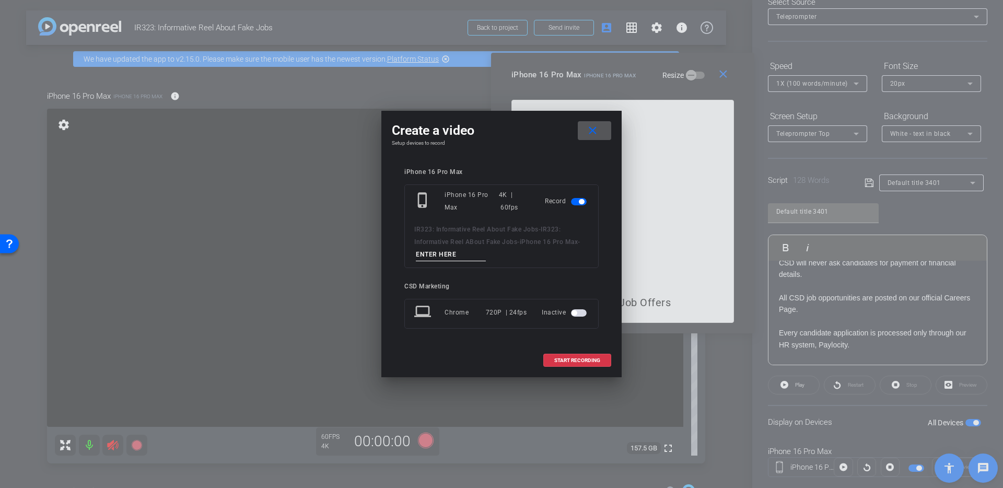
click at [598, 138] on span at bounding box center [594, 130] width 33 height 25
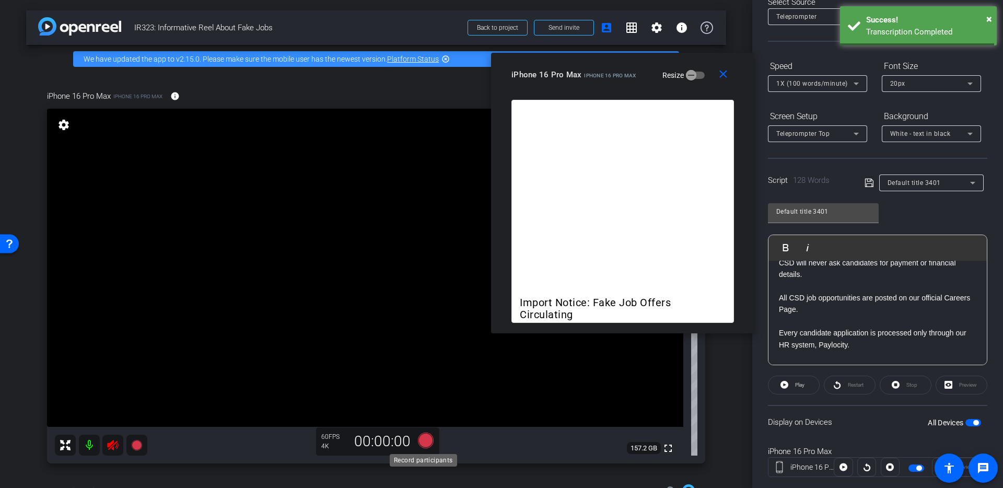
click at [426, 439] on icon at bounding box center [426, 441] width 16 height 16
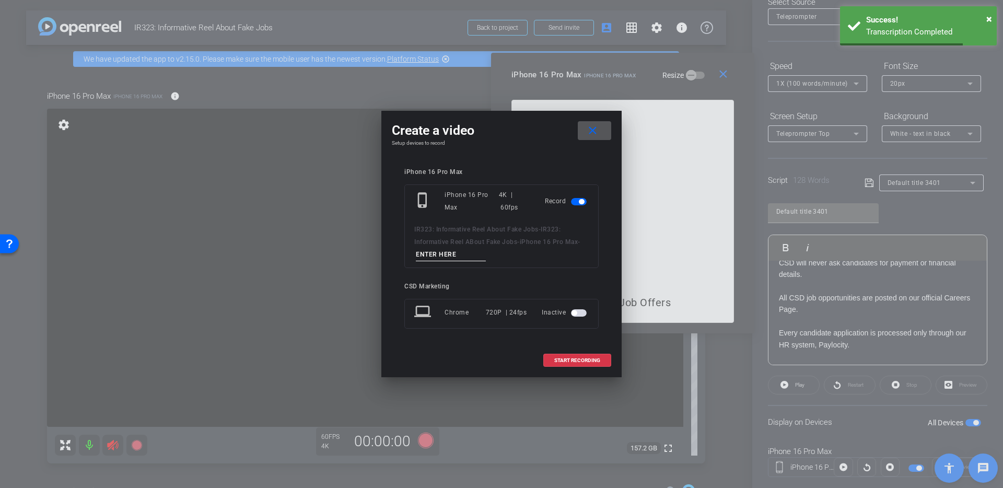
click at [470, 251] on input at bounding box center [451, 254] width 70 height 13
type input "12"
click at [574, 360] on span "START RECORDING" at bounding box center [578, 360] width 46 height 5
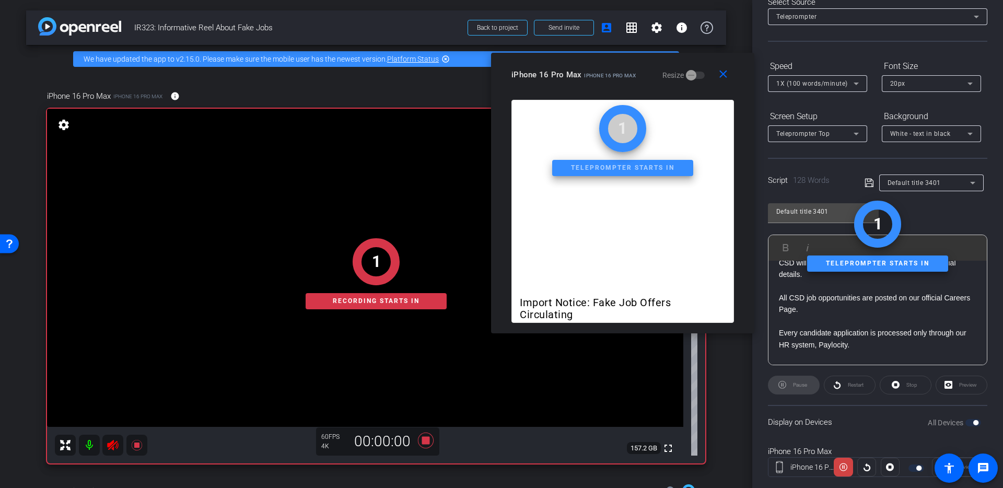
click at [851, 307] on p "All CSD job opportunities are posted on our official Careers Page." at bounding box center [878, 304] width 198 height 24
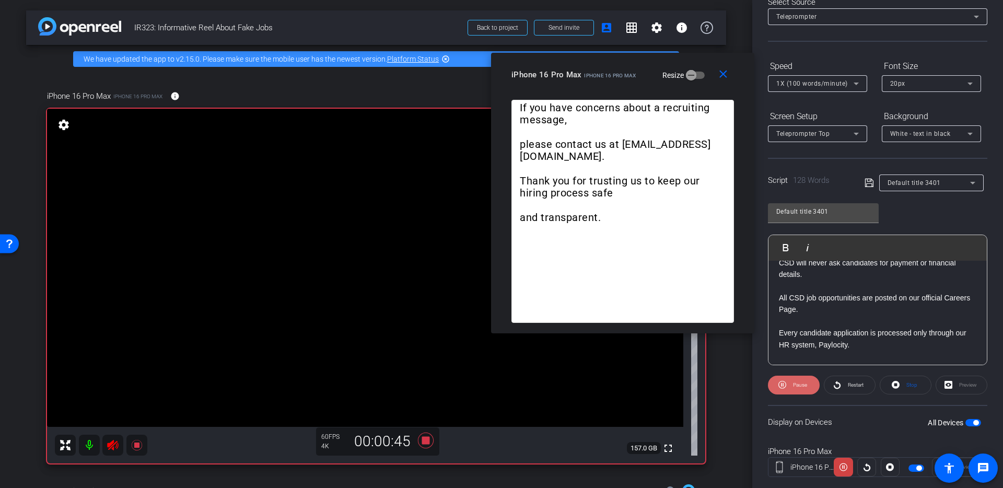
click at [799, 386] on span "Pause" at bounding box center [800, 385] width 14 height 6
click at [799, 386] on span "Play" at bounding box center [799, 385] width 9 height 6
click at [799, 386] on span "Pause" at bounding box center [800, 385] width 14 height 6
click at [799, 386] on span "Play" at bounding box center [799, 385] width 9 height 6
click at [424, 436] on icon at bounding box center [425, 440] width 25 height 19
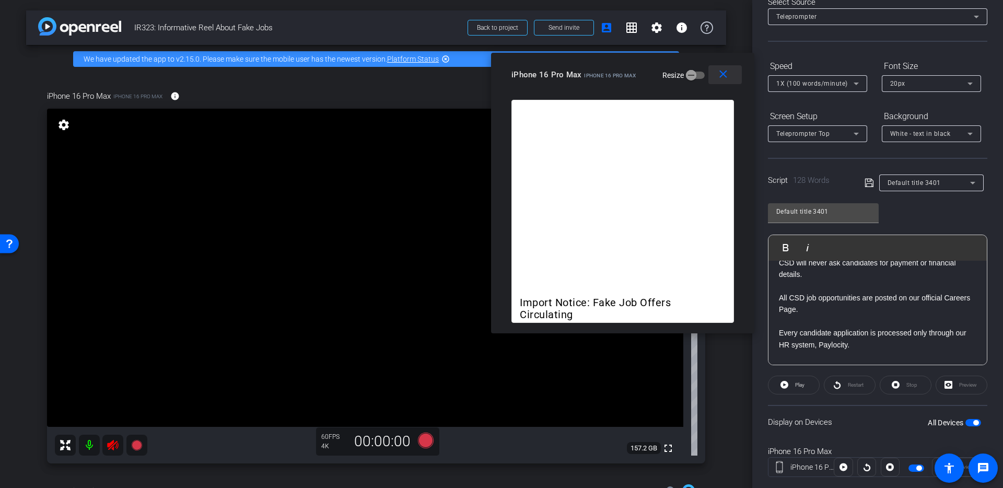
click at [725, 75] on mat-icon "close" at bounding box center [723, 74] width 13 height 13
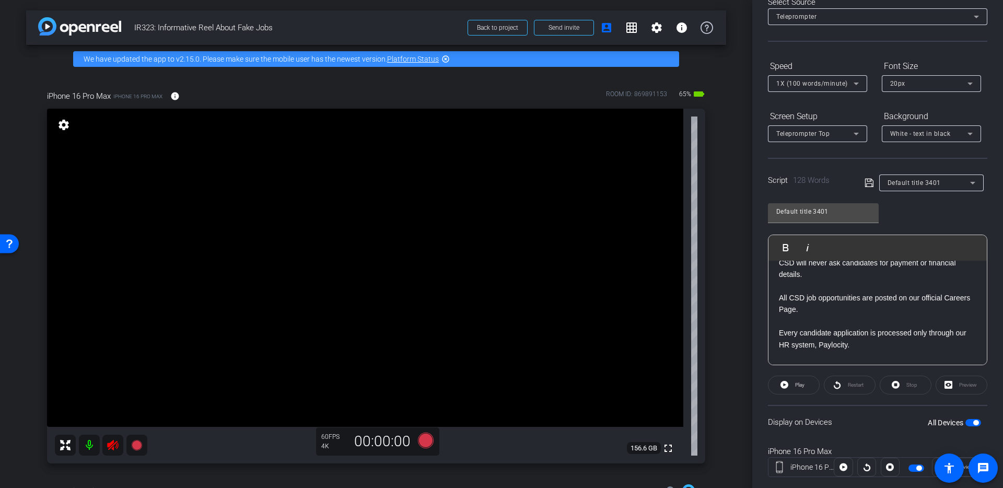
click at [426, 215] on video at bounding box center [365, 268] width 637 height 318
click at [333, 149] on video at bounding box center [365, 268] width 637 height 318
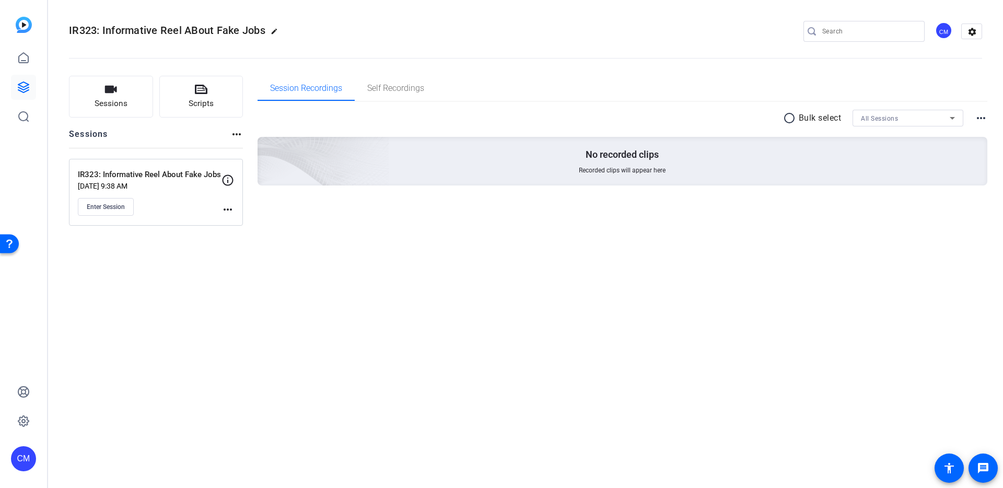
click at [473, 386] on div "IR323: Informative Reel ABout Fake Jobs edit CM settings Sessions Scripts Sessi…" at bounding box center [525, 244] width 955 height 488
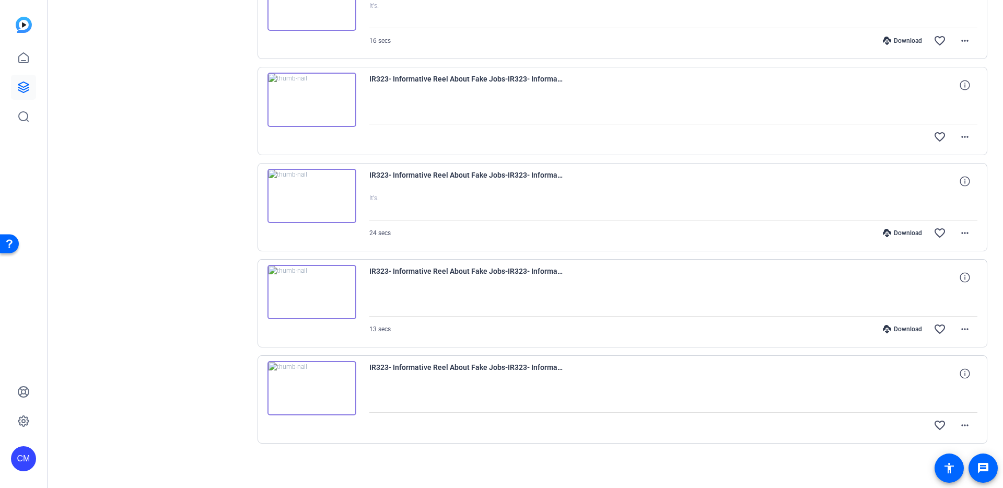
scroll to position [457, 0]
click at [315, 415] on div "IR323- Informative Reel About Fake Jobs-IR323- Informative Reel ABout Fake Jobs…" at bounding box center [623, 397] width 731 height 88
click at [320, 412] on img at bounding box center [312, 386] width 89 height 54
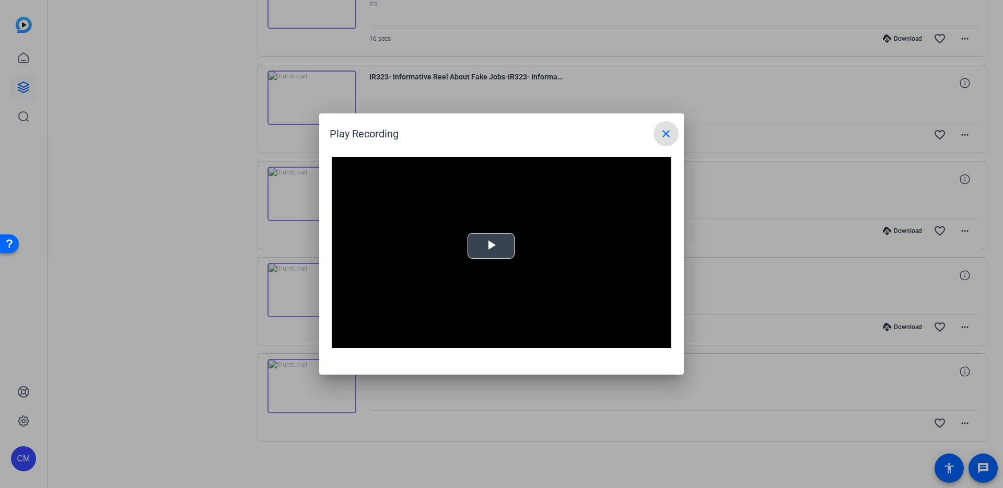
click at [602, 252] on video "Video Player" at bounding box center [502, 252] width 340 height 191
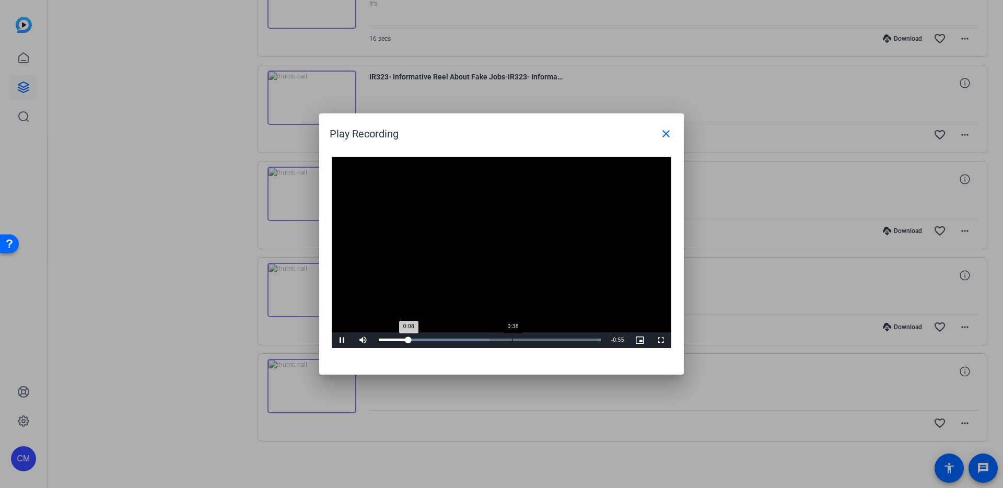
click at [512, 340] on div "Loaded : 100.00% 0:38 0:08" at bounding box center [490, 340] width 222 height 3
click at [572, 339] on div "Loaded : 100.00% 0:55 0:39" at bounding box center [490, 340] width 222 height 3
click at [668, 132] on mat-icon "close" at bounding box center [666, 134] width 13 height 13
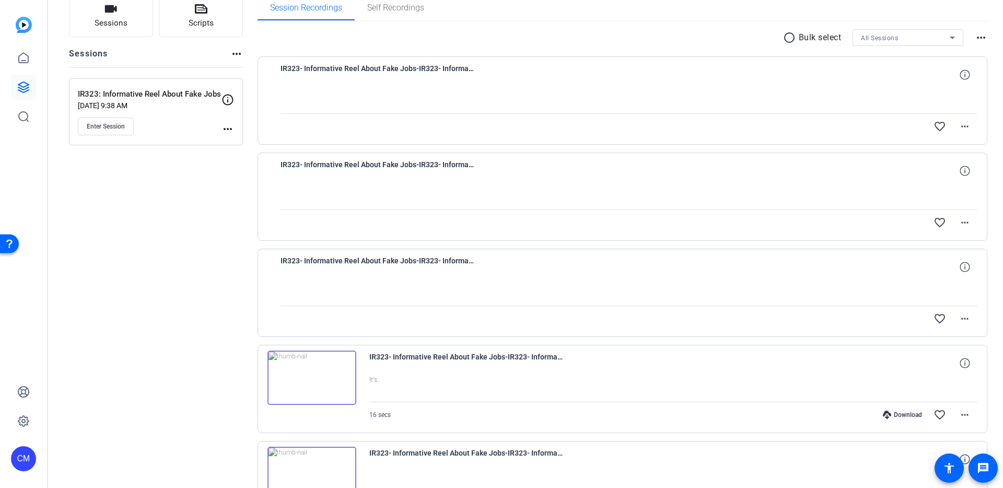
scroll to position [95, 0]
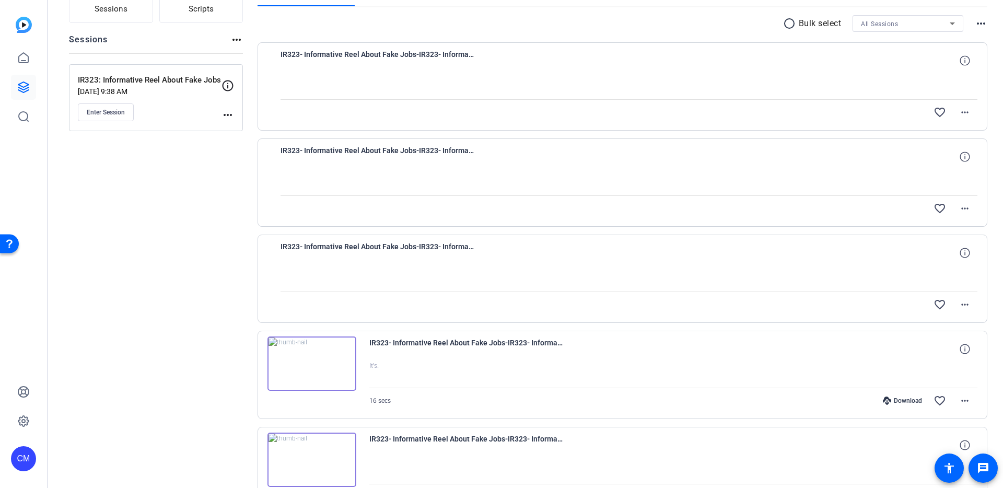
click at [348, 360] on img at bounding box center [312, 364] width 89 height 54
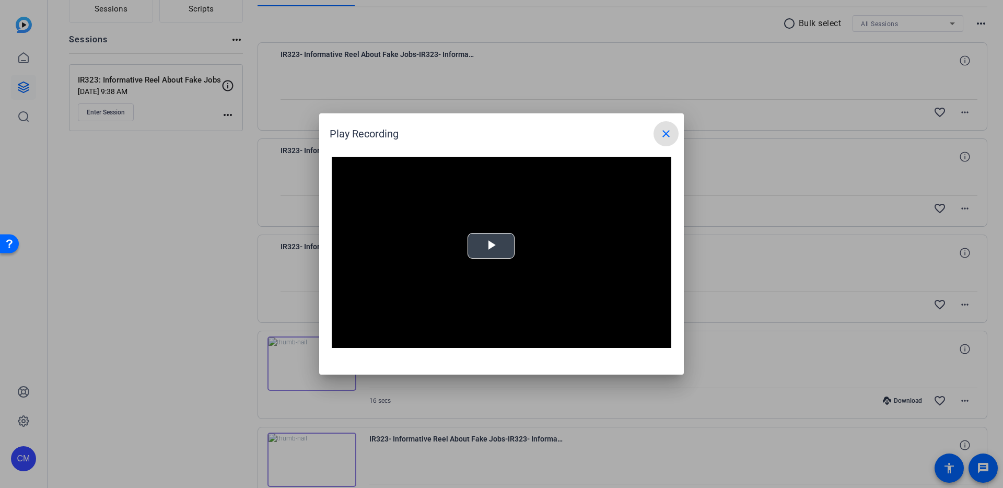
click at [569, 276] on video "Video Player" at bounding box center [502, 252] width 340 height 191
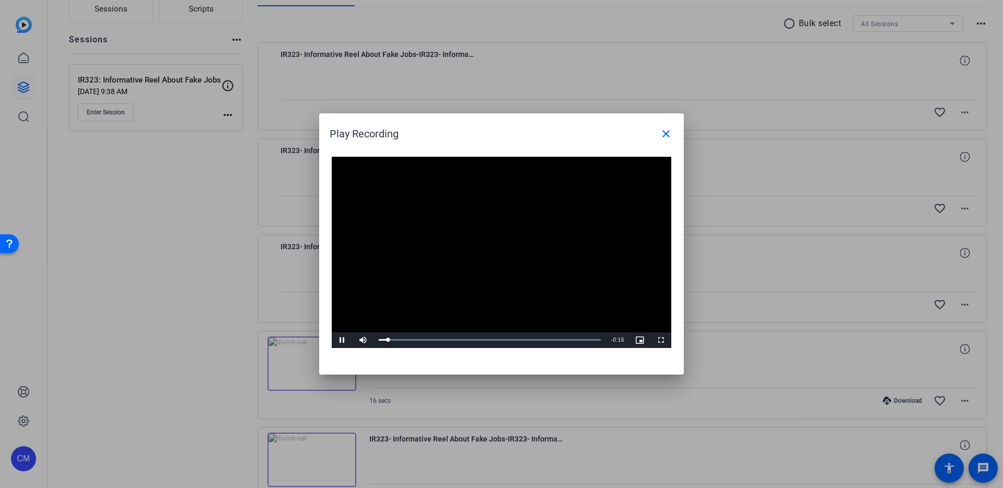
click at [650, 135] on div "Play Recording close" at bounding box center [504, 133] width 349 height 25
click at [655, 134] on span at bounding box center [666, 133] width 25 height 25
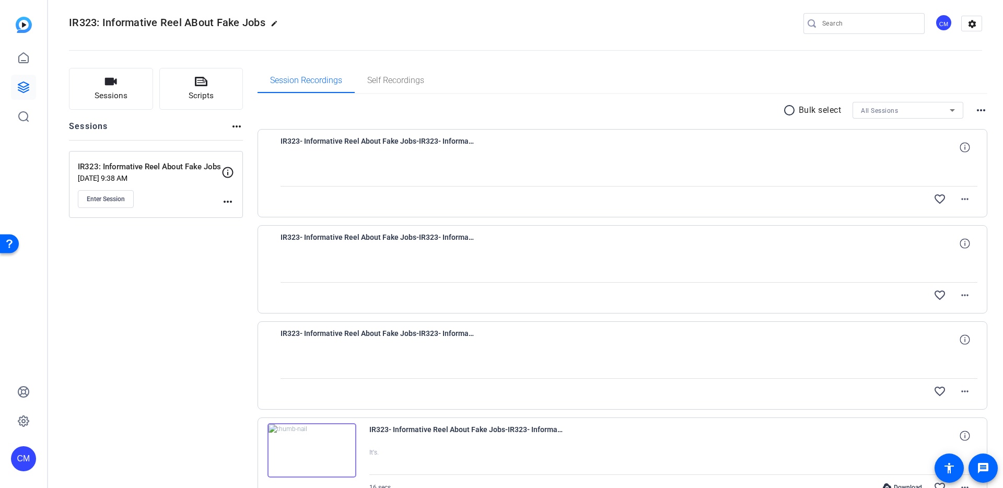
scroll to position [0, 0]
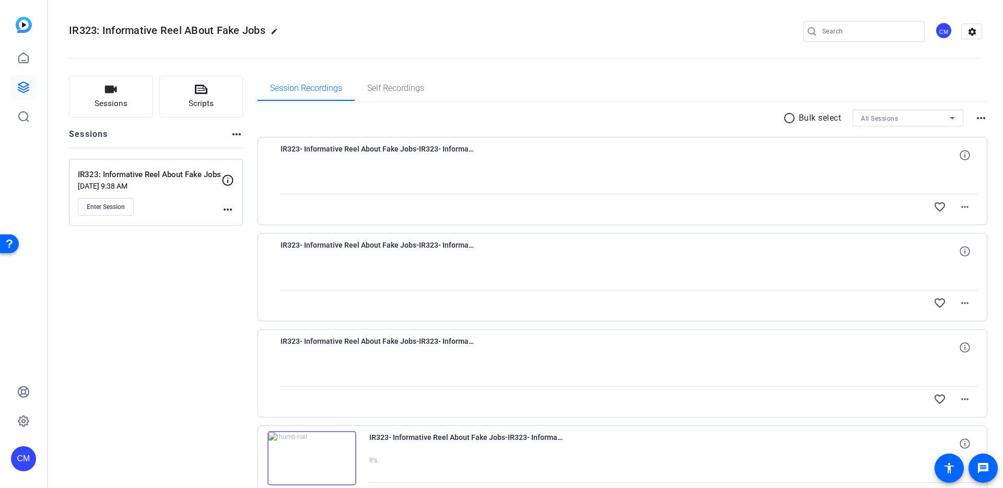
click at [599, 142] on div "IR323- Informative Reel About Fake Jobs-IR323- Informative Reel ABout Fake Jobs…" at bounding box center [623, 181] width 731 height 88
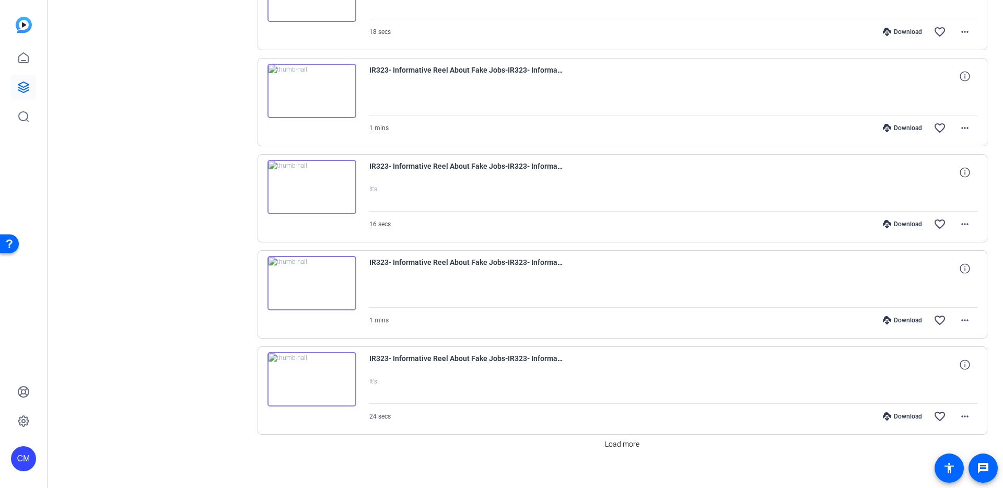
scroll to position [668, 0]
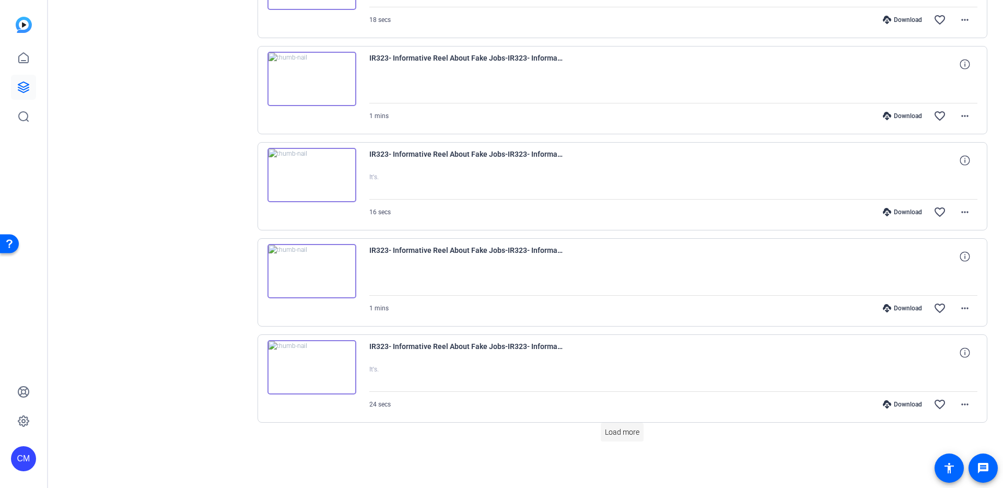
click at [611, 431] on span "Load more" at bounding box center [622, 432] width 34 height 11
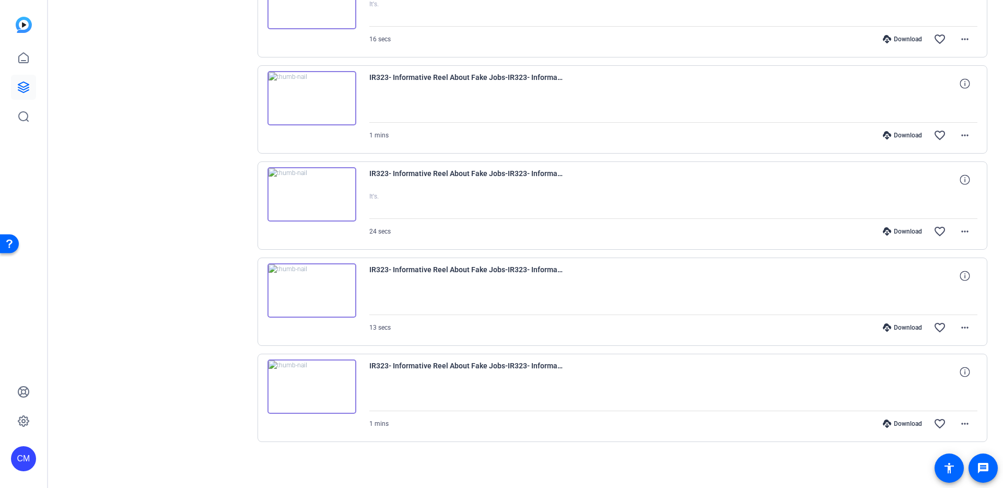
scroll to position [841, 0]
click at [318, 393] on img at bounding box center [312, 386] width 89 height 54
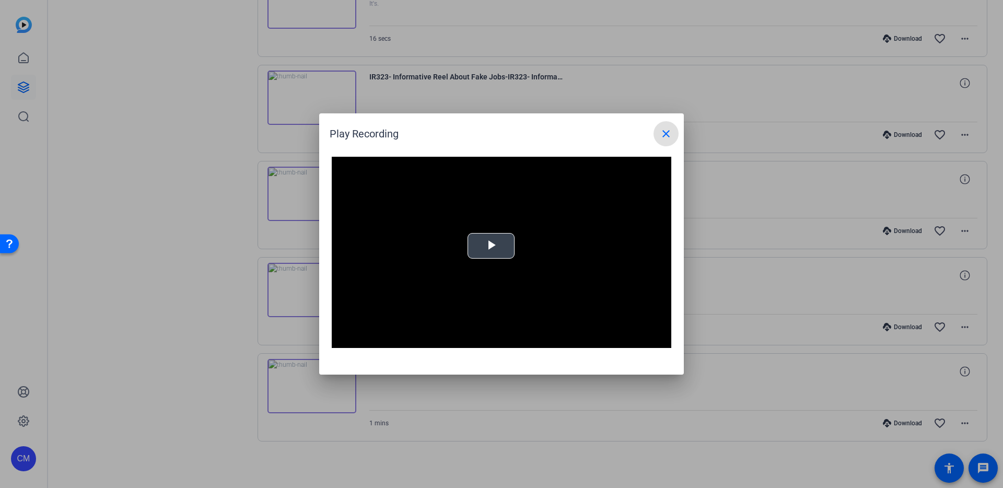
click at [448, 311] on video "Video Player" at bounding box center [502, 252] width 340 height 191
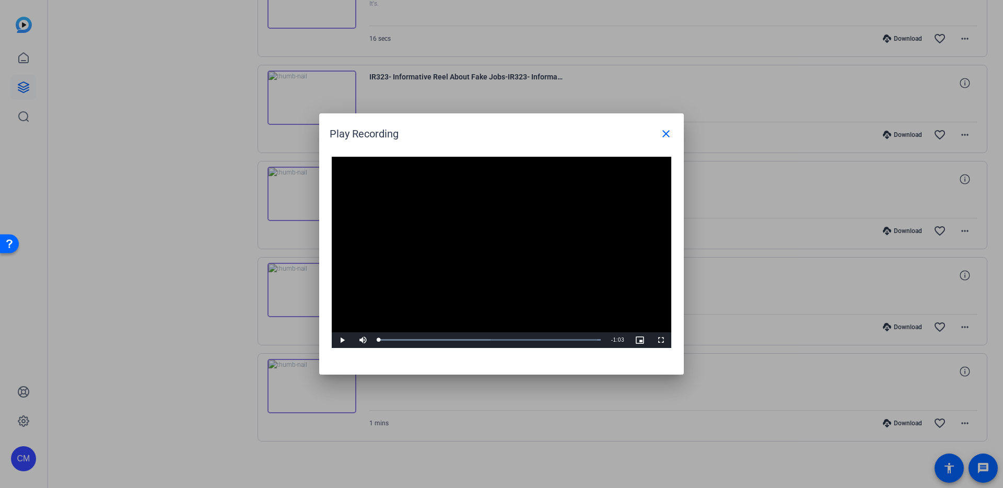
click at [448, 311] on video "Video Player" at bounding box center [502, 252] width 340 height 191
click at [674, 130] on span at bounding box center [666, 133] width 25 height 25
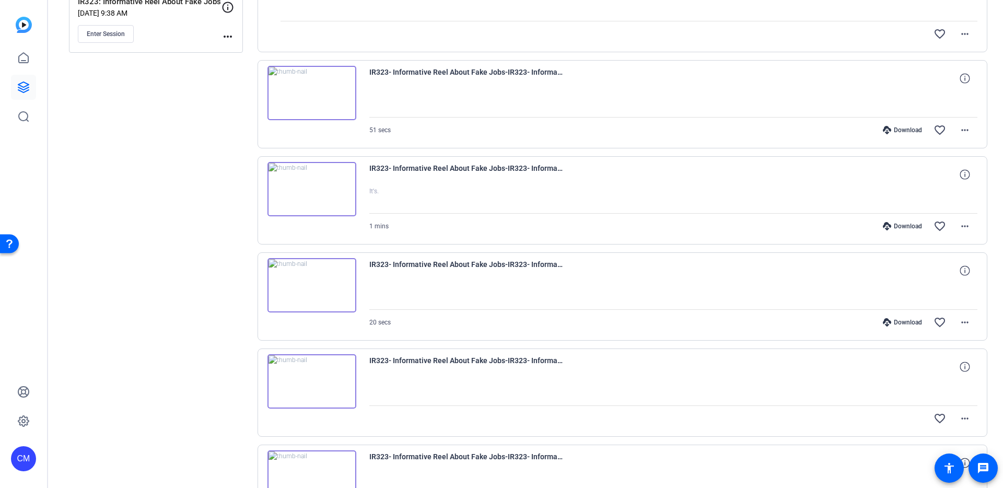
scroll to position [0, 0]
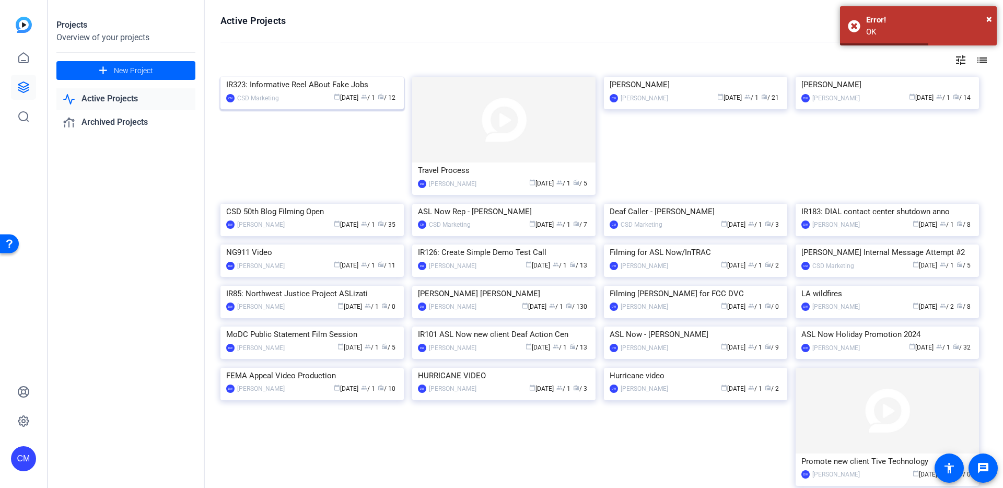
click at [298, 77] on img at bounding box center [312, 77] width 183 height 0
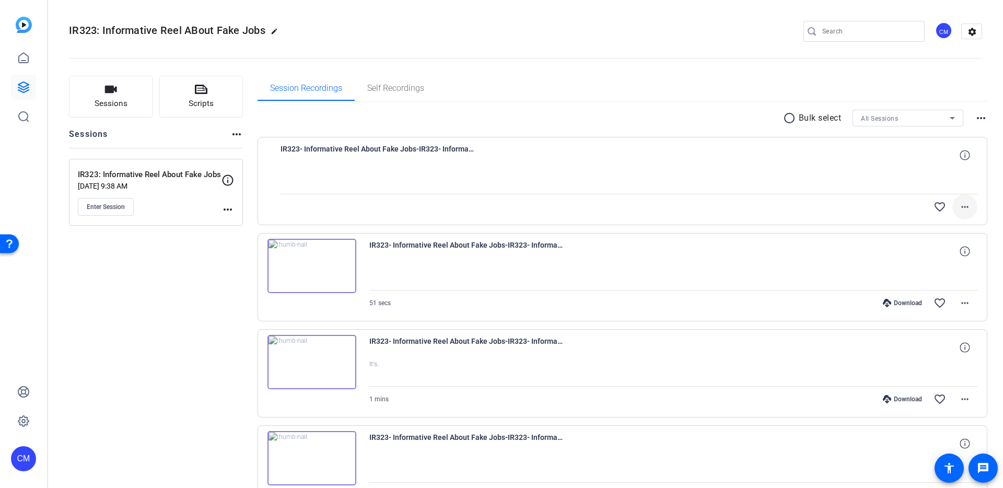
click at [959, 201] on mat-icon "more_horiz" at bounding box center [965, 207] width 13 height 13
click at [954, 201] on div at bounding box center [501, 244] width 1003 height 488
click at [326, 169] on div at bounding box center [630, 181] width 698 height 26
click at [322, 174] on div at bounding box center [630, 181] width 698 height 26
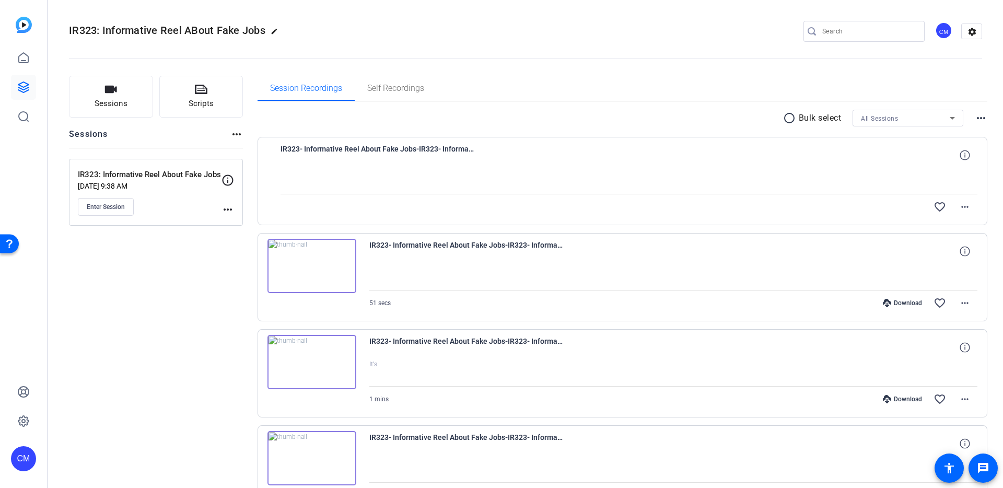
click at [322, 174] on div at bounding box center [630, 181] width 698 height 26
click at [966, 216] on span at bounding box center [965, 206] width 25 height 25
click at [966, 216] on div at bounding box center [501, 244] width 1003 height 488
click at [959, 302] on mat-icon "more_horiz" at bounding box center [965, 303] width 13 height 13
click at [955, 302] on div at bounding box center [501, 244] width 1003 height 488
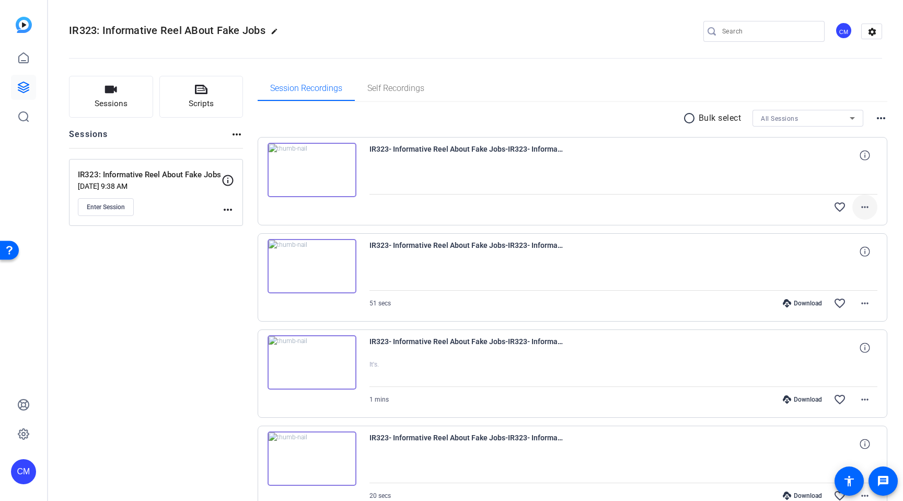
click at [863, 205] on mat-icon "more_horiz" at bounding box center [865, 207] width 13 height 13
click at [863, 205] on div at bounding box center [451, 250] width 903 height 501
click at [795, 165] on div "IR323- Informative Reel About Fake Jobs-IR323- Informative Reel ABout Fake Jobs…" at bounding box center [624, 155] width 509 height 25
click at [865, 204] on mat-icon "more_horiz" at bounding box center [865, 207] width 13 height 13
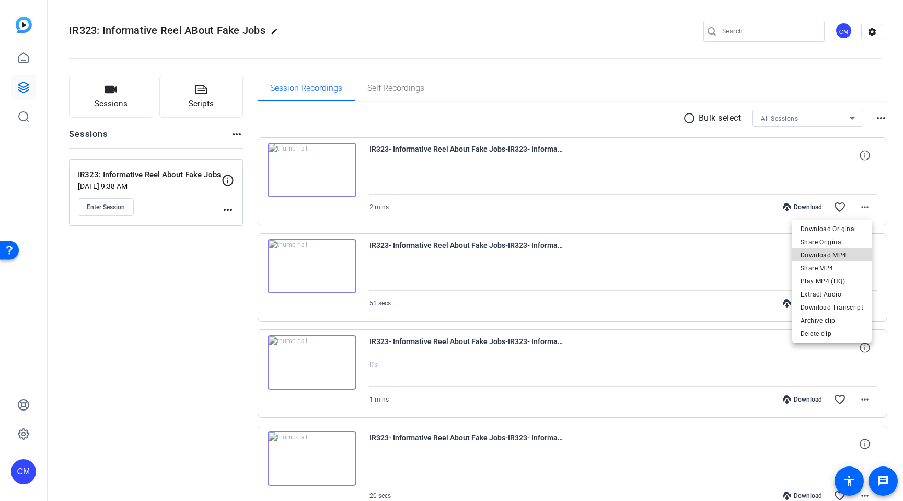
click at [849, 251] on span "Download MP4" at bounding box center [832, 255] width 63 height 13
